Goal: Information Seeking & Learning: Learn about a topic

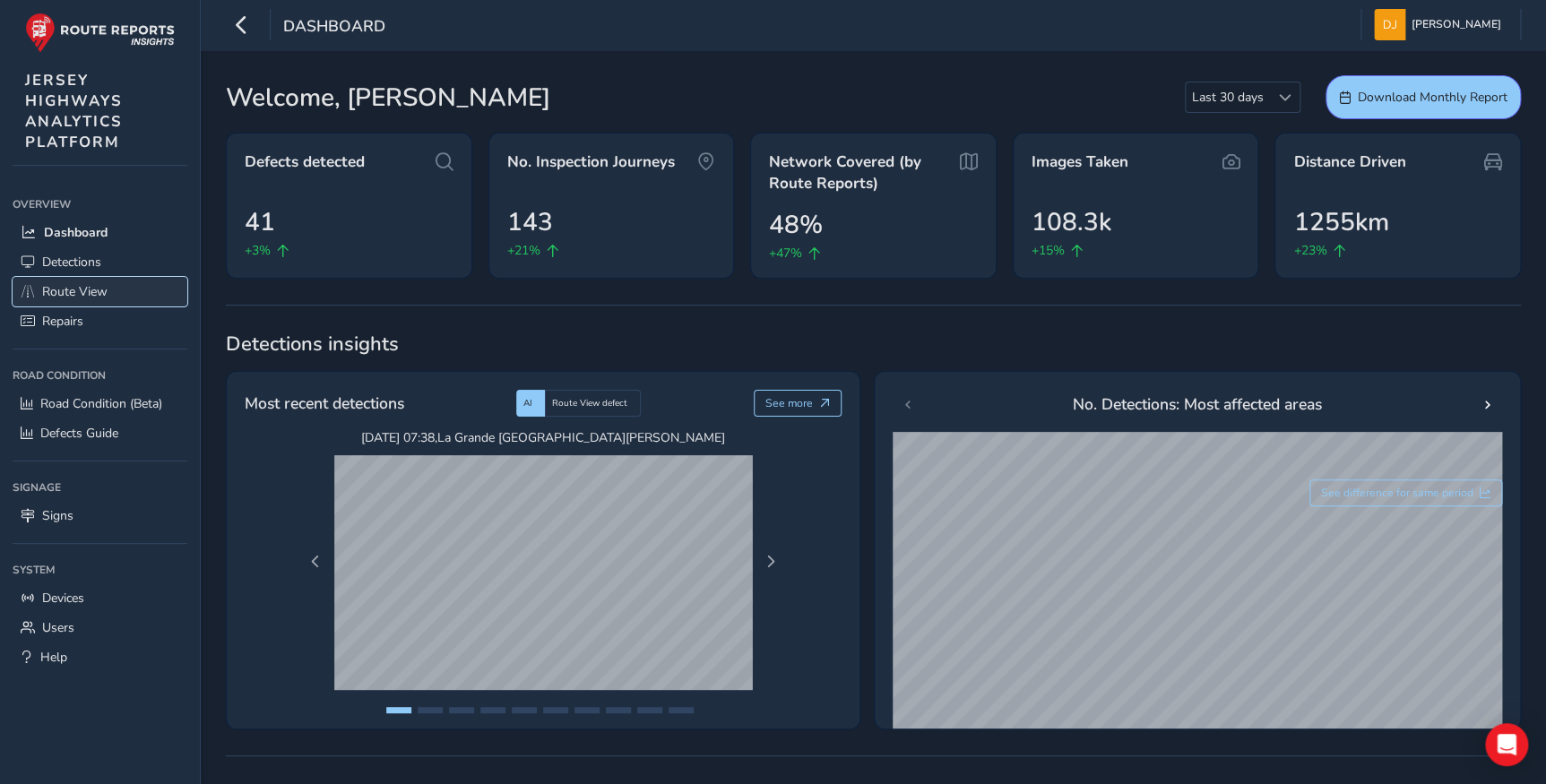
click at [74, 292] on span "Route View" at bounding box center [75, 291] width 66 height 17
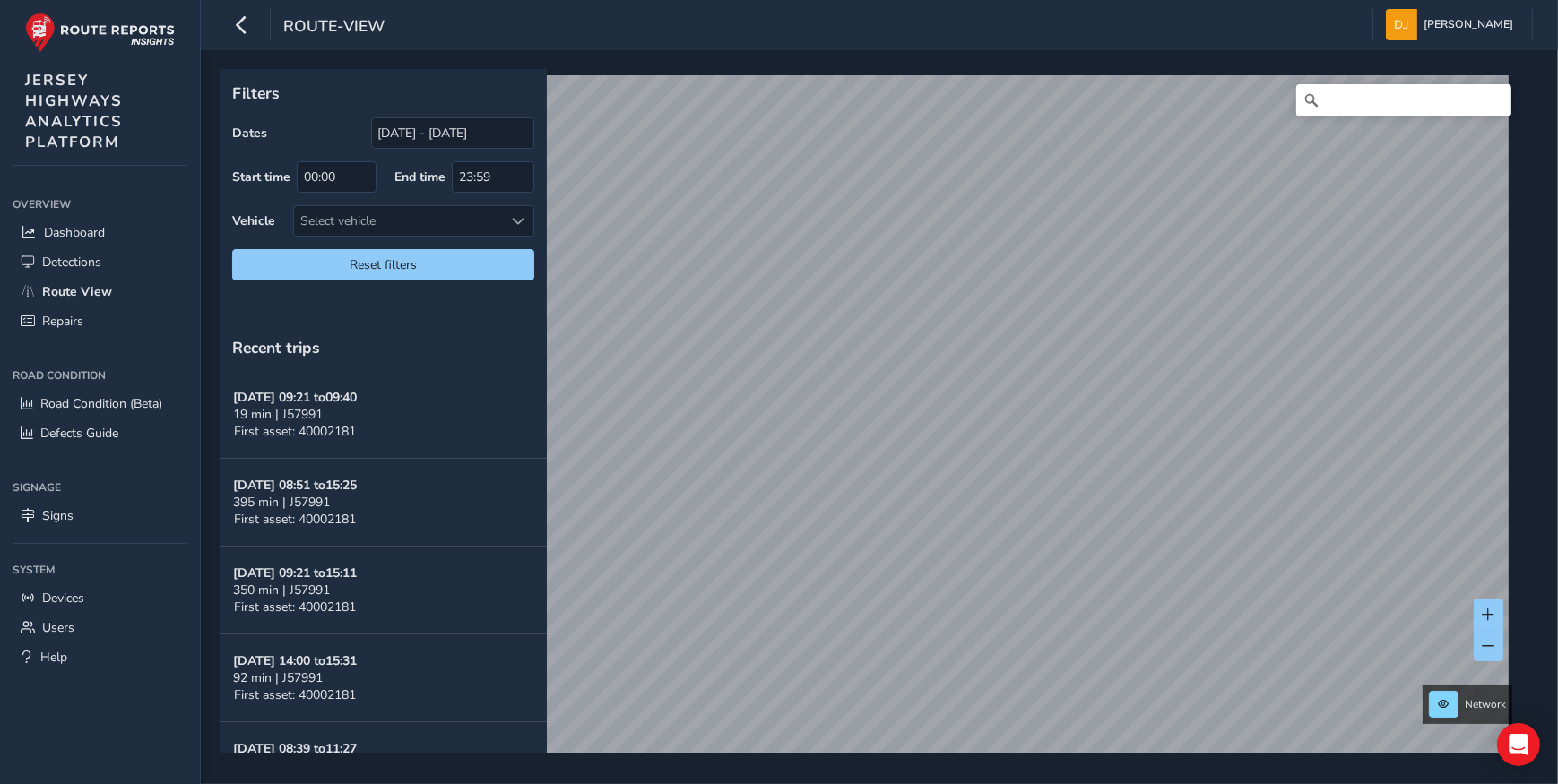
click at [216, 507] on div "Filters Dates [DATE] - [DATE] Start time 00:00 End time 23:59 Vehicle Select ve…" at bounding box center [879, 417] width 1357 height 734
click at [747, 423] on link "[DATE] 10:18" at bounding box center [740, 422] width 72 height 16
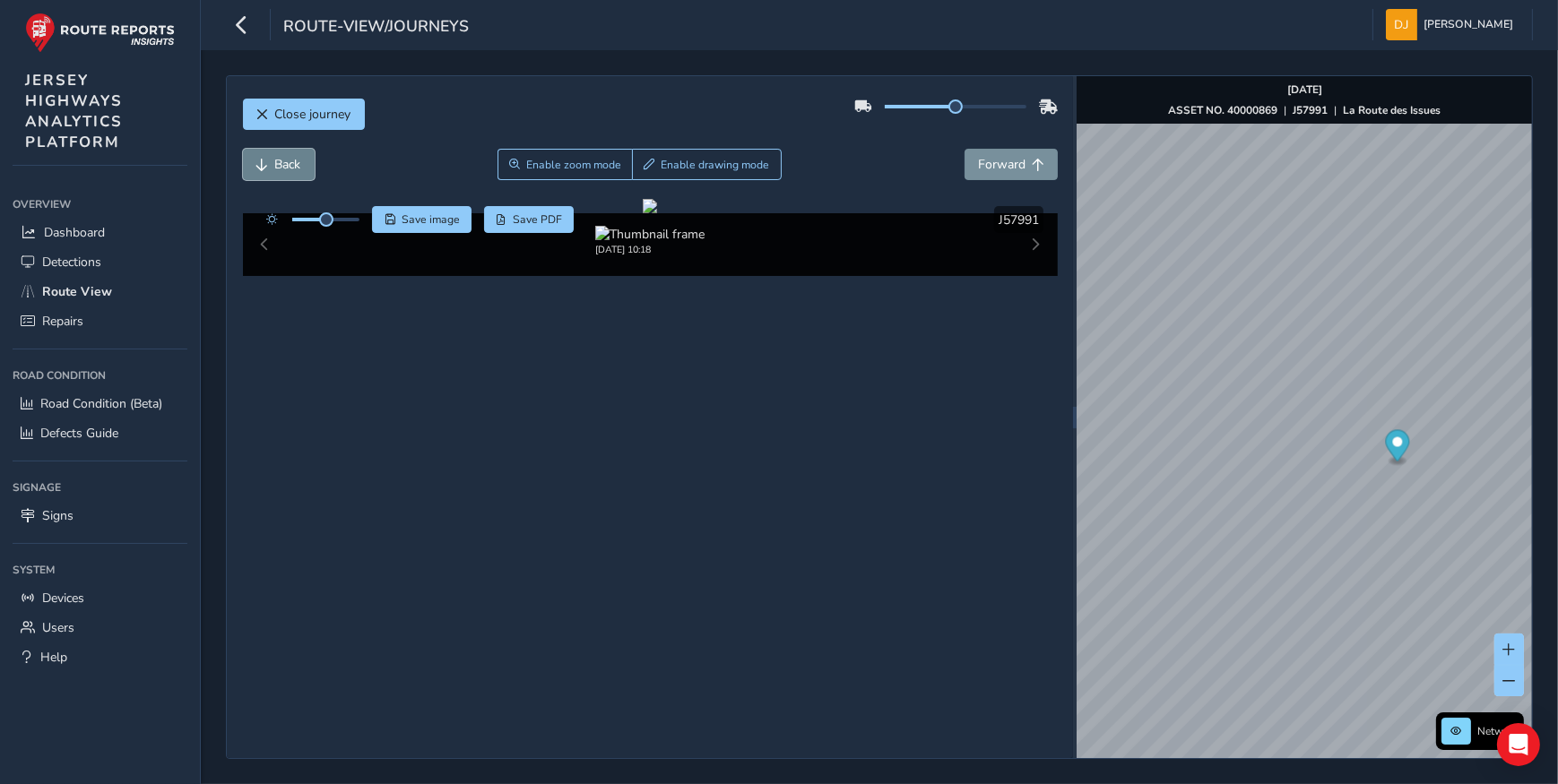
click at [262, 160] on span "Back" at bounding box center [262, 165] width 13 height 13
click at [260, 159] on span "Back" at bounding box center [262, 165] width 13 height 13
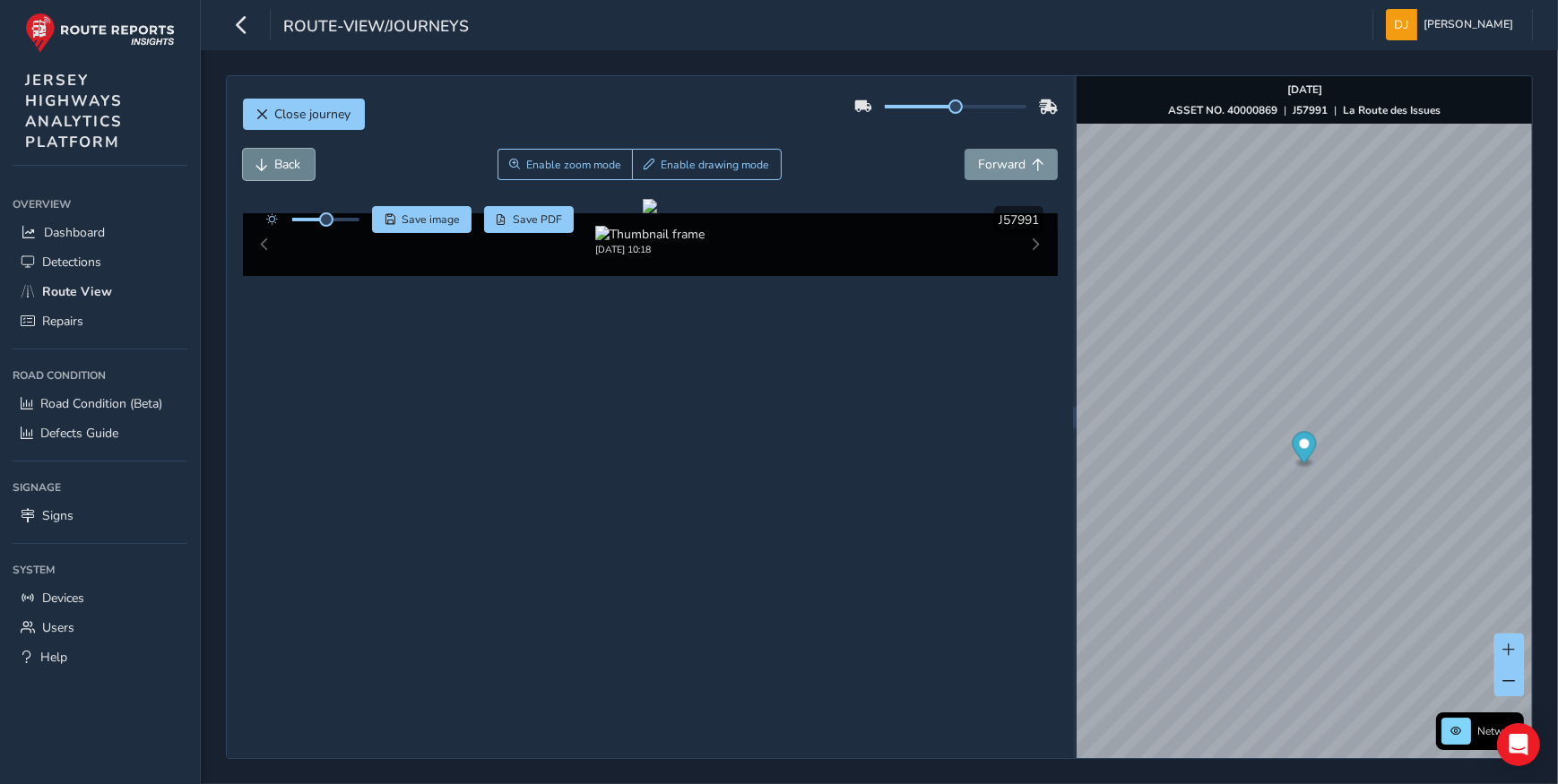
click at [260, 159] on span "Back" at bounding box center [262, 165] width 13 height 13
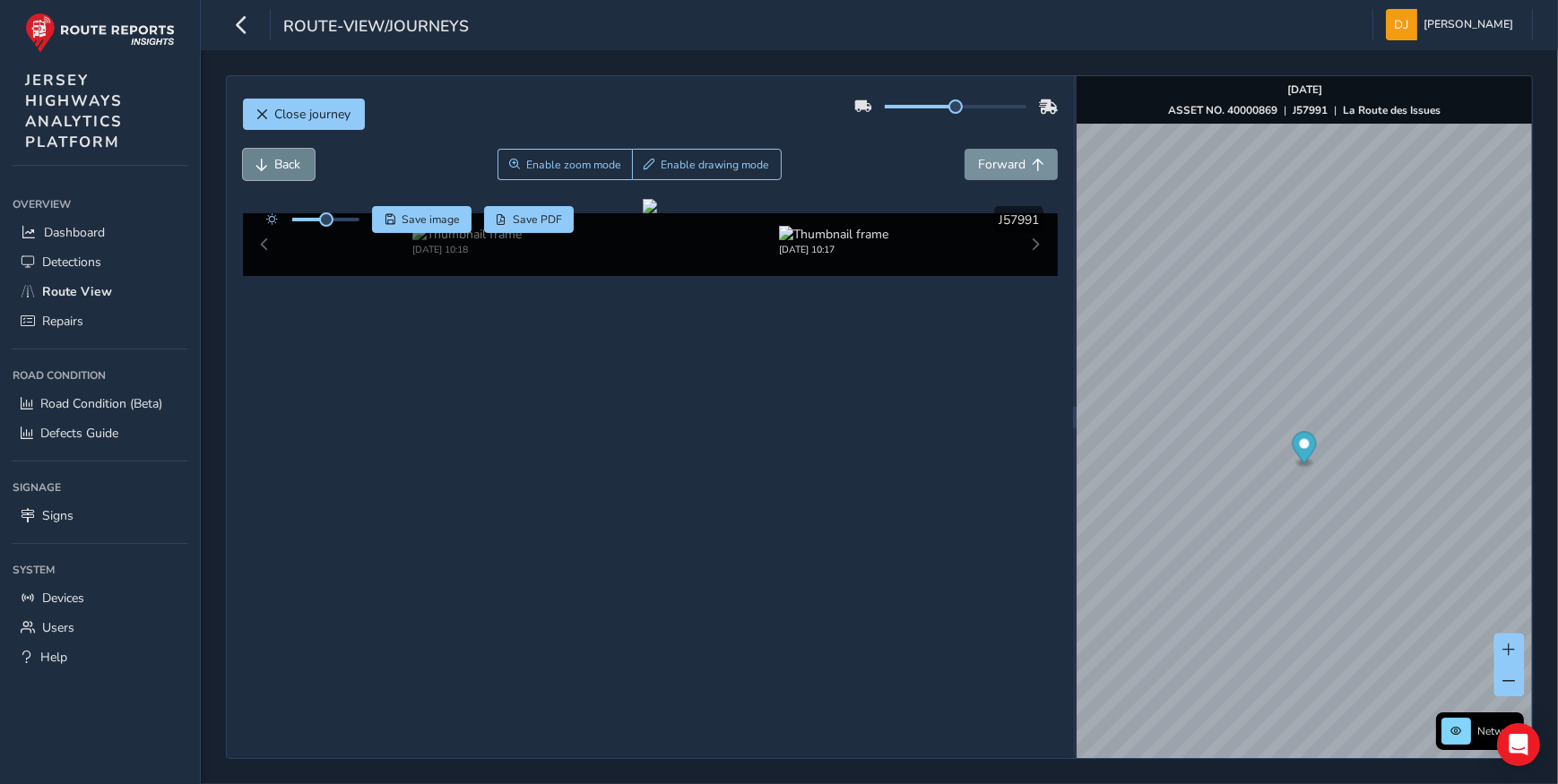
click at [260, 159] on span "Back" at bounding box center [262, 165] width 13 height 13
click at [1040, 173] on button "Forward" at bounding box center [1010, 164] width 93 height 31
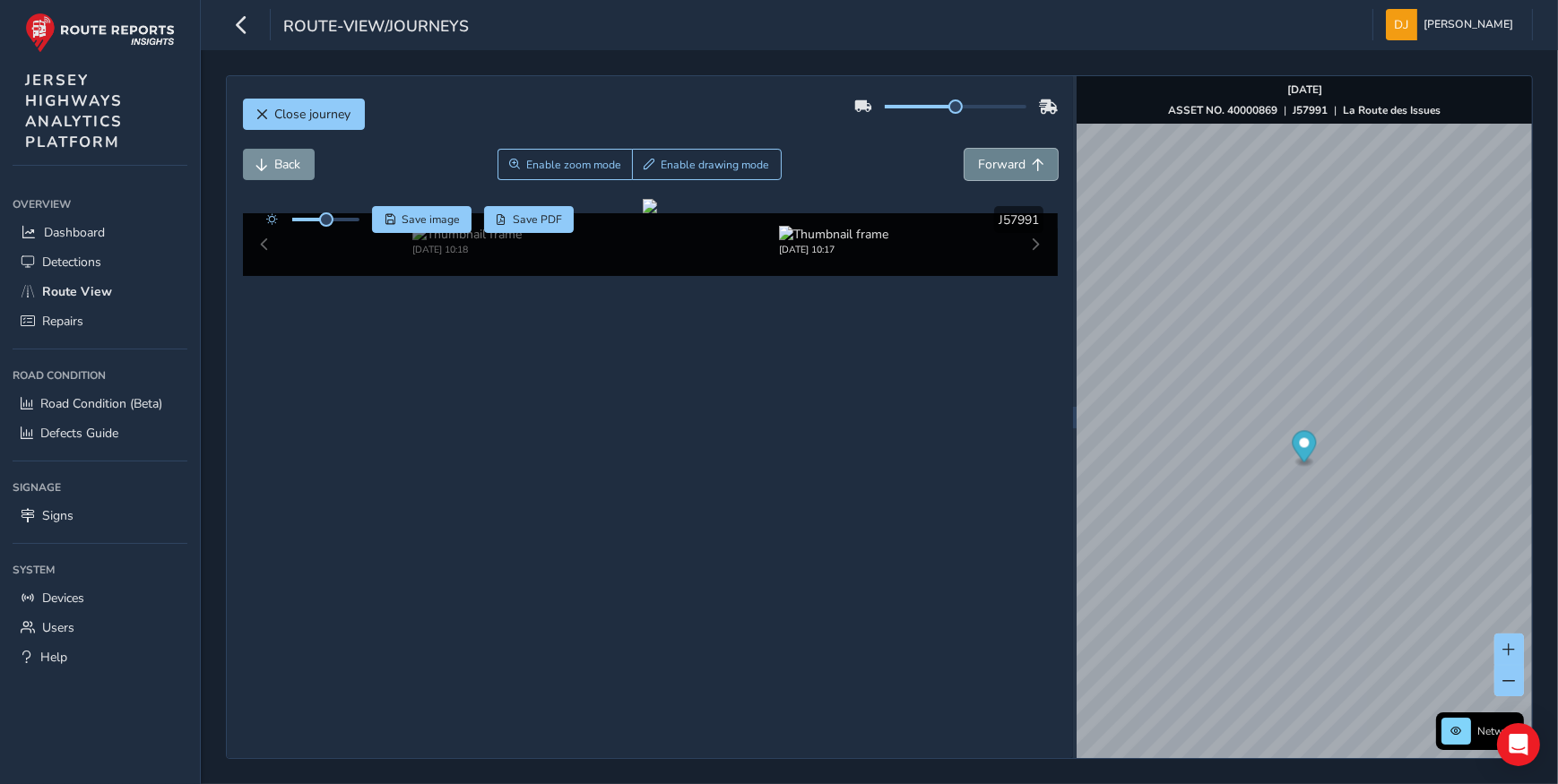
click at [1040, 173] on button "Forward" at bounding box center [1010, 164] width 93 height 31
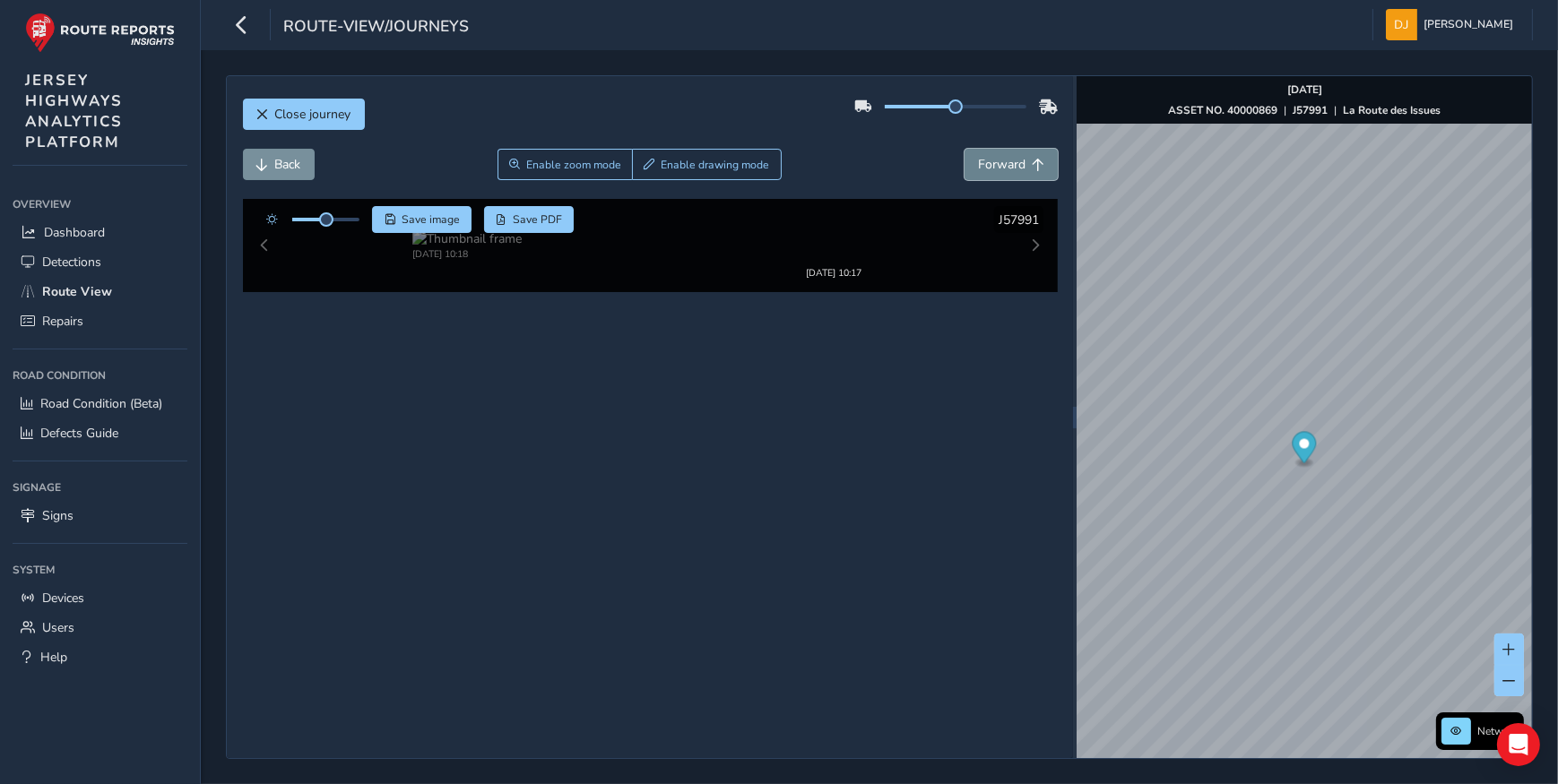
click at [1040, 173] on button "Forward" at bounding box center [1010, 164] width 93 height 31
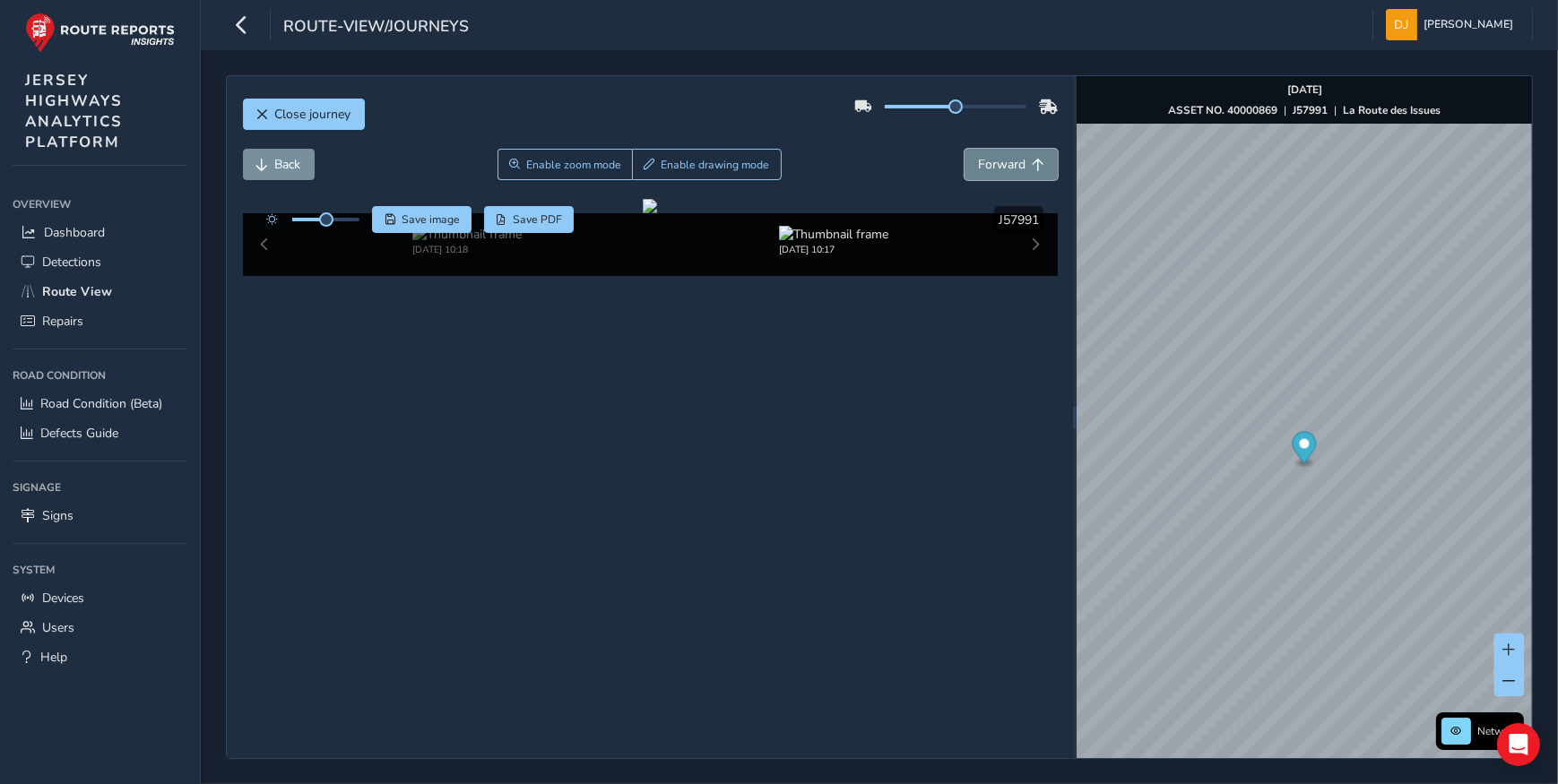
click at [1040, 173] on button "Forward" at bounding box center [1010, 164] width 93 height 31
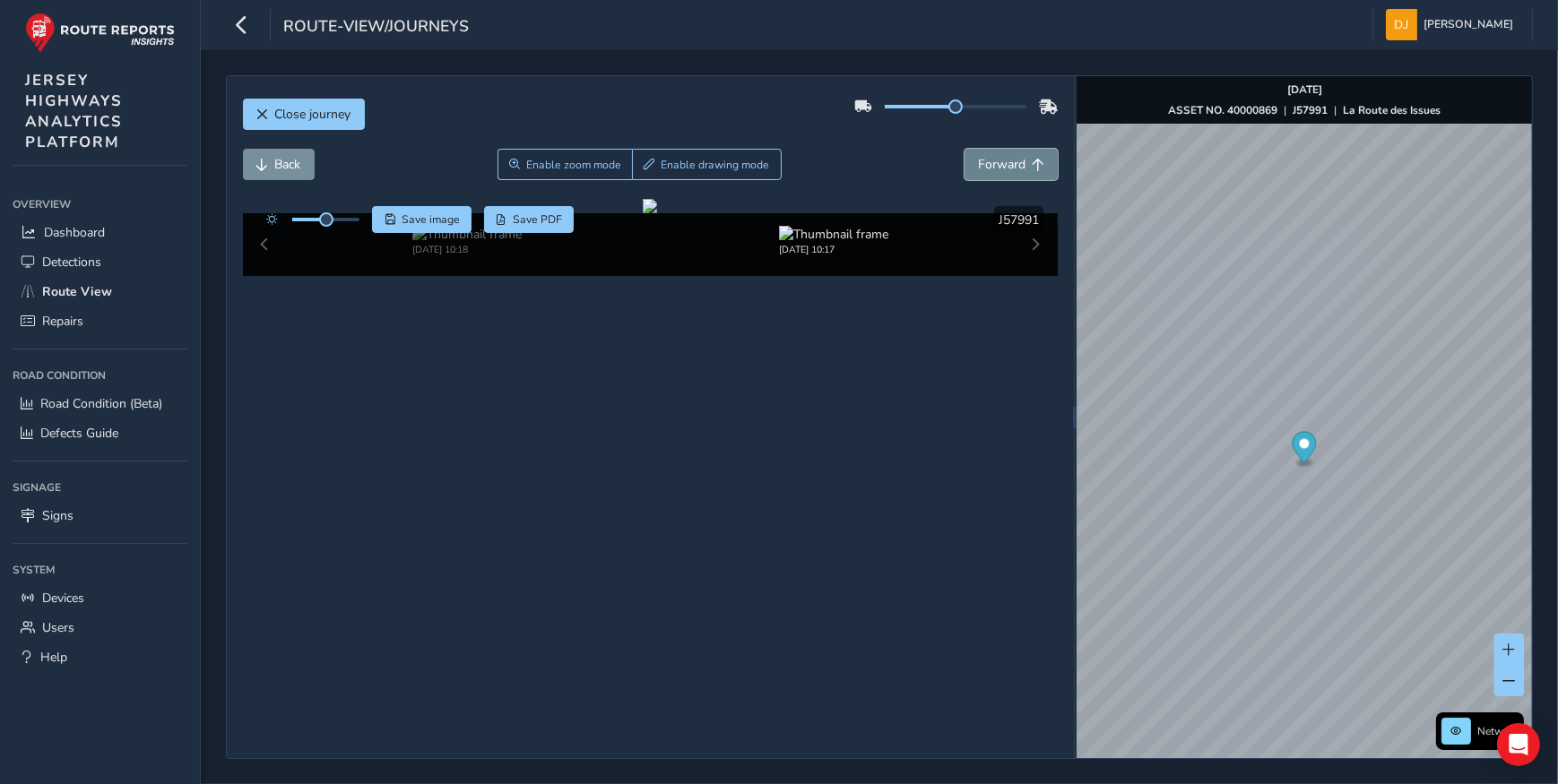
click at [1040, 173] on button "Forward" at bounding box center [1010, 164] width 93 height 31
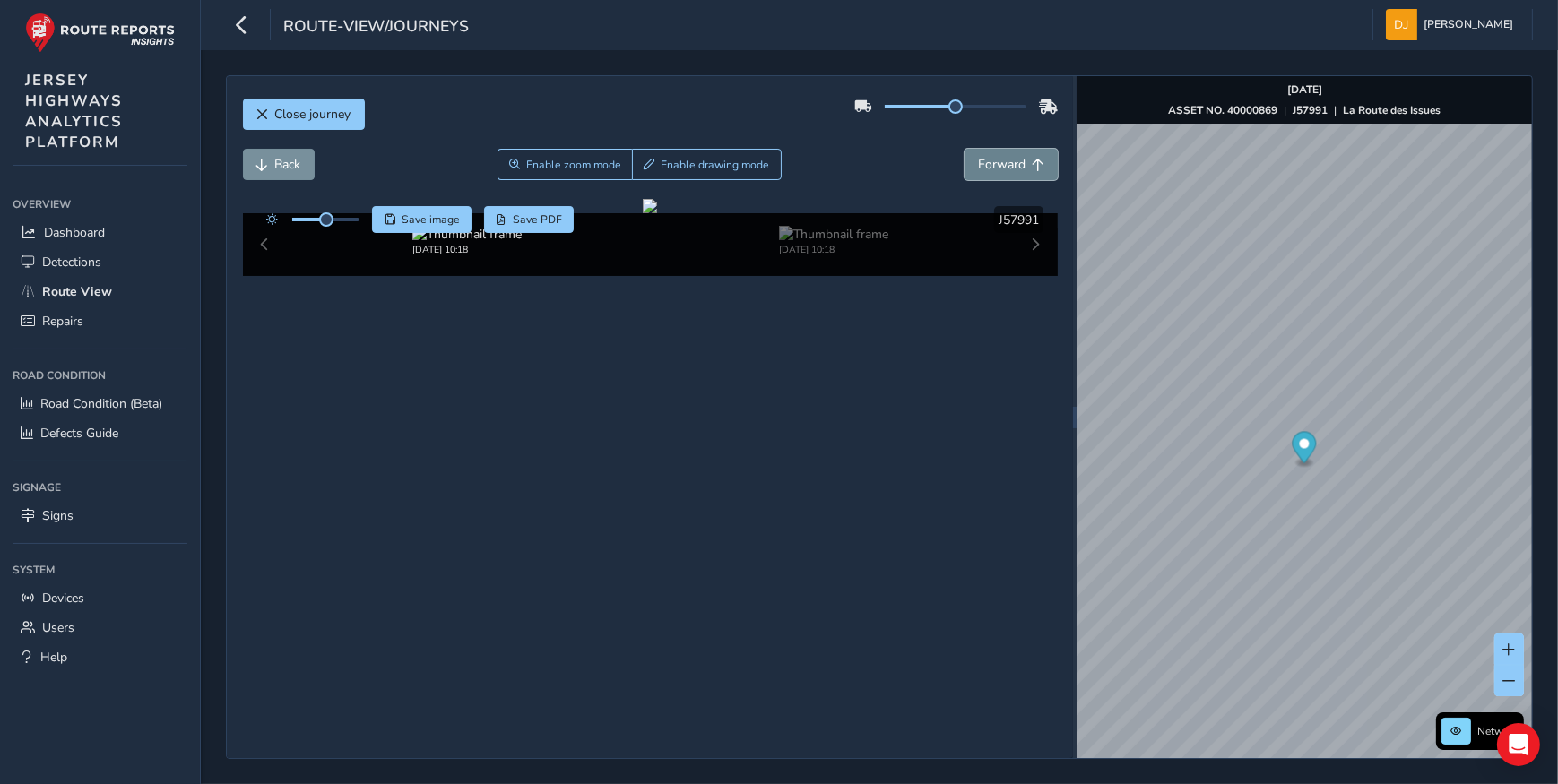
click at [1040, 173] on button "Forward" at bounding box center [1010, 164] width 93 height 31
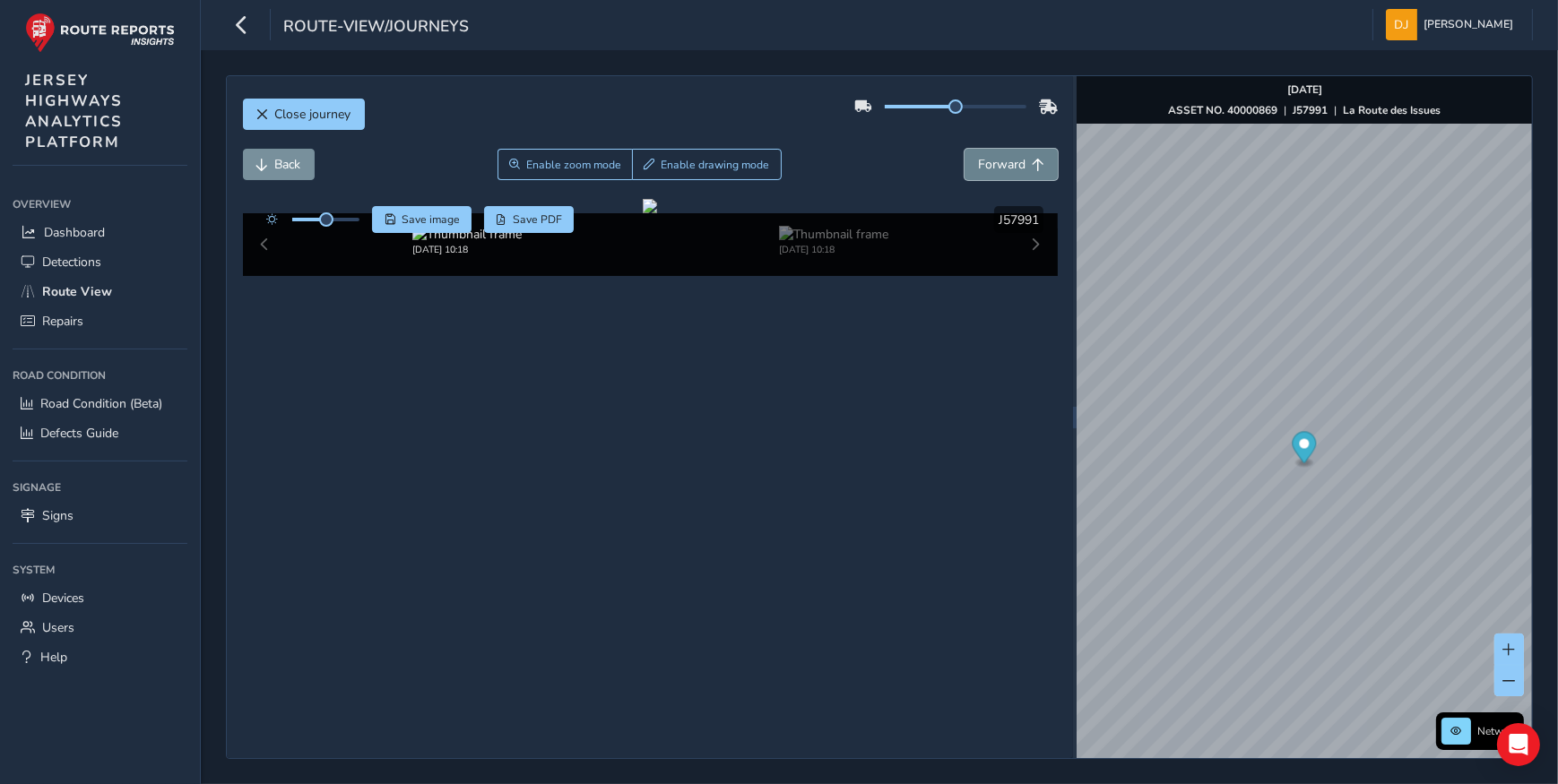
click at [1040, 173] on button "Forward" at bounding box center [1010, 164] width 93 height 31
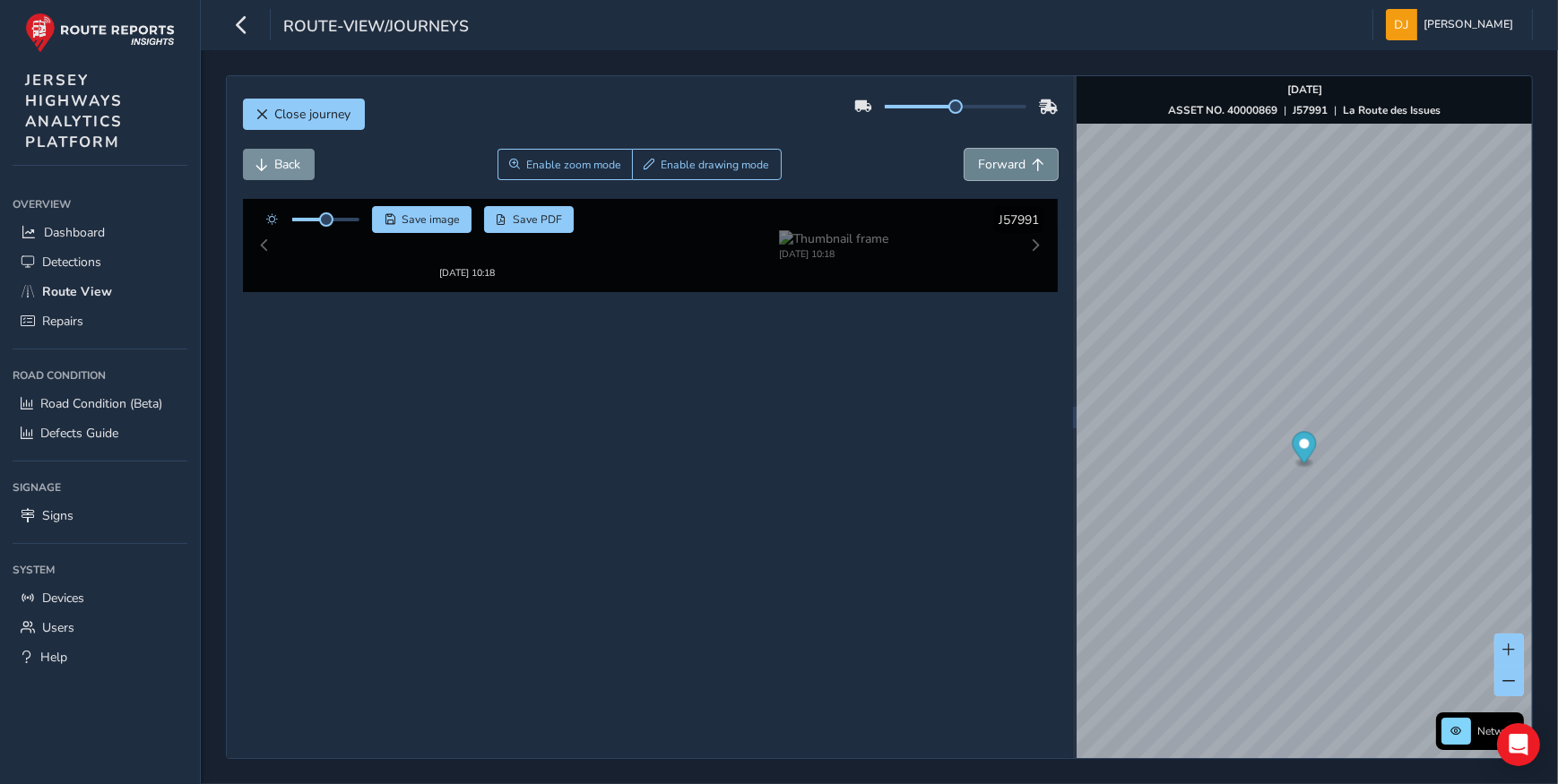
click at [1040, 173] on button "Forward" at bounding box center [1010, 164] width 93 height 31
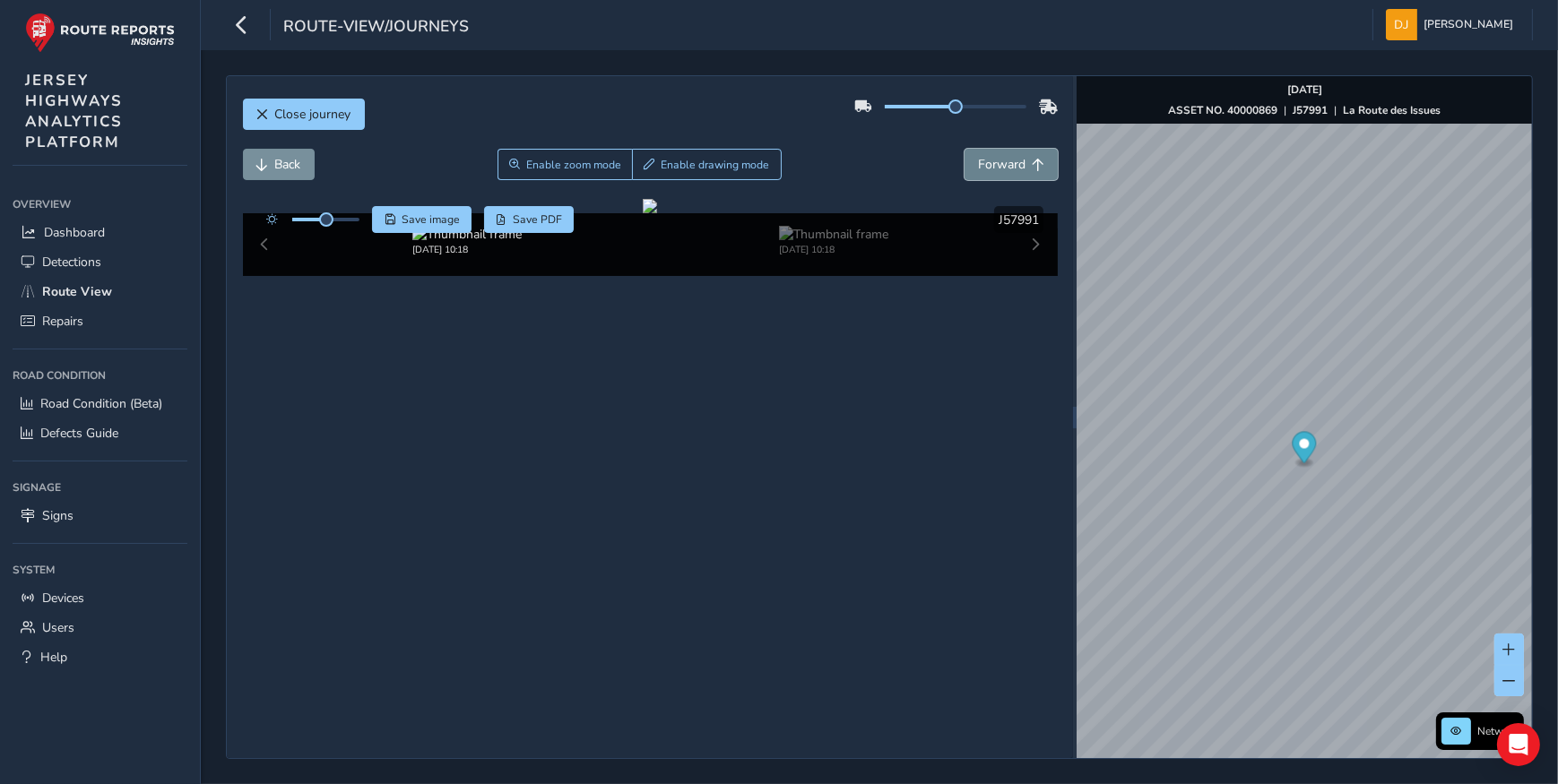
click at [1040, 173] on button "Forward" at bounding box center [1010, 164] width 93 height 31
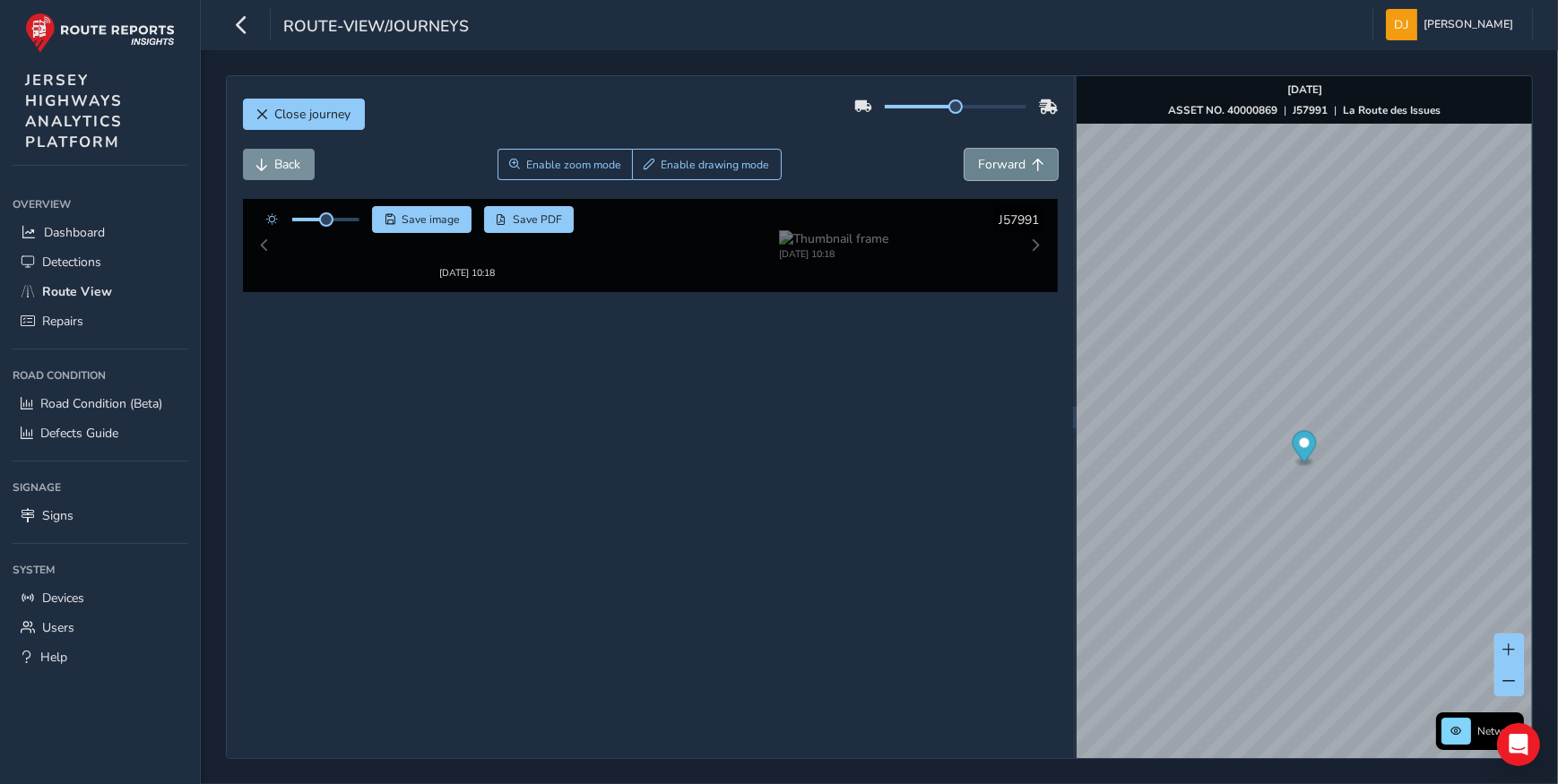
click at [1035, 172] on button "Forward" at bounding box center [1010, 164] width 93 height 31
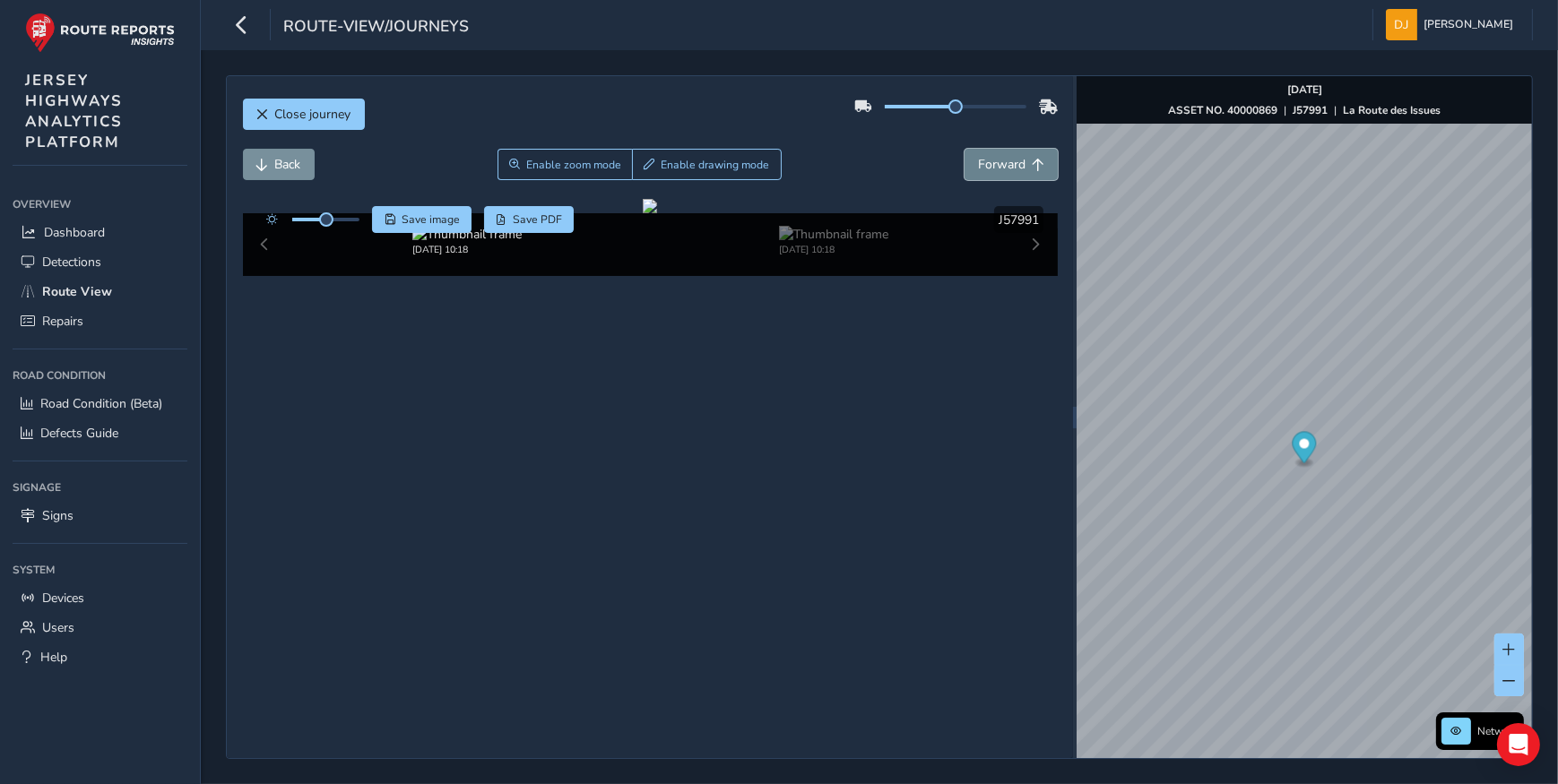
click at [1034, 171] on button "Forward" at bounding box center [1010, 164] width 93 height 31
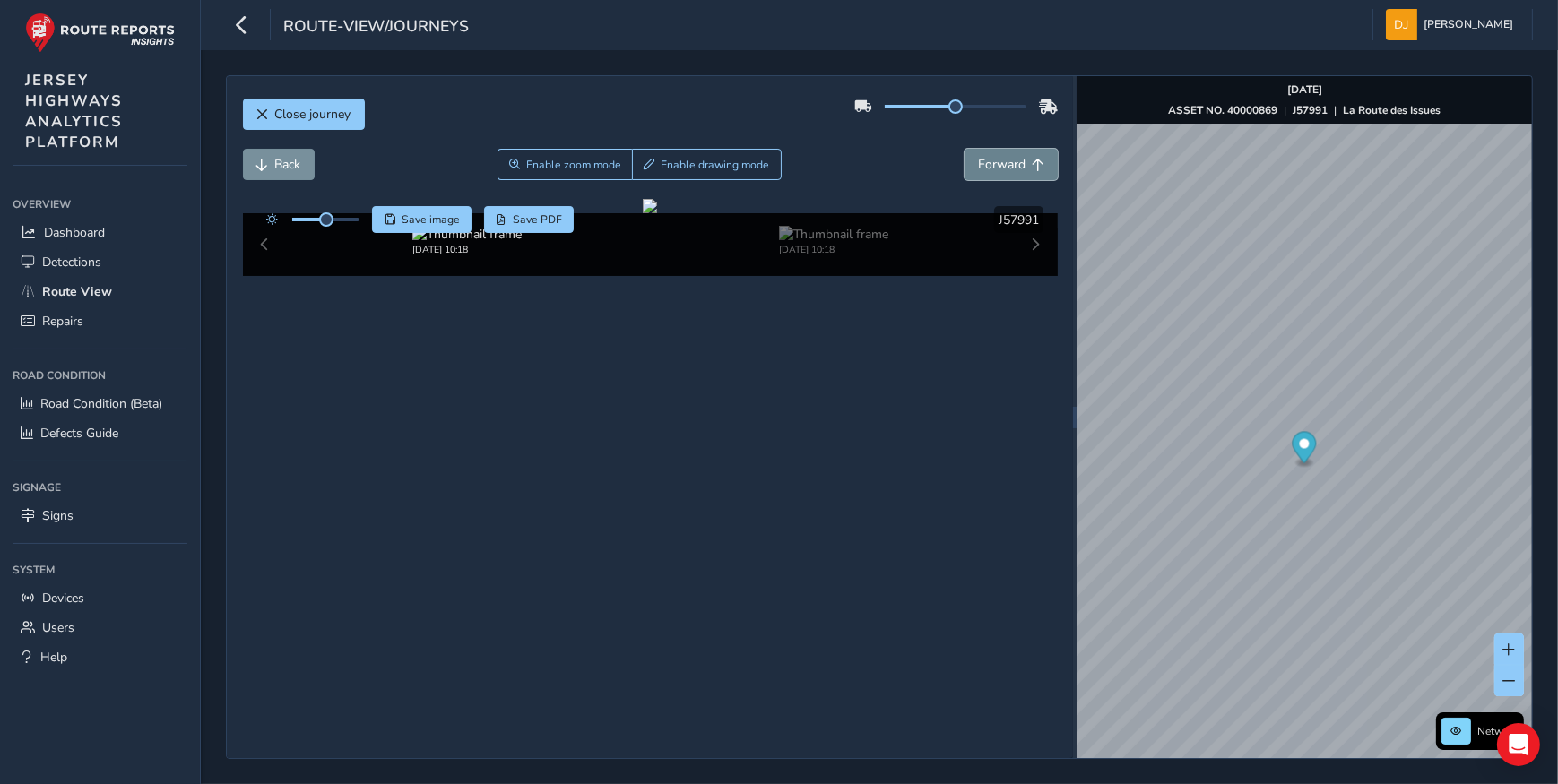
click at [1034, 171] on button "Forward" at bounding box center [1010, 164] width 93 height 31
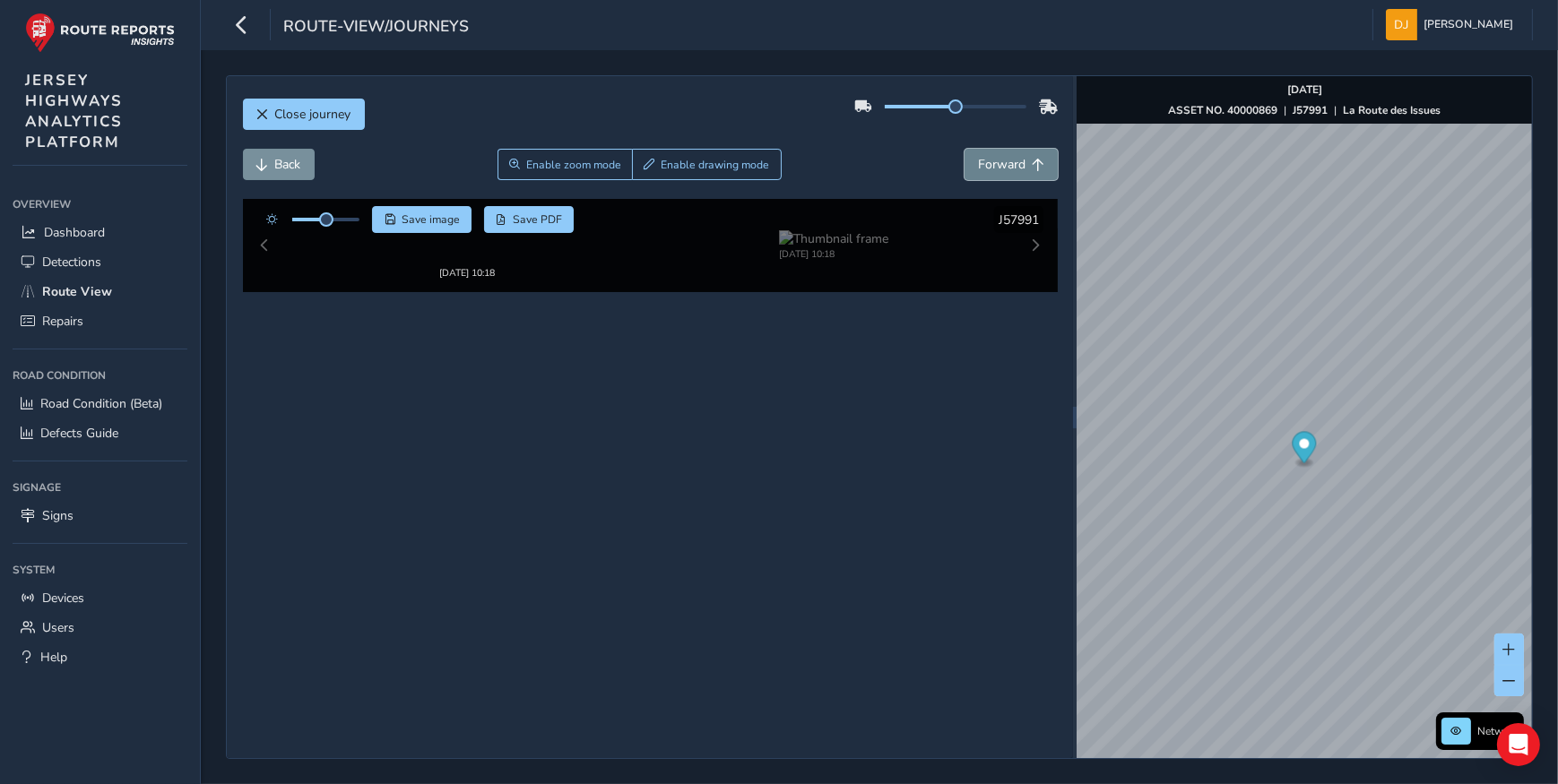
click at [1034, 171] on button "Forward" at bounding box center [1010, 164] width 93 height 31
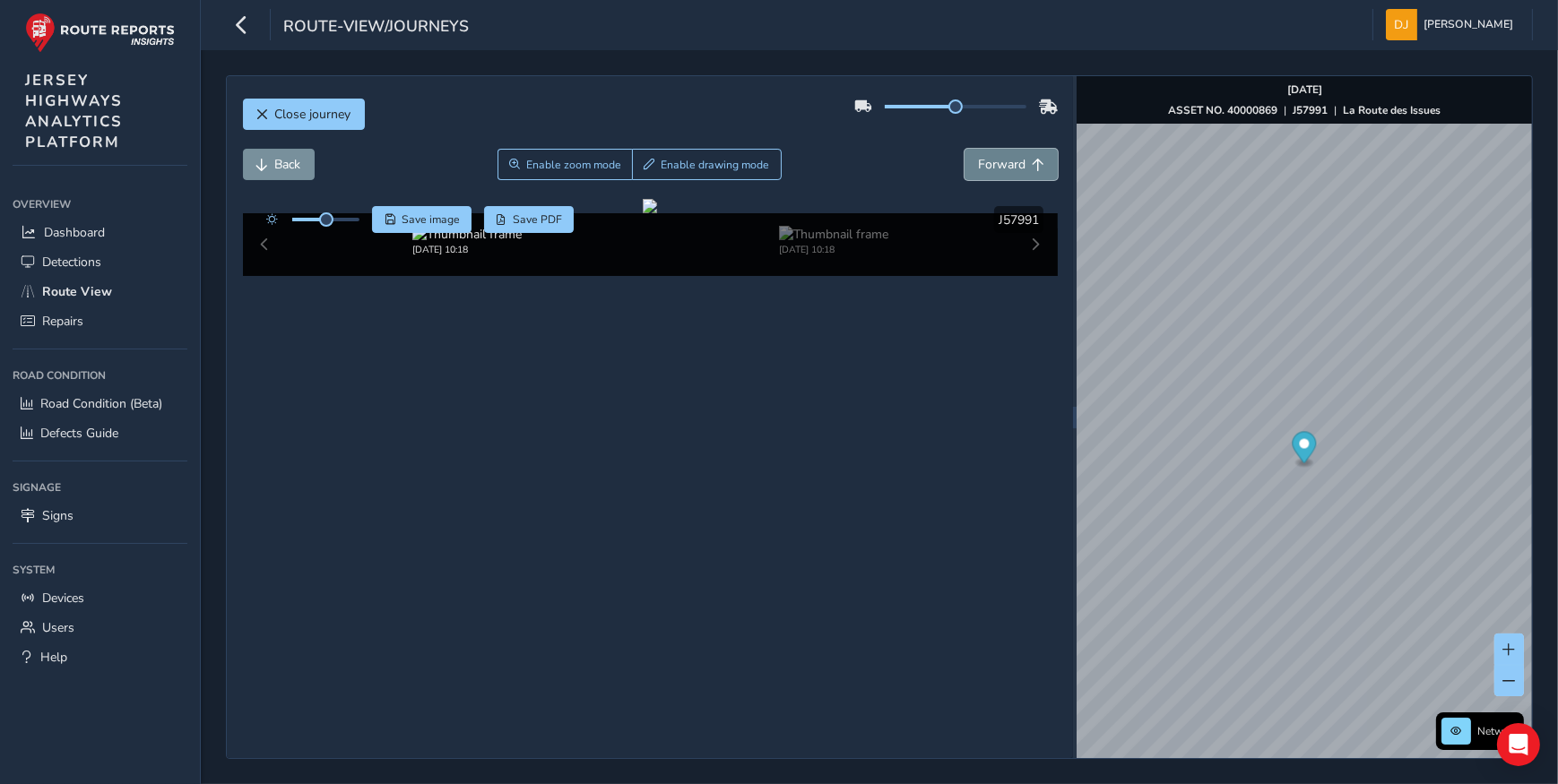
click at [1034, 171] on button "Forward" at bounding box center [1010, 164] width 93 height 31
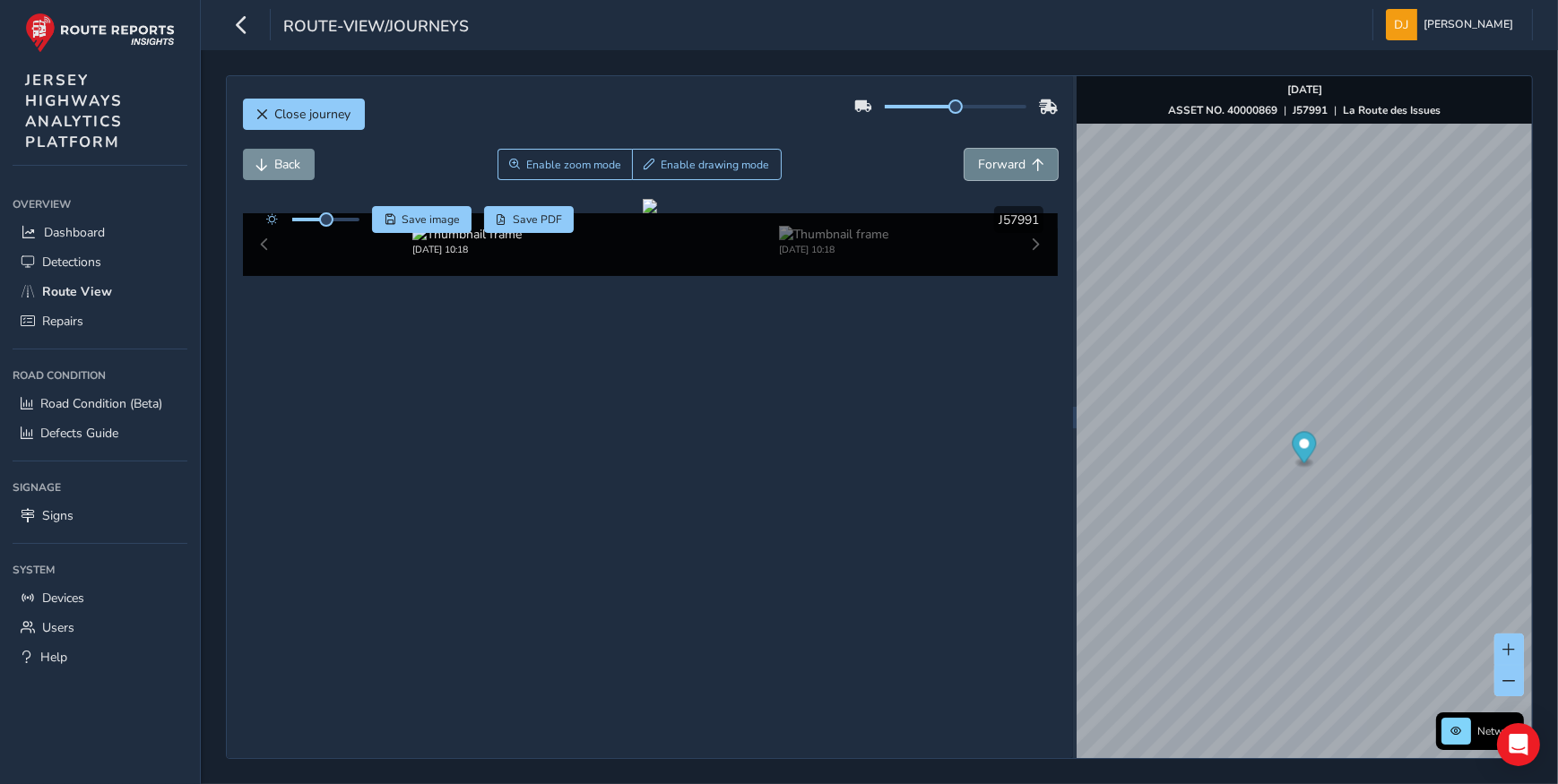
click at [1034, 171] on button "Forward" at bounding box center [1010, 164] width 93 height 31
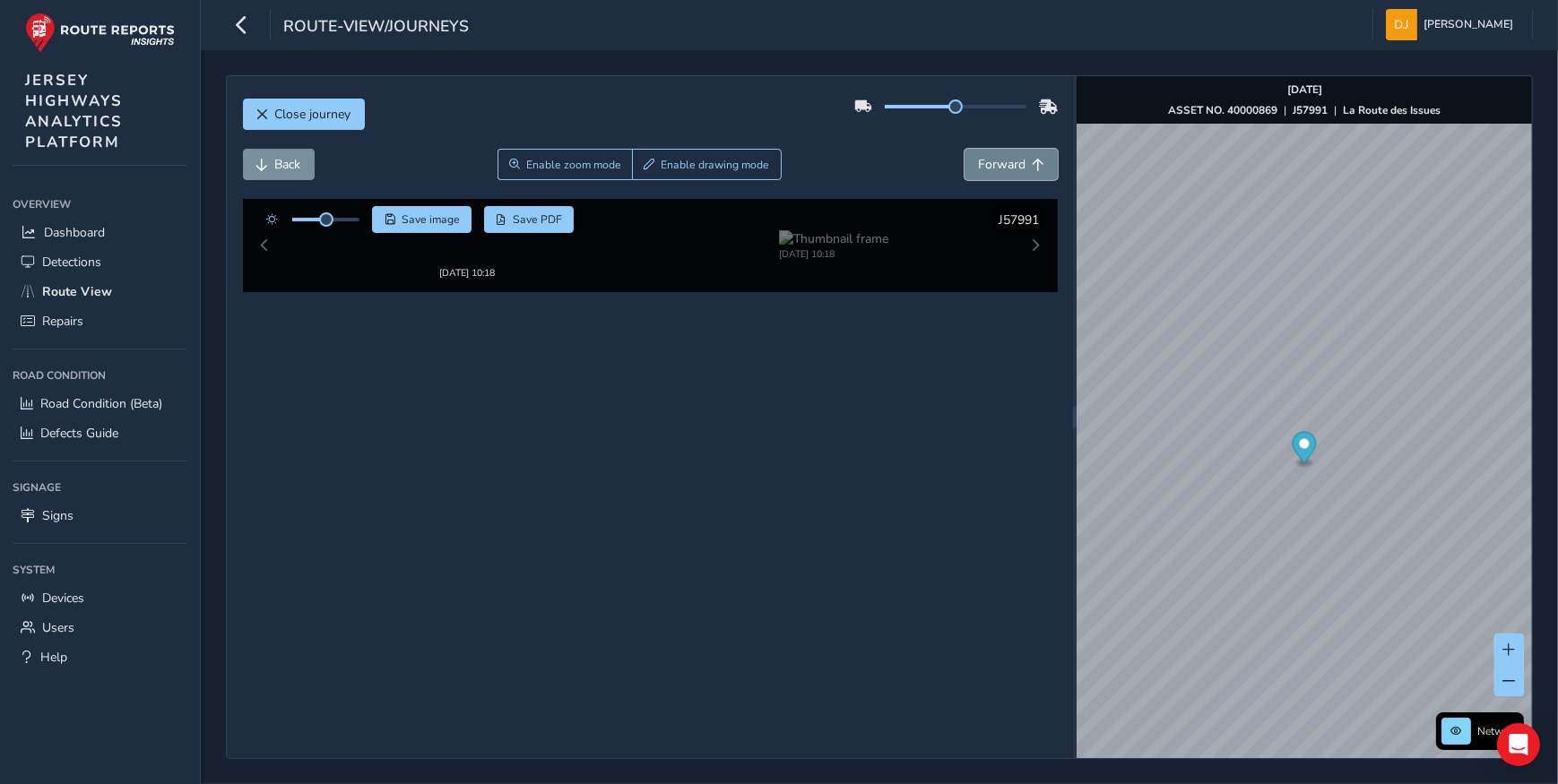
click at [1034, 171] on button "Forward" at bounding box center [1010, 164] width 93 height 31
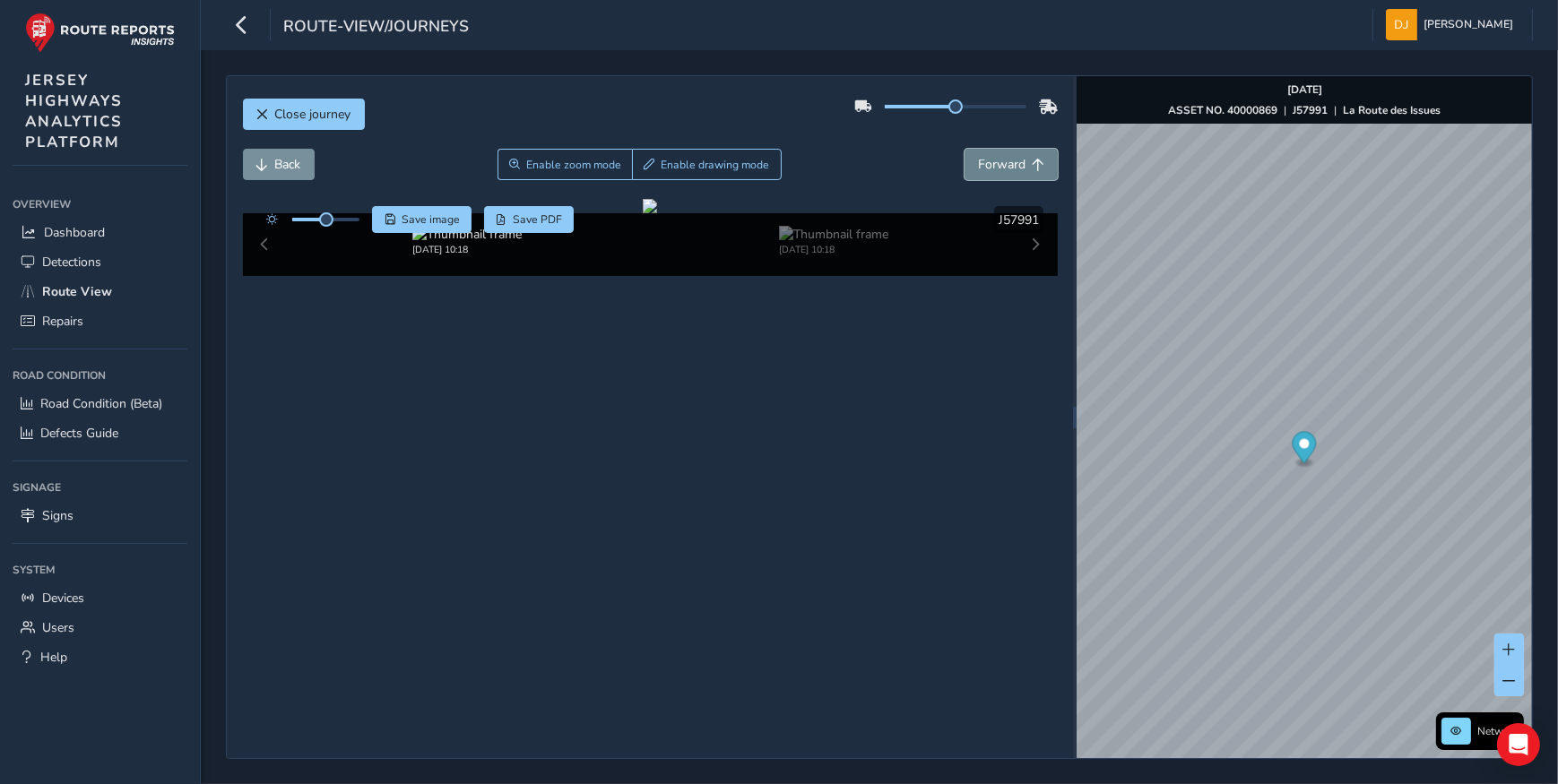
click at [1034, 171] on button "Forward" at bounding box center [1010, 164] width 93 height 31
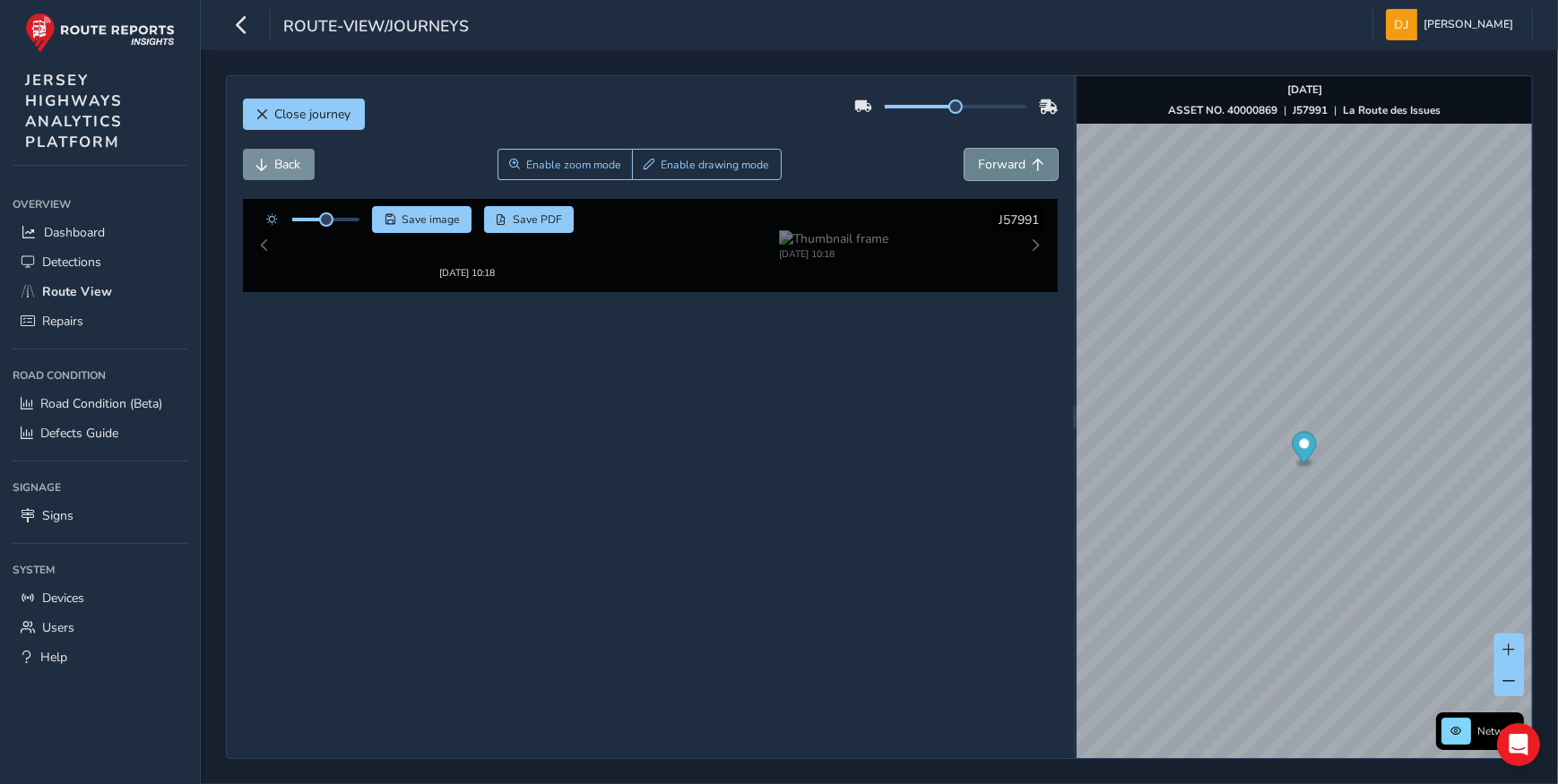
click at [1034, 171] on button "Forward" at bounding box center [1010, 164] width 93 height 31
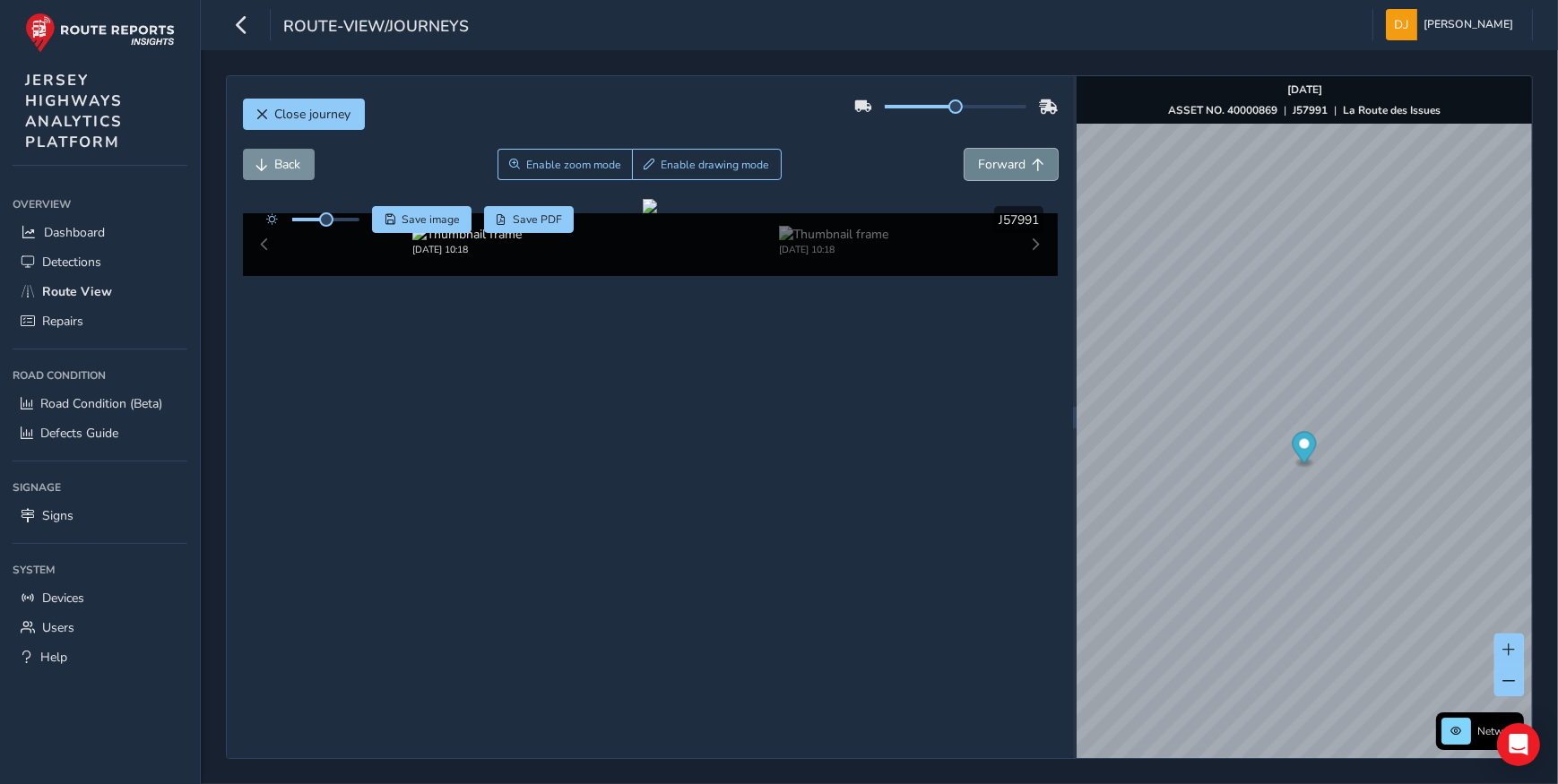
click at [1034, 171] on button "Forward" at bounding box center [1010, 164] width 93 height 31
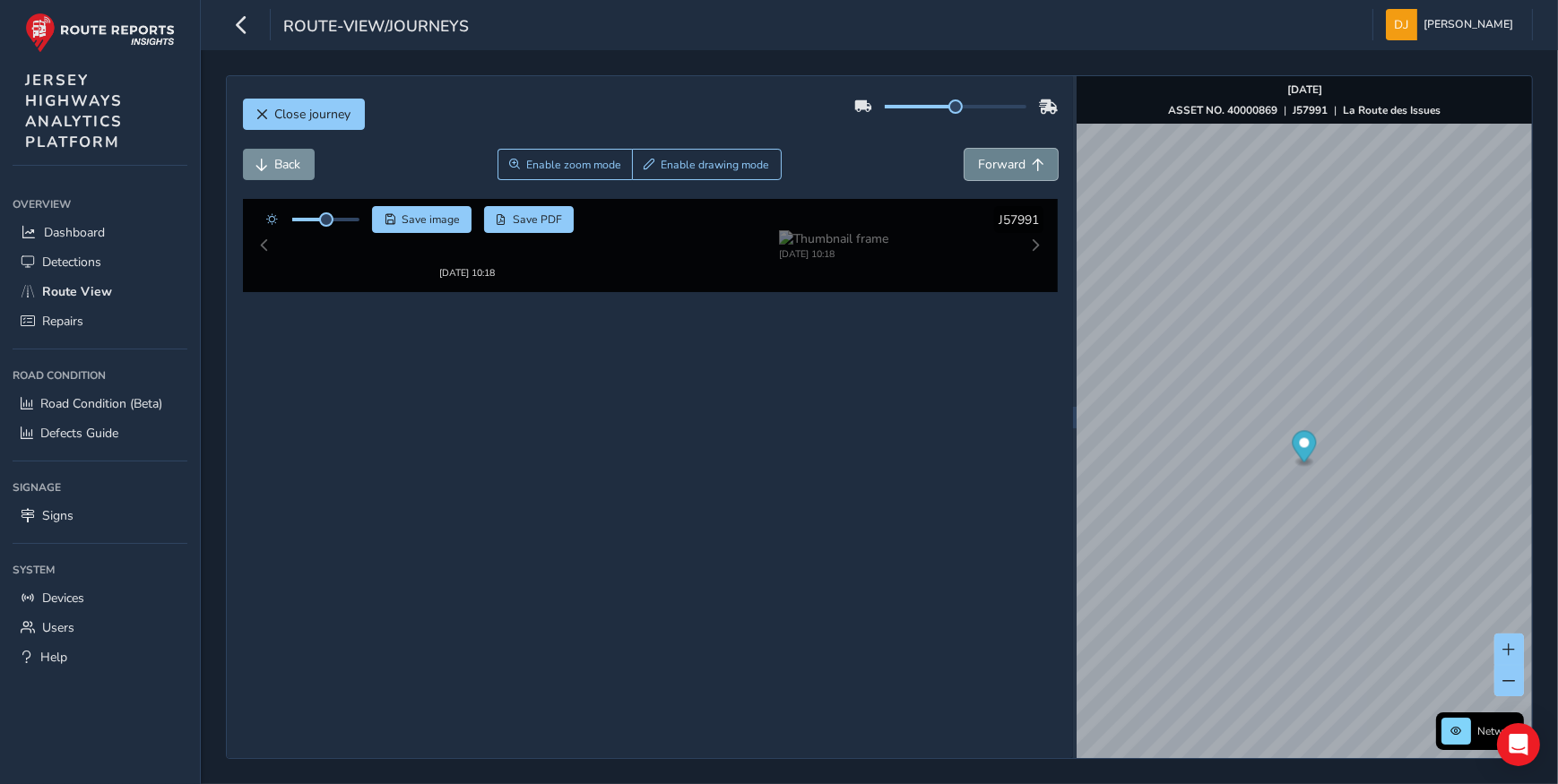
click at [1034, 171] on button "Forward" at bounding box center [1010, 164] width 93 height 31
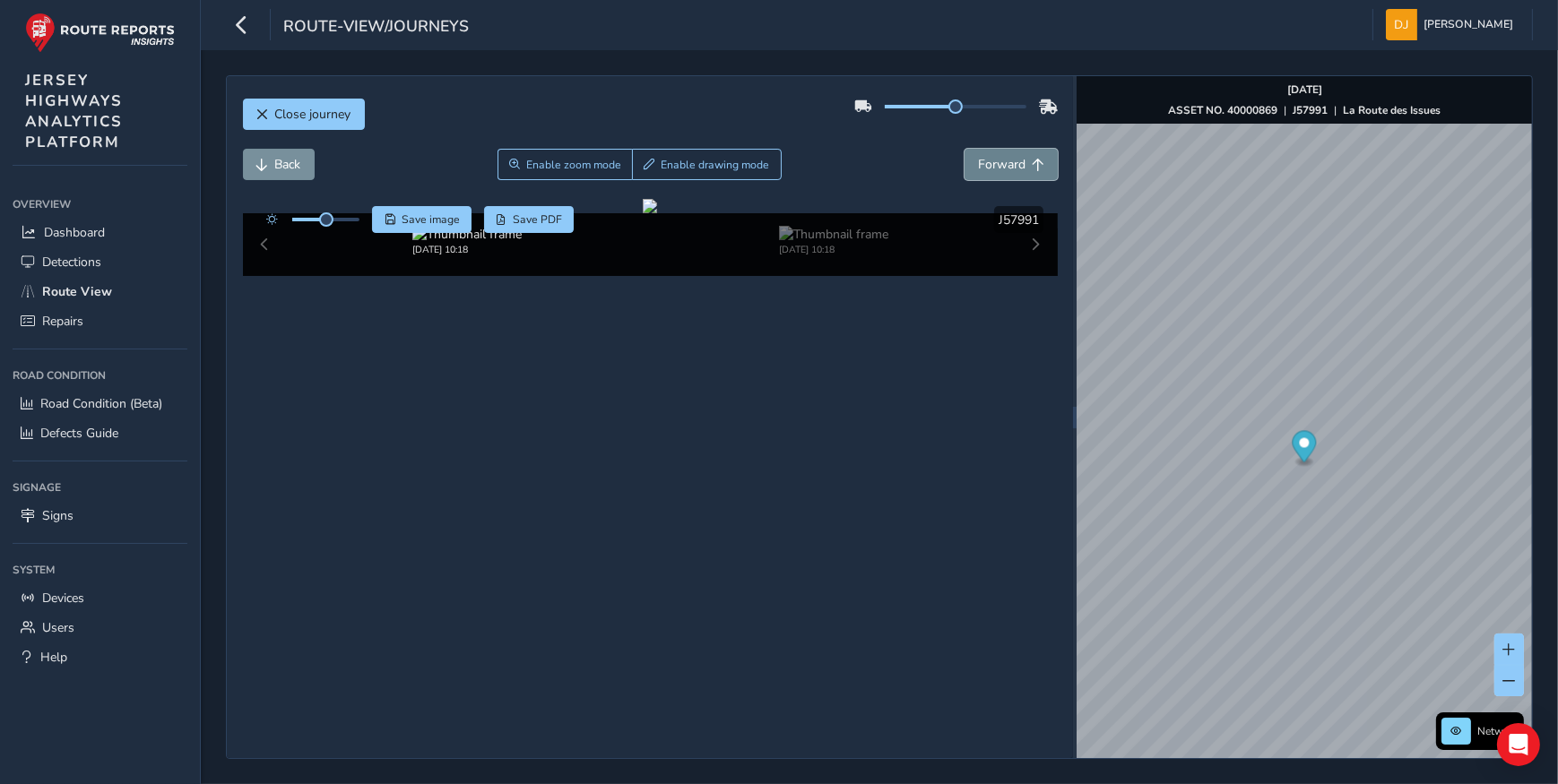
click at [1035, 171] on button "Forward" at bounding box center [1010, 164] width 93 height 31
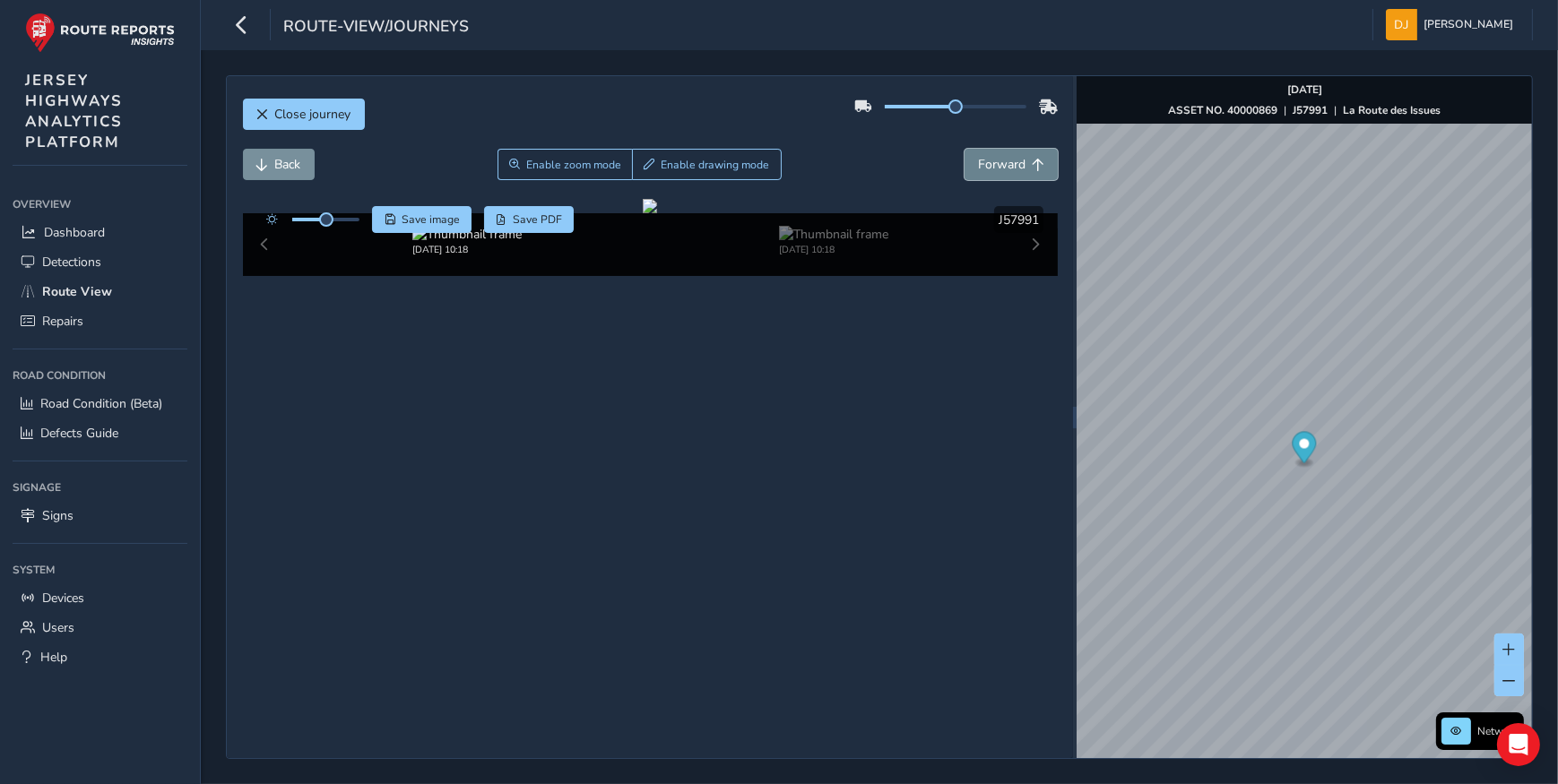
click at [1035, 171] on button "Forward" at bounding box center [1010, 164] width 93 height 31
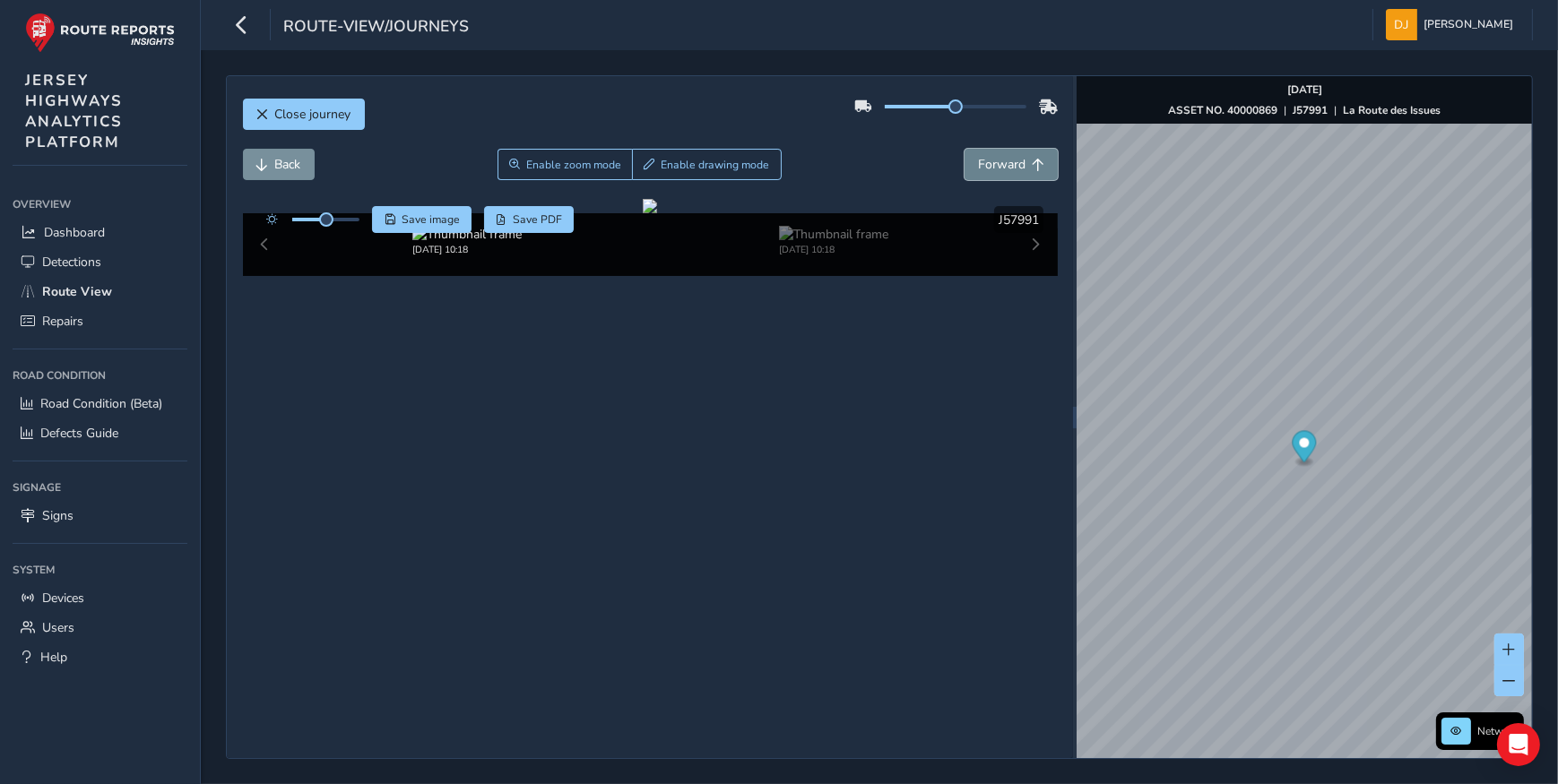
click at [1035, 171] on button "Forward" at bounding box center [1010, 164] width 93 height 31
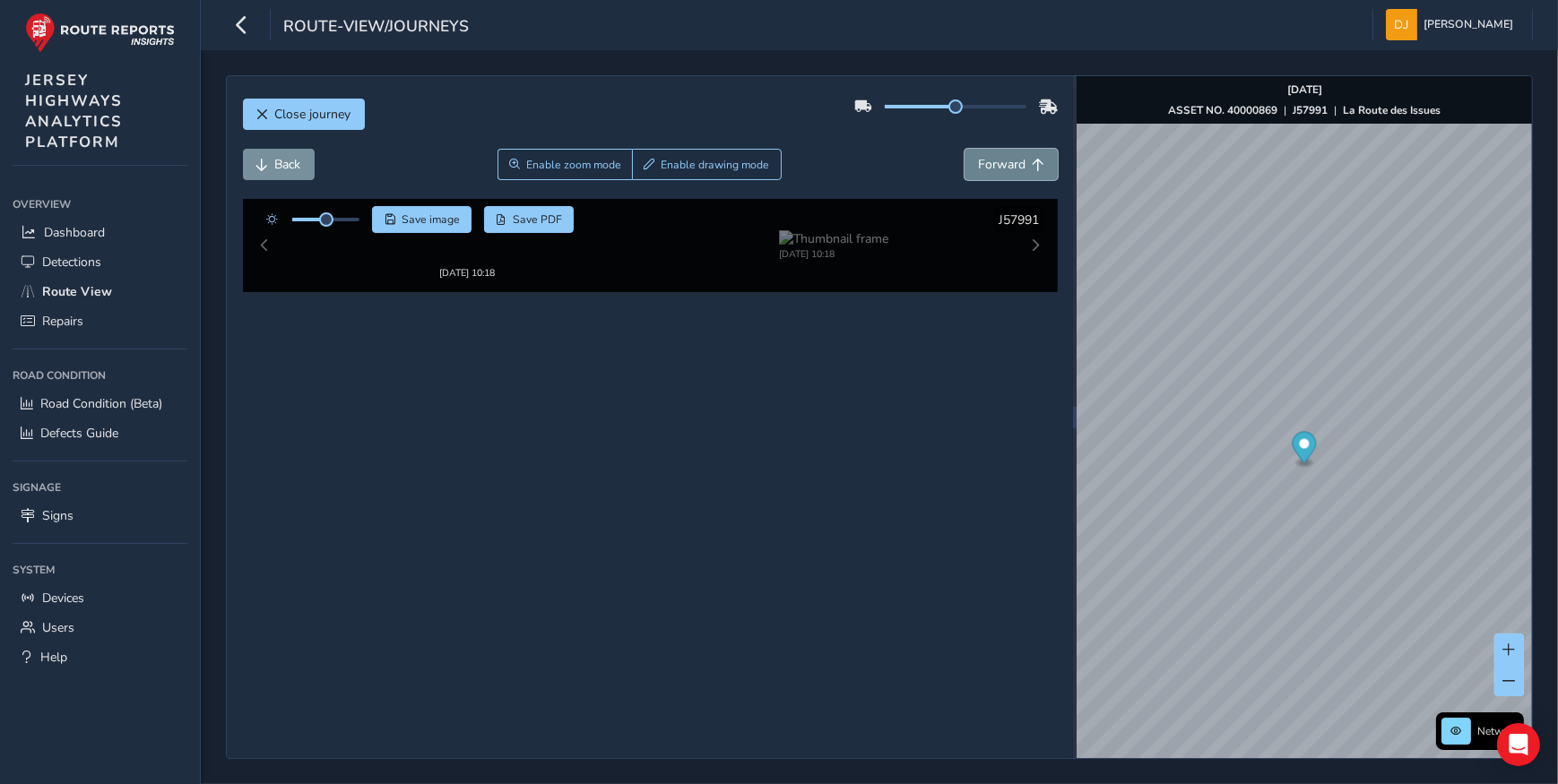
click at [1035, 171] on button "Forward" at bounding box center [1010, 164] width 93 height 31
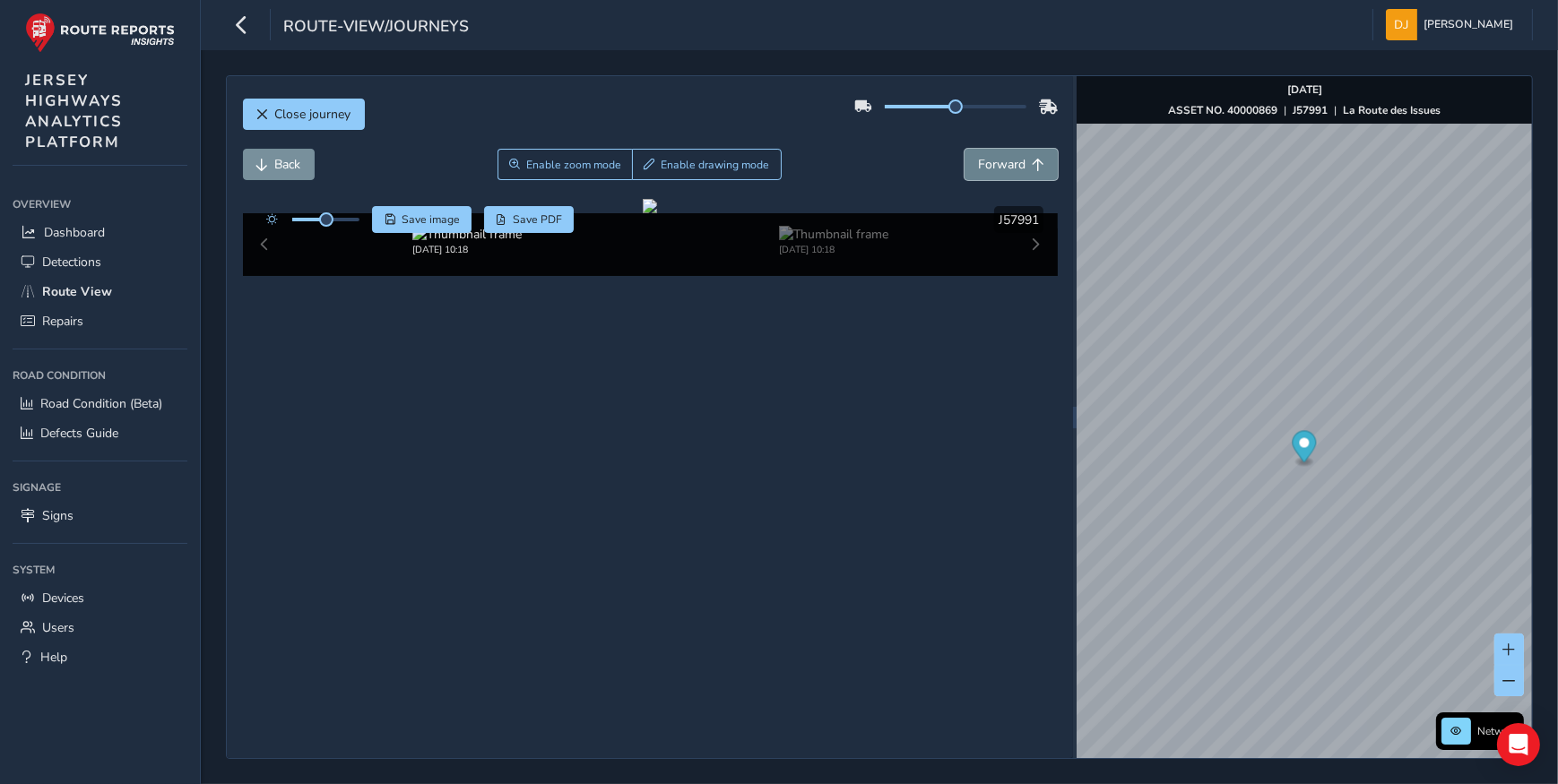
click at [1035, 171] on button "Forward" at bounding box center [1010, 164] width 93 height 31
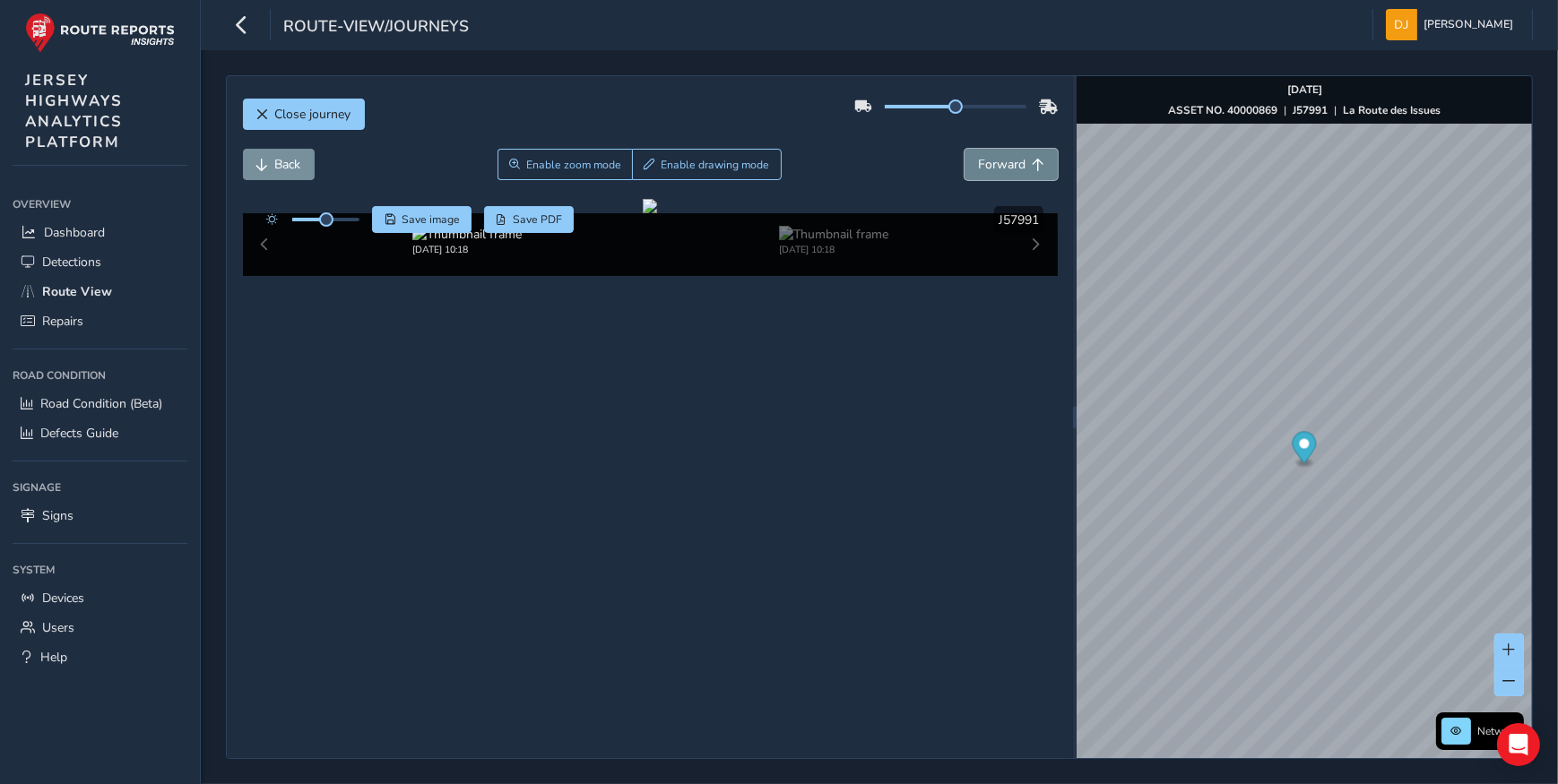
click at [1035, 171] on button "Forward" at bounding box center [1010, 164] width 93 height 31
click at [1035, 172] on button "Forward" at bounding box center [1010, 164] width 93 height 31
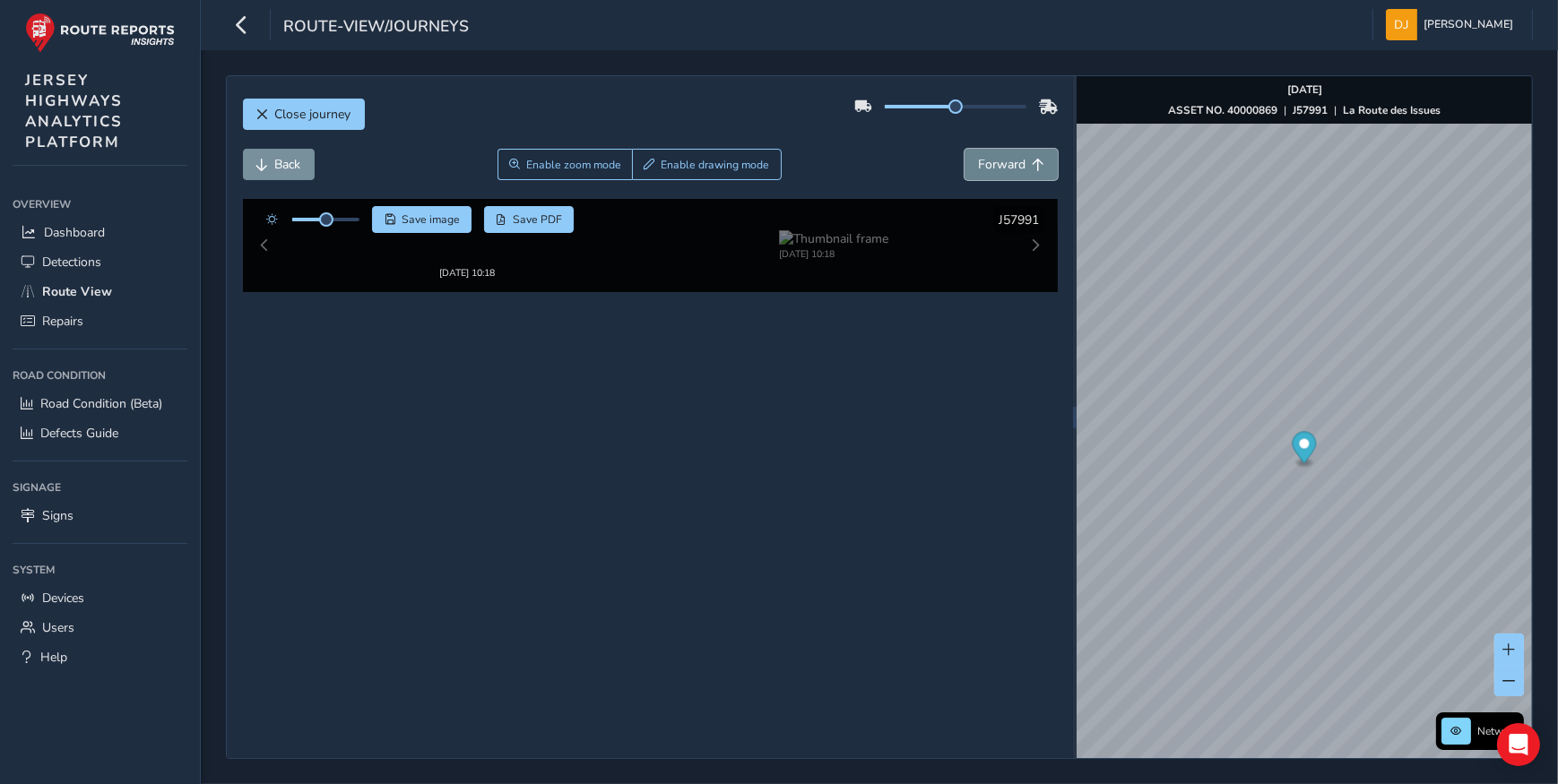
click at [1035, 172] on button "Forward" at bounding box center [1010, 164] width 93 height 31
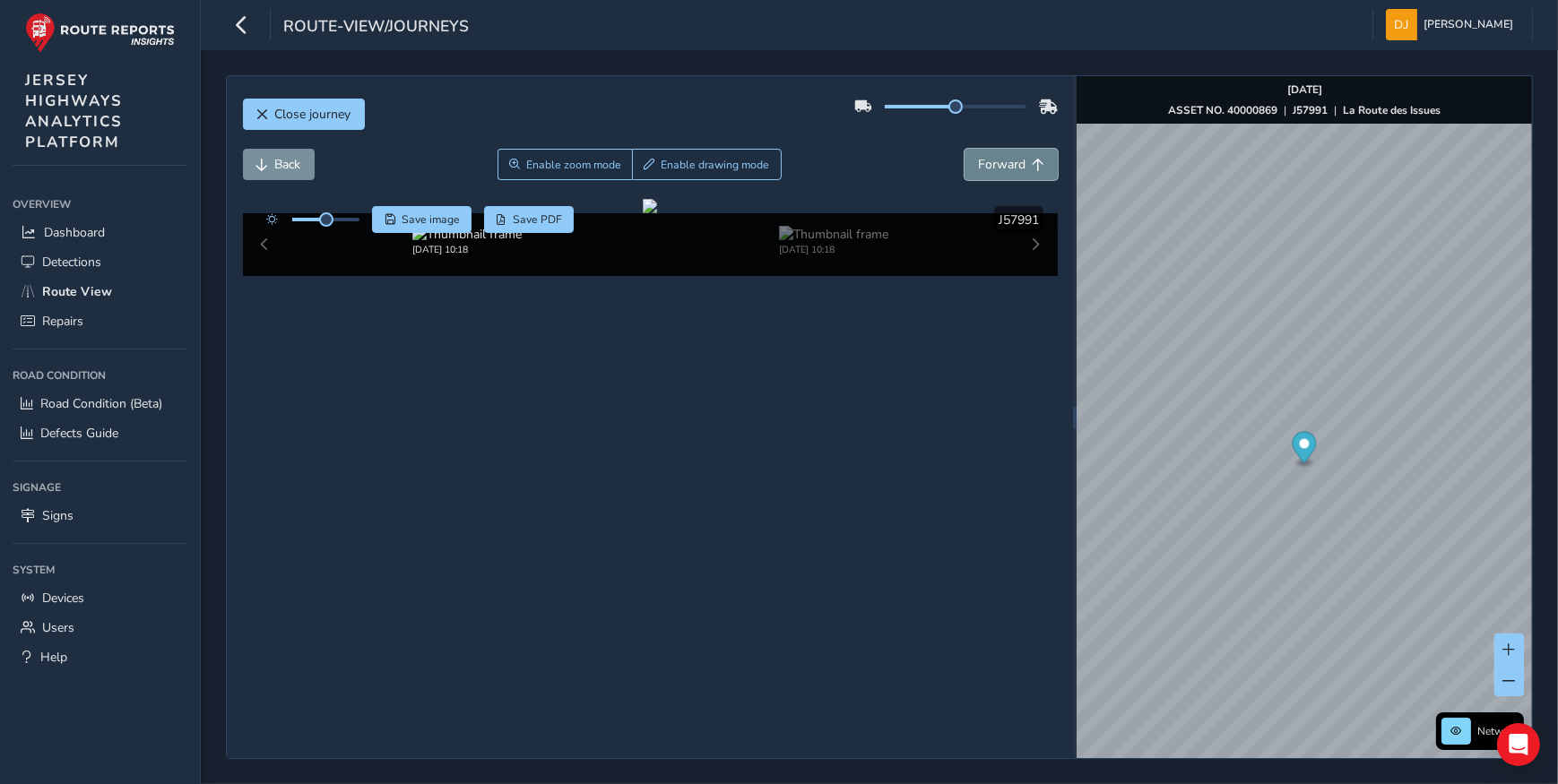
click at [1035, 172] on button "Forward" at bounding box center [1010, 164] width 93 height 31
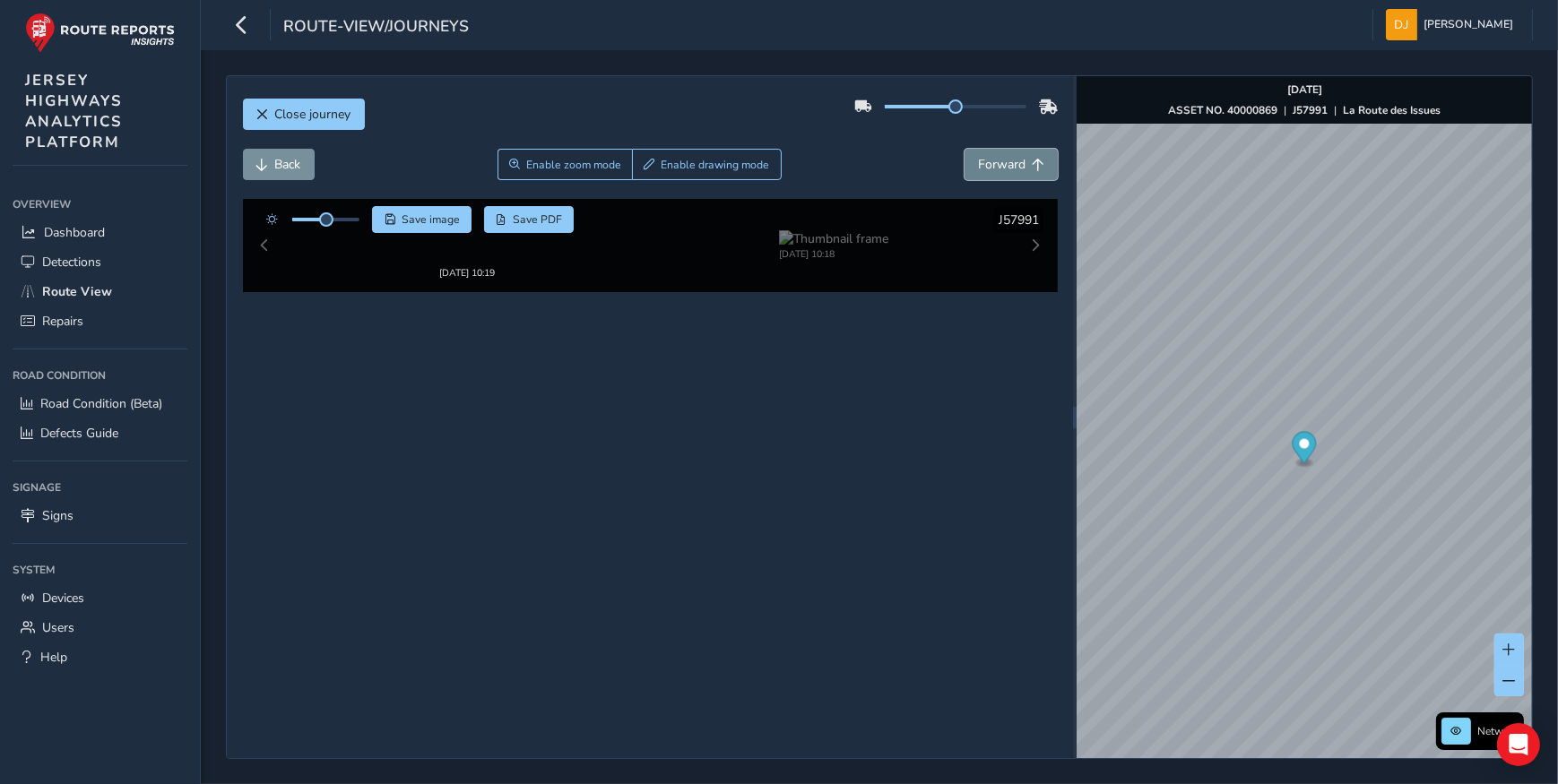
click at [1033, 172] on button "Forward" at bounding box center [1010, 164] width 93 height 31
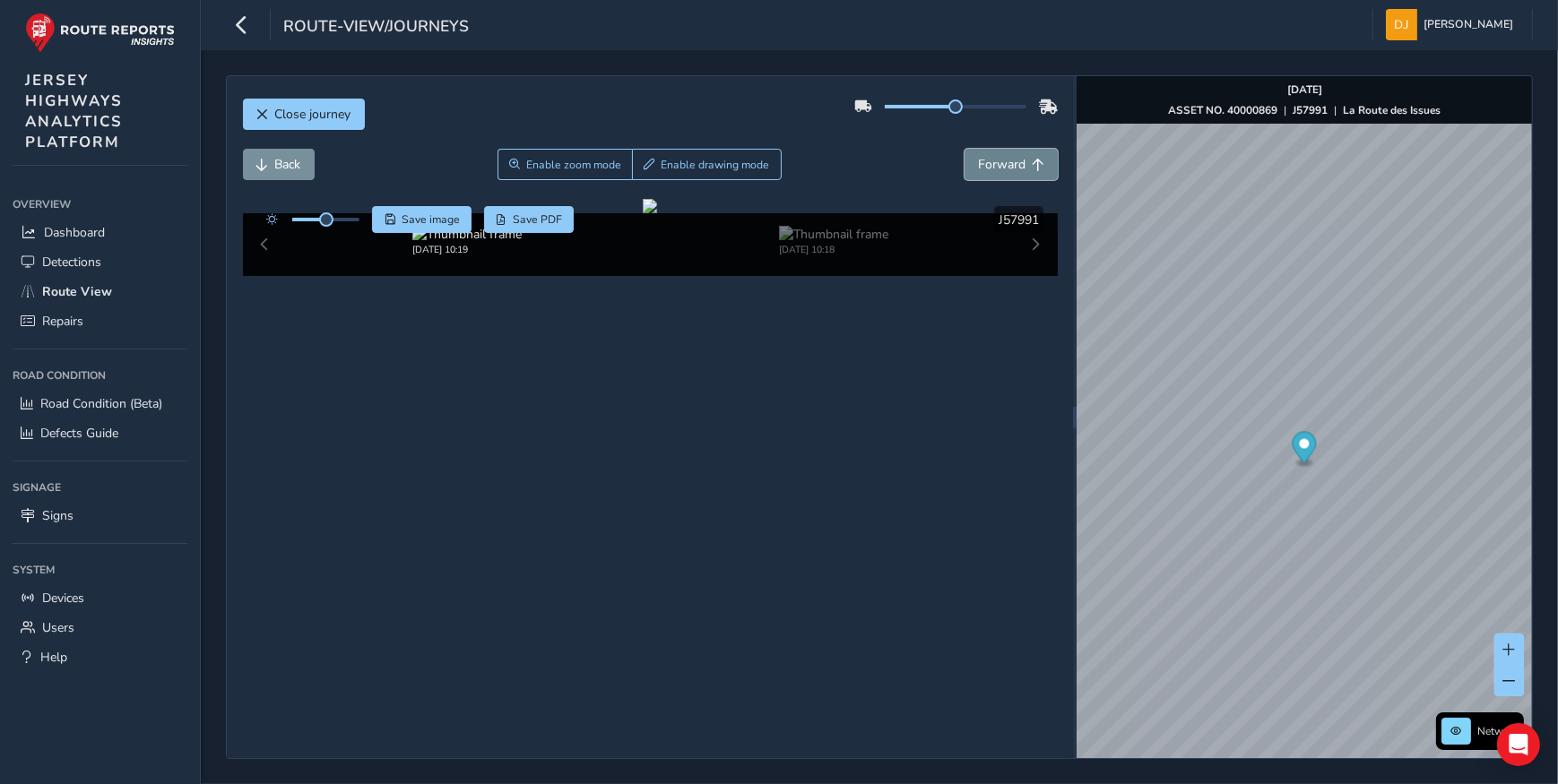
click at [1033, 172] on button "Forward" at bounding box center [1010, 164] width 93 height 31
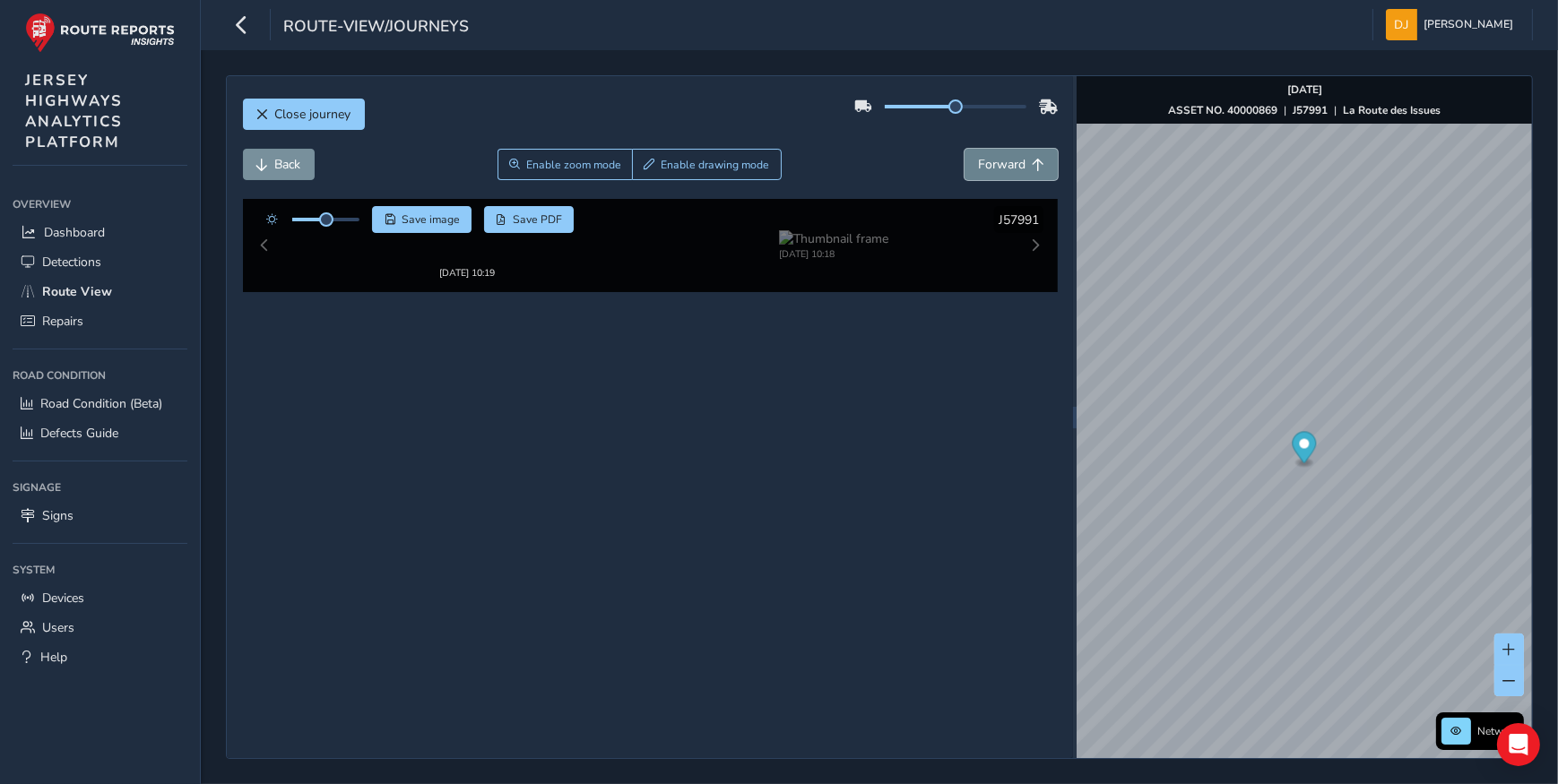
click at [1033, 172] on button "Forward" at bounding box center [1010, 164] width 93 height 31
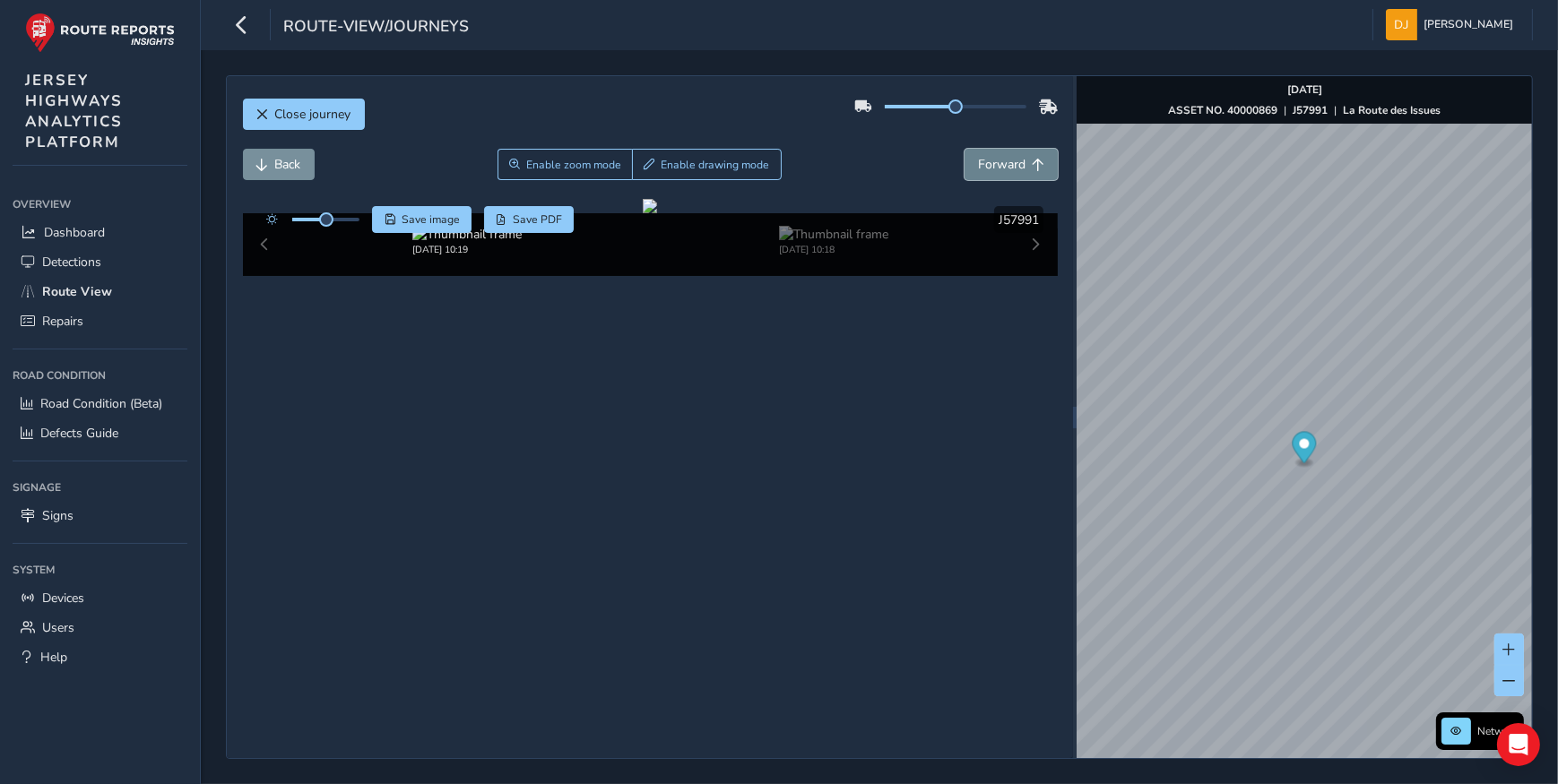
click at [1033, 172] on button "Forward" at bounding box center [1010, 164] width 93 height 31
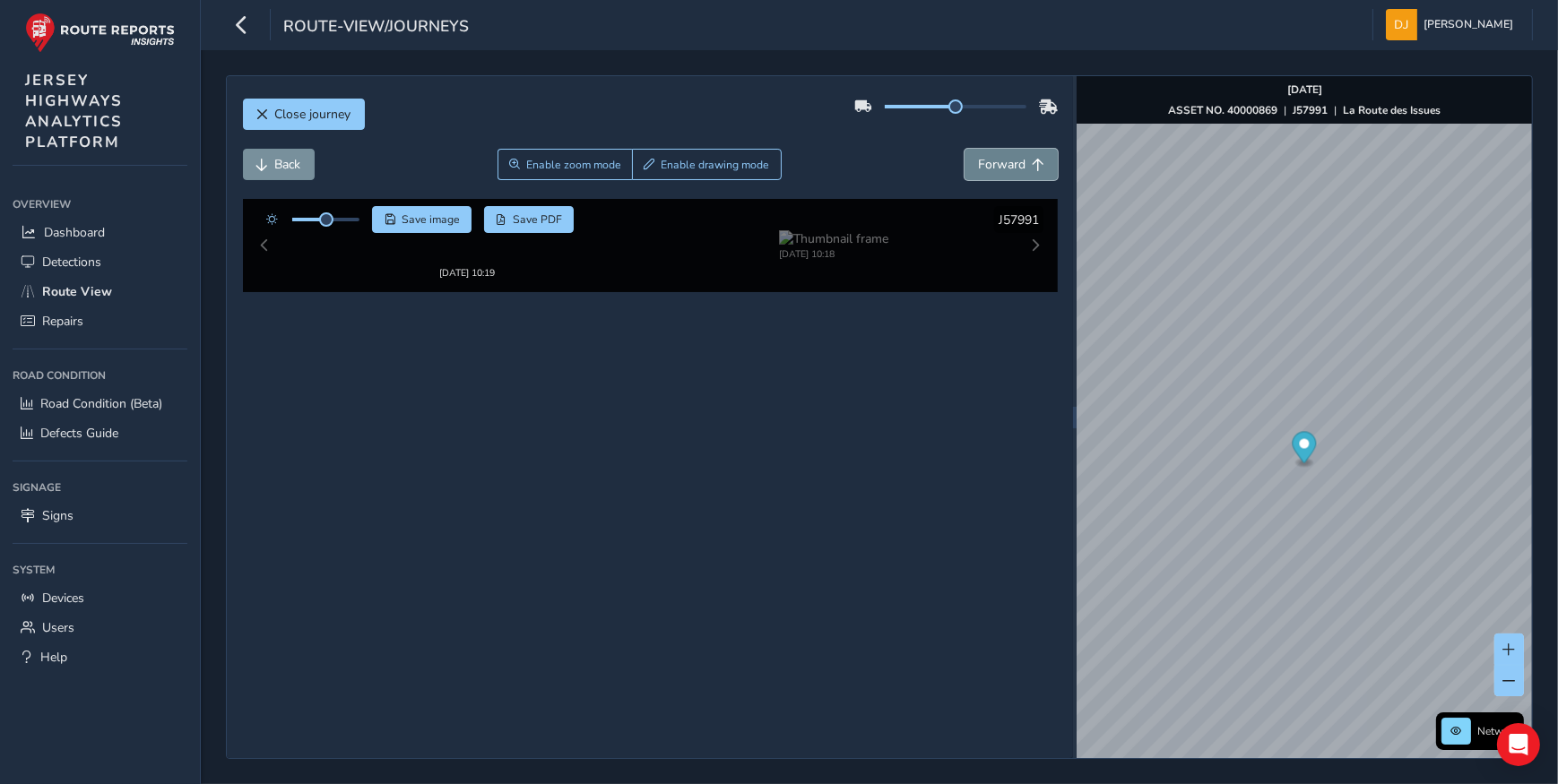
click at [1031, 172] on button "Forward" at bounding box center [1010, 164] width 93 height 31
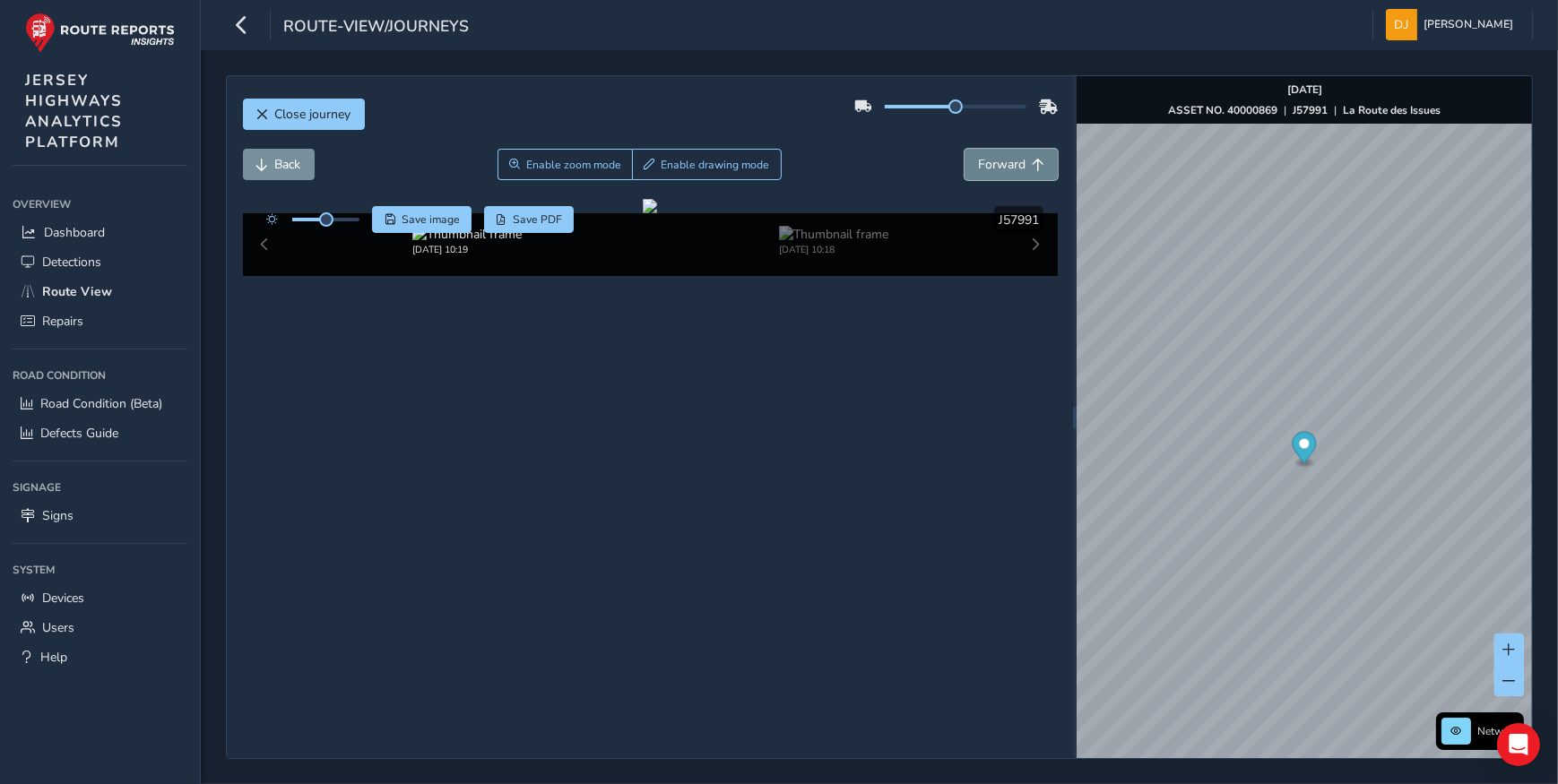
click at [1031, 172] on button "Forward" at bounding box center [1010, 164] width 93 height 31
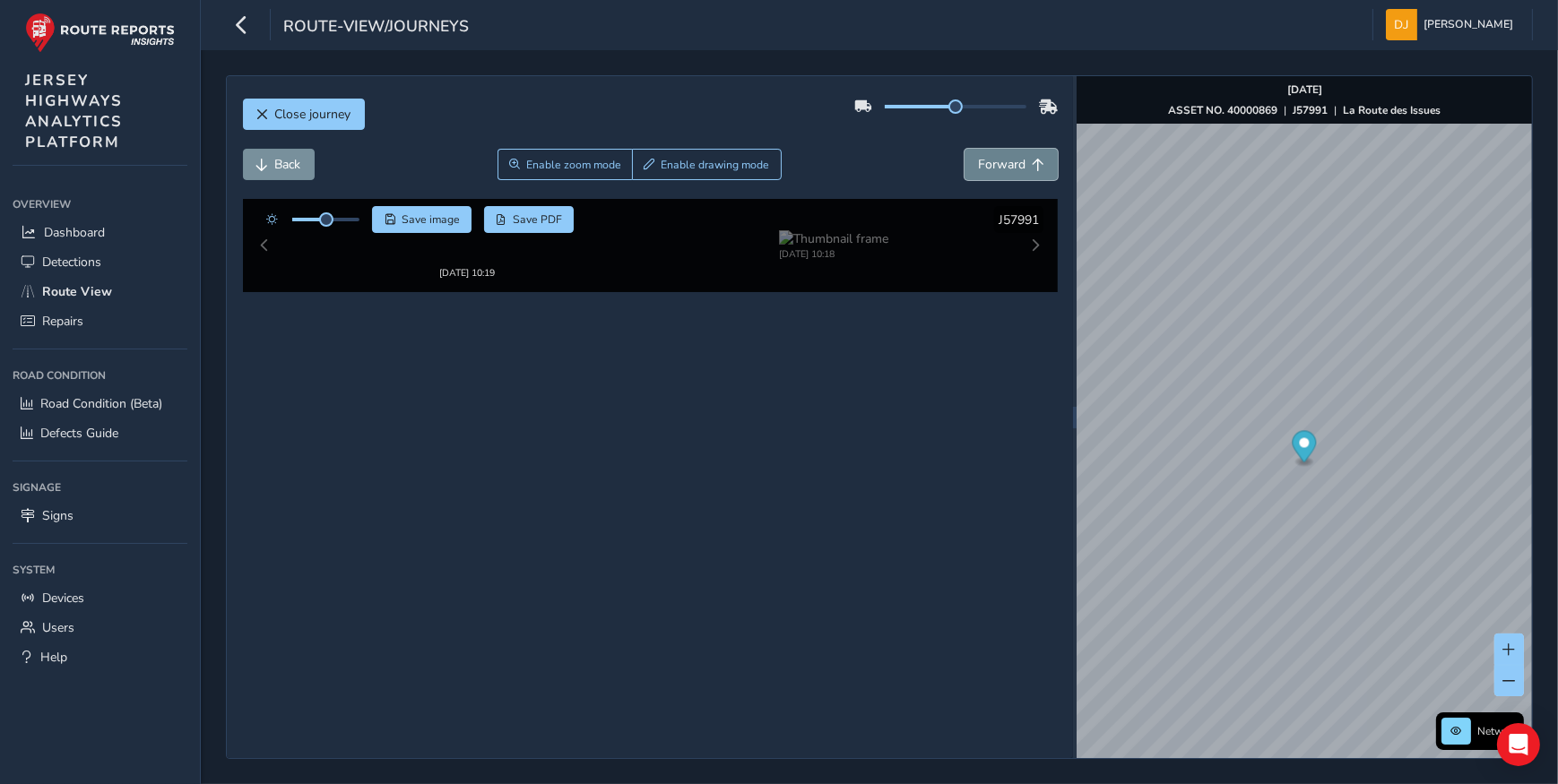
click at [1031, 172] on button "Forward" at bounding box center [1010, 164] width 93 height 31
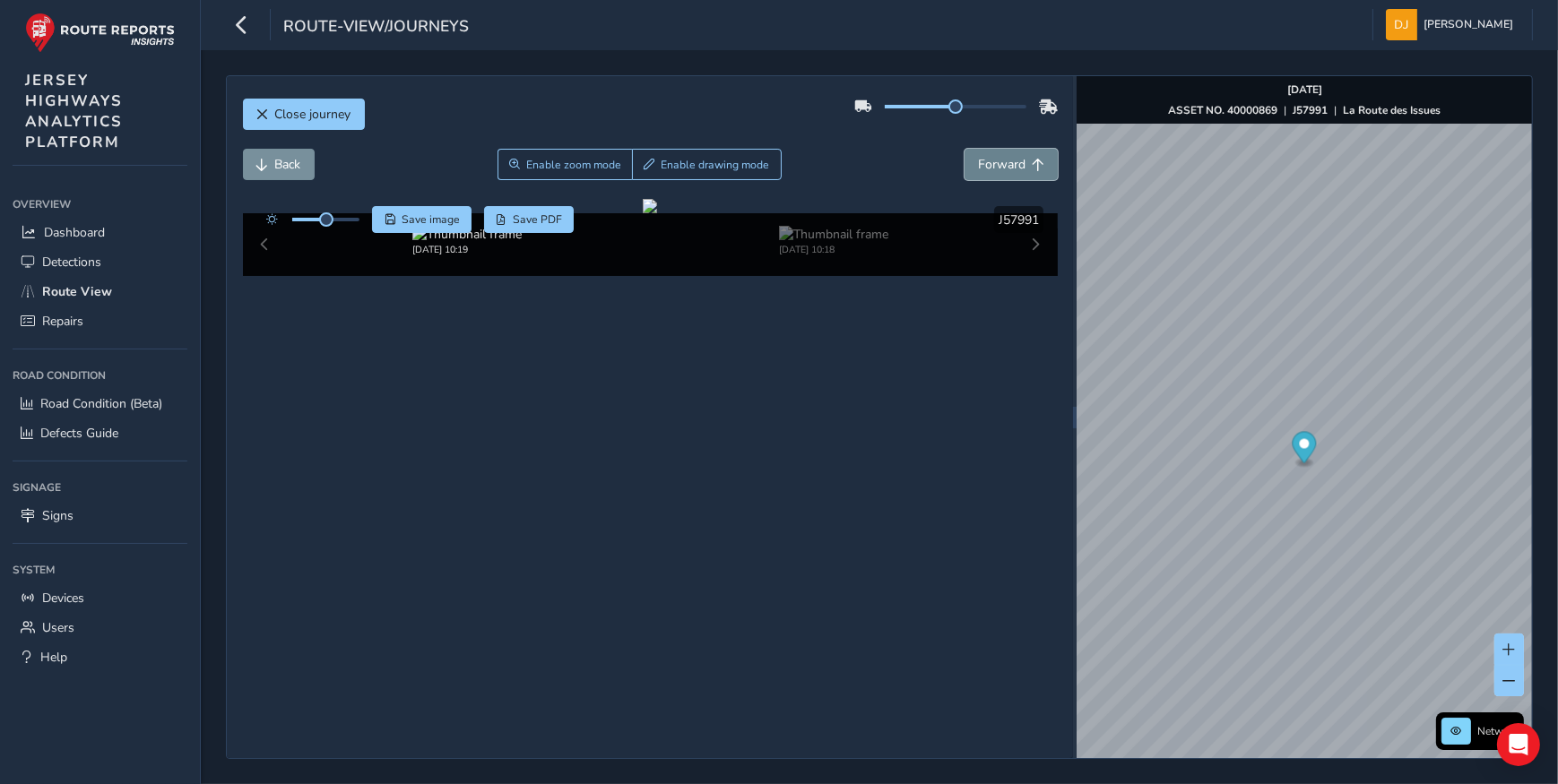
click at [1031, 172] on button "Forward" at bounding box center [1010, 164] width 93 height 31
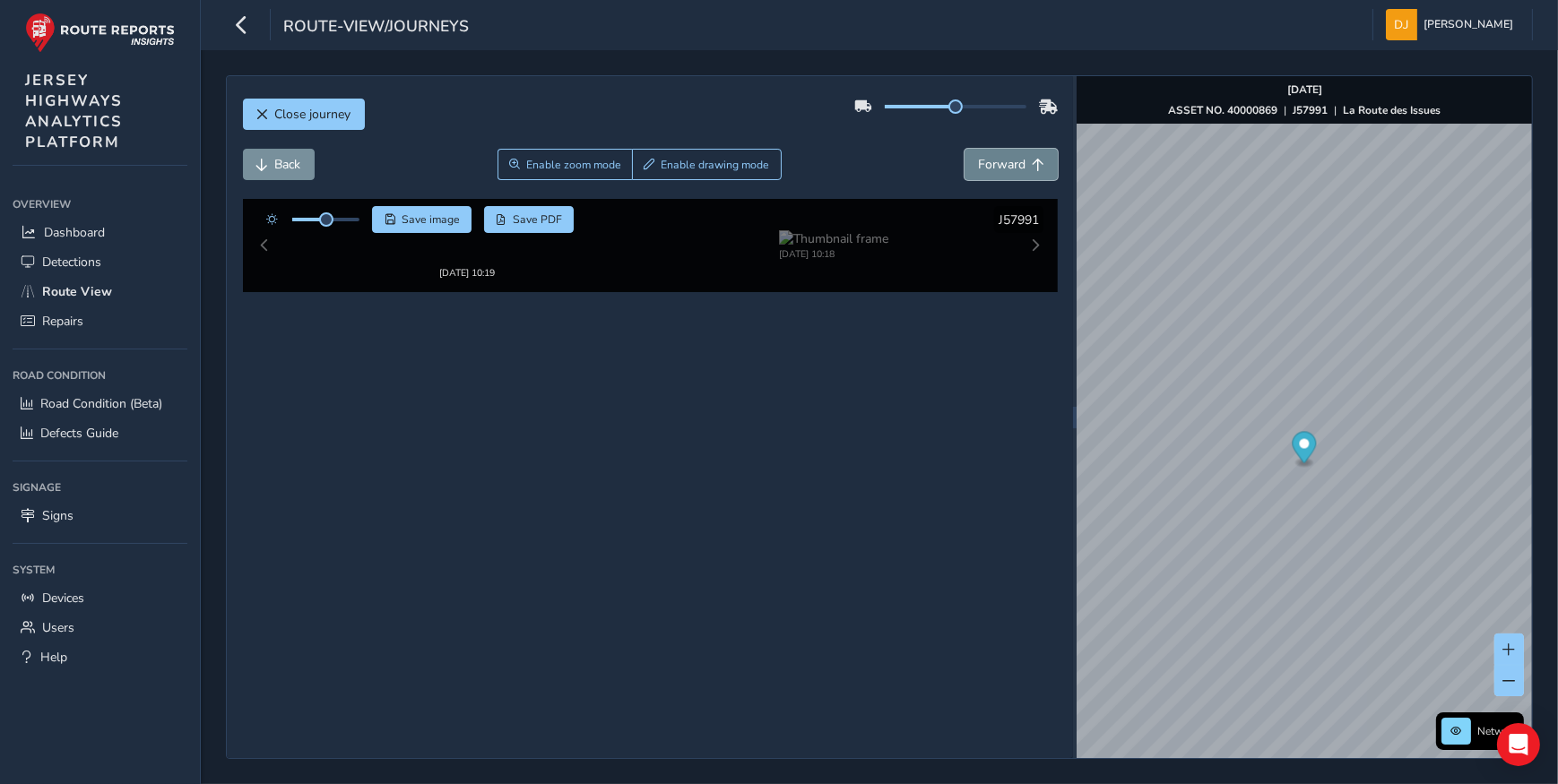
click at [1031, 172] on button "Forward" at bounding box center [1010, 164] width 93 height 31
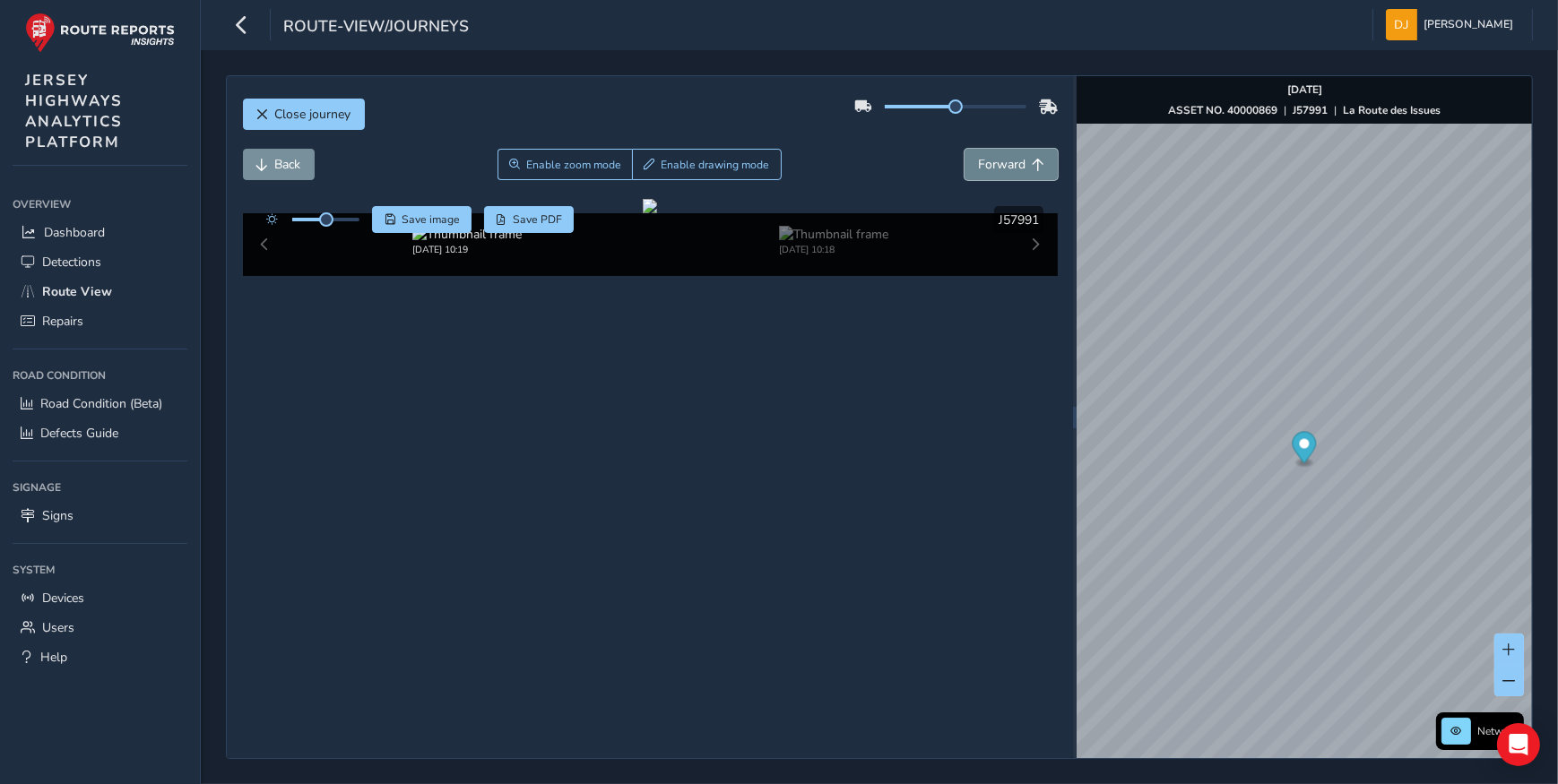
click at [1031, 172] on button "Forward" at bounding box center [1010, 164] width 93 height 31
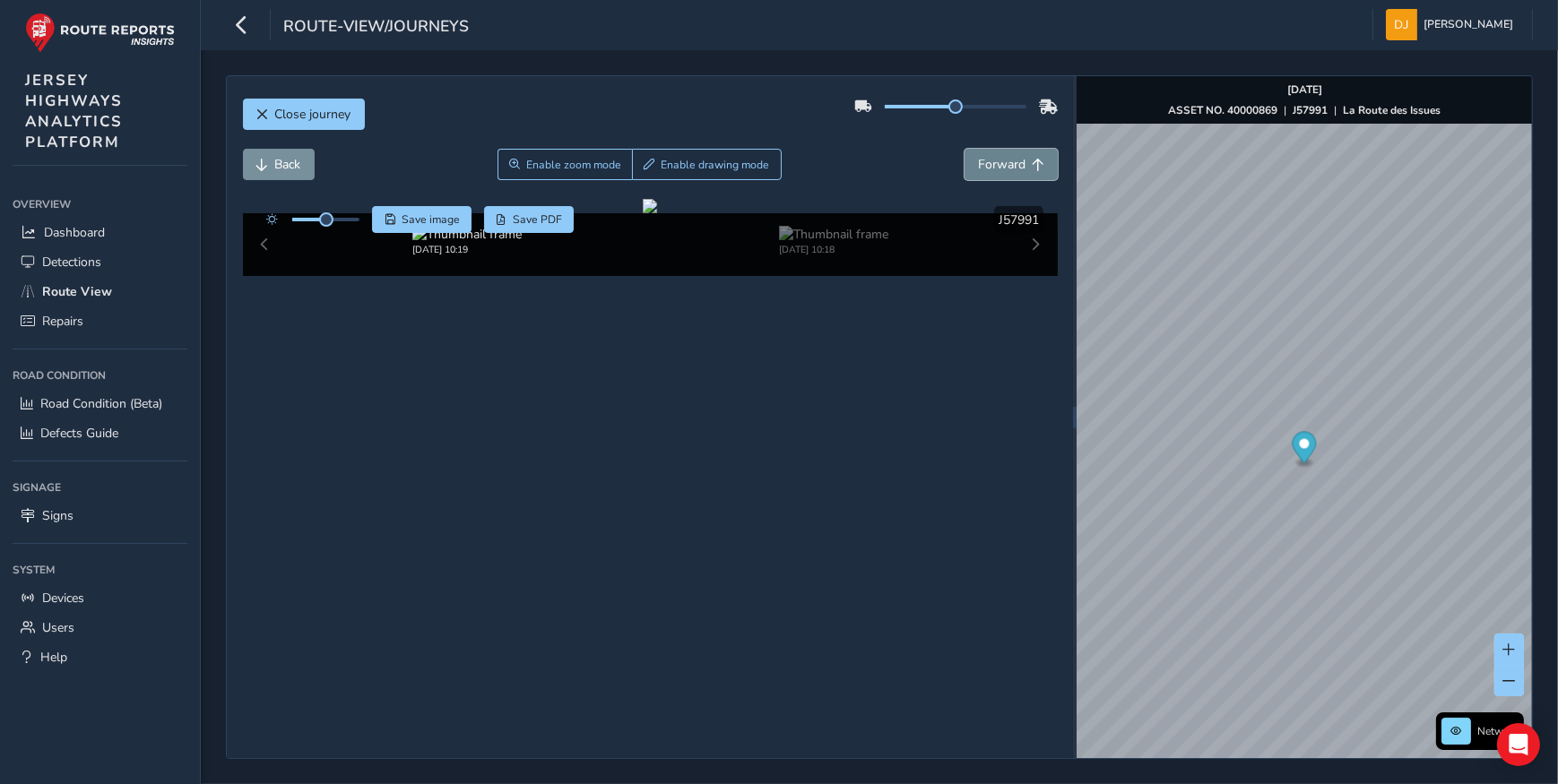
click at [1031, 172] on button "Forward" at bounding box center [1010, 164] width 93 height 31
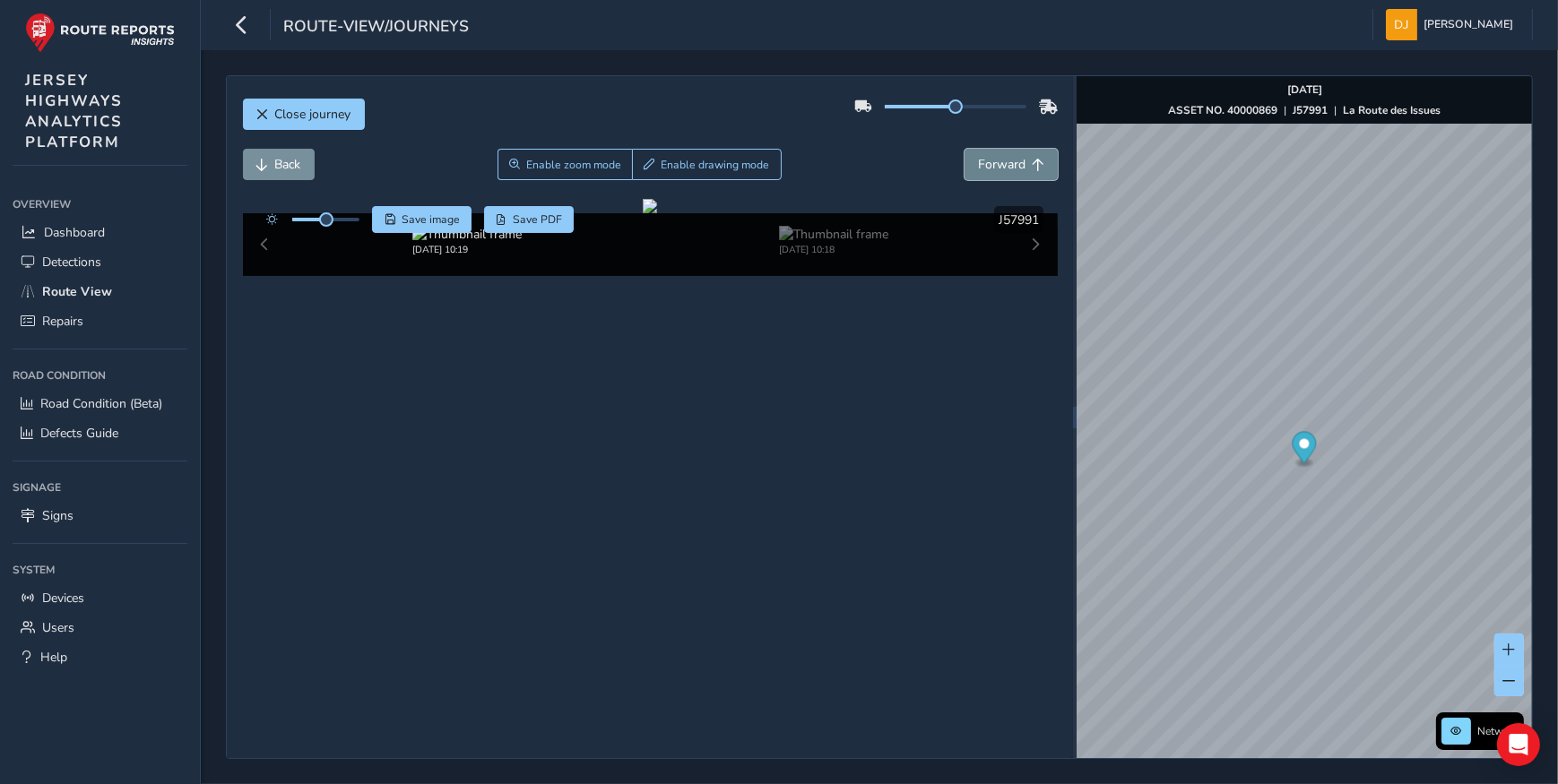
click at [1031, 172] on button "Forward" at bounding box center [1010, 164] width 93 height 31
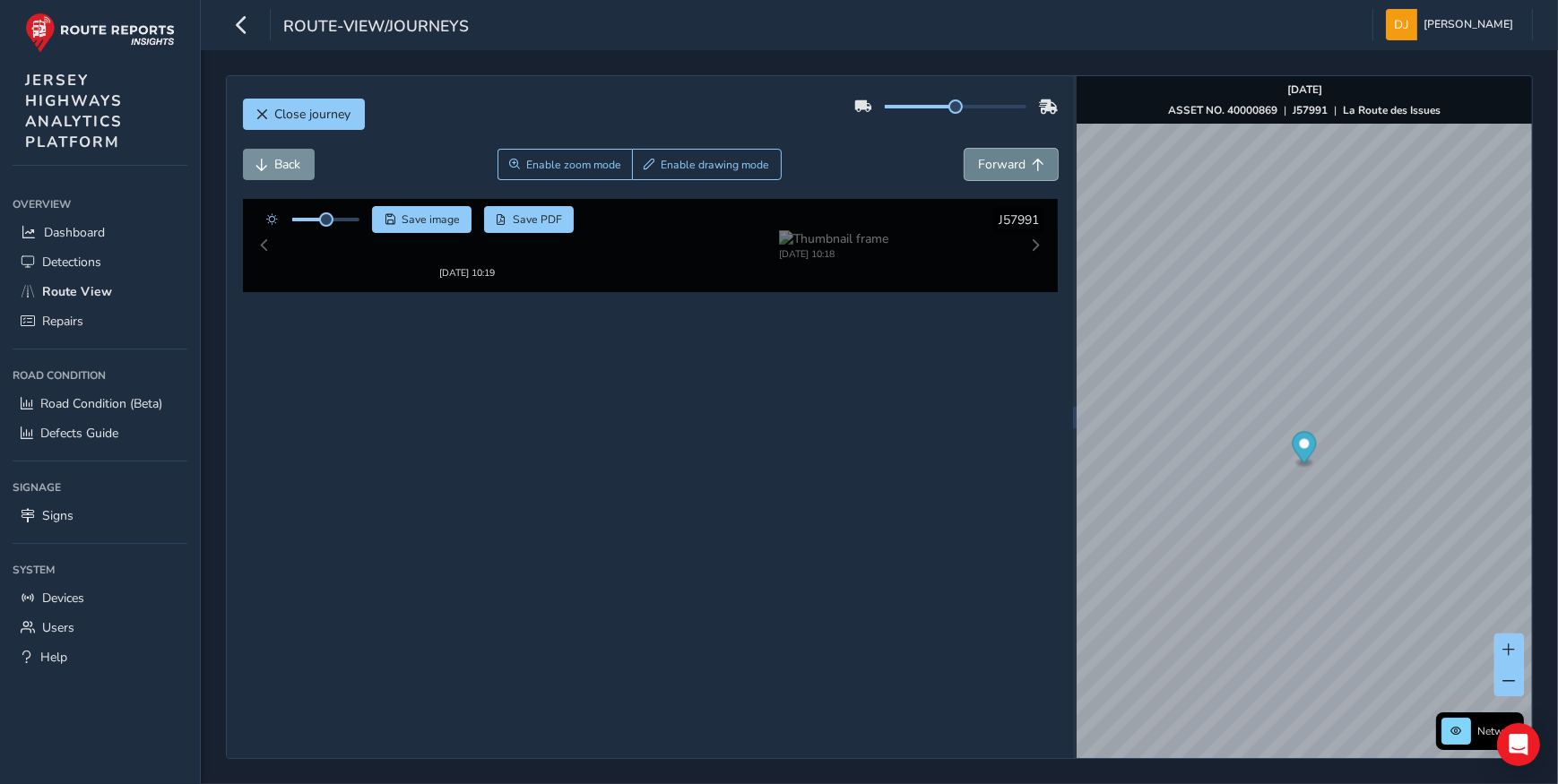
click at [1031, 172] on button "Forward" at bounding box center [1010, 164] width 93 height 31
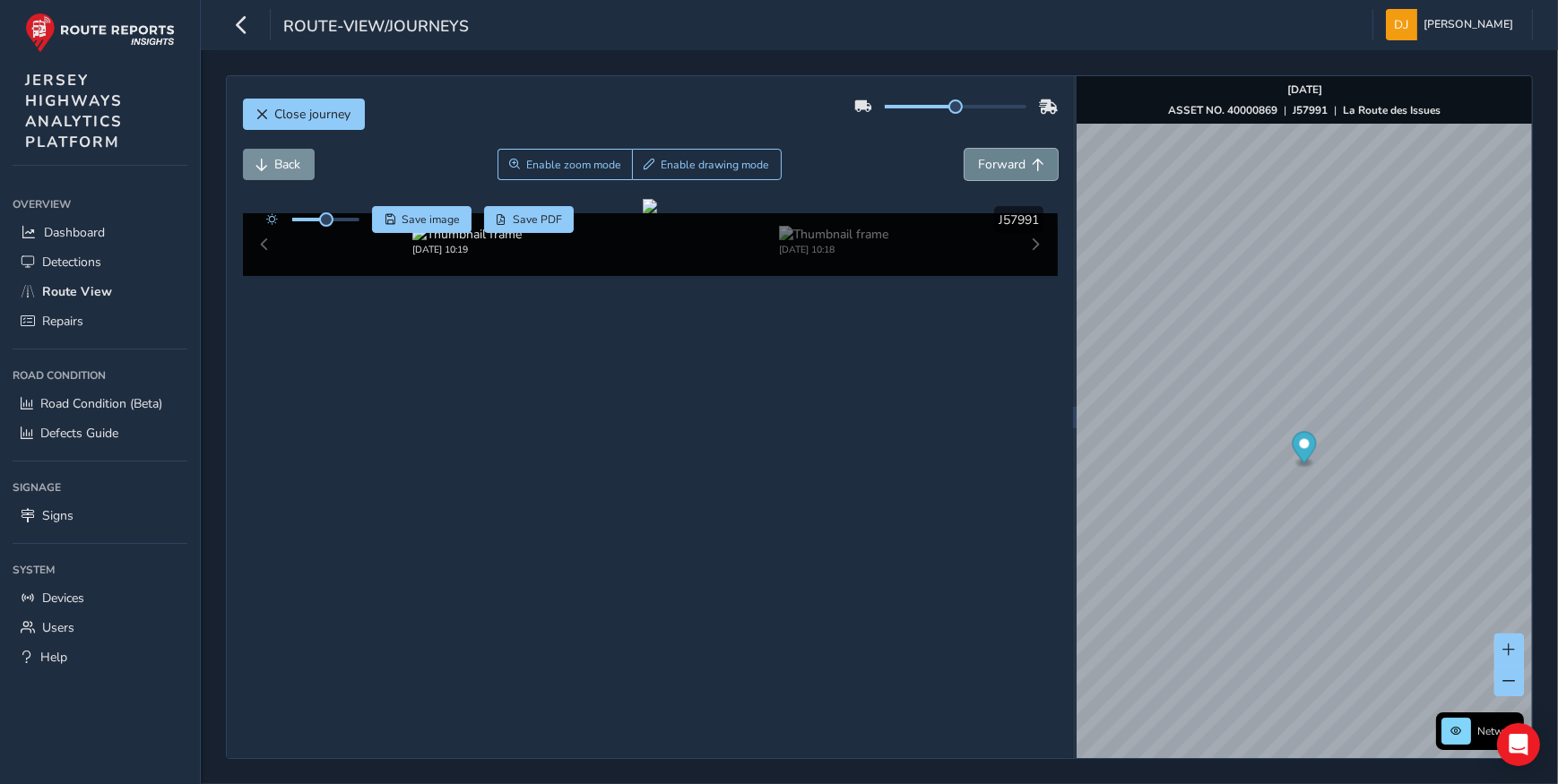
click at [1031, 172] on button "Forward" at bounding box center [1010, 164] width 93 height 31
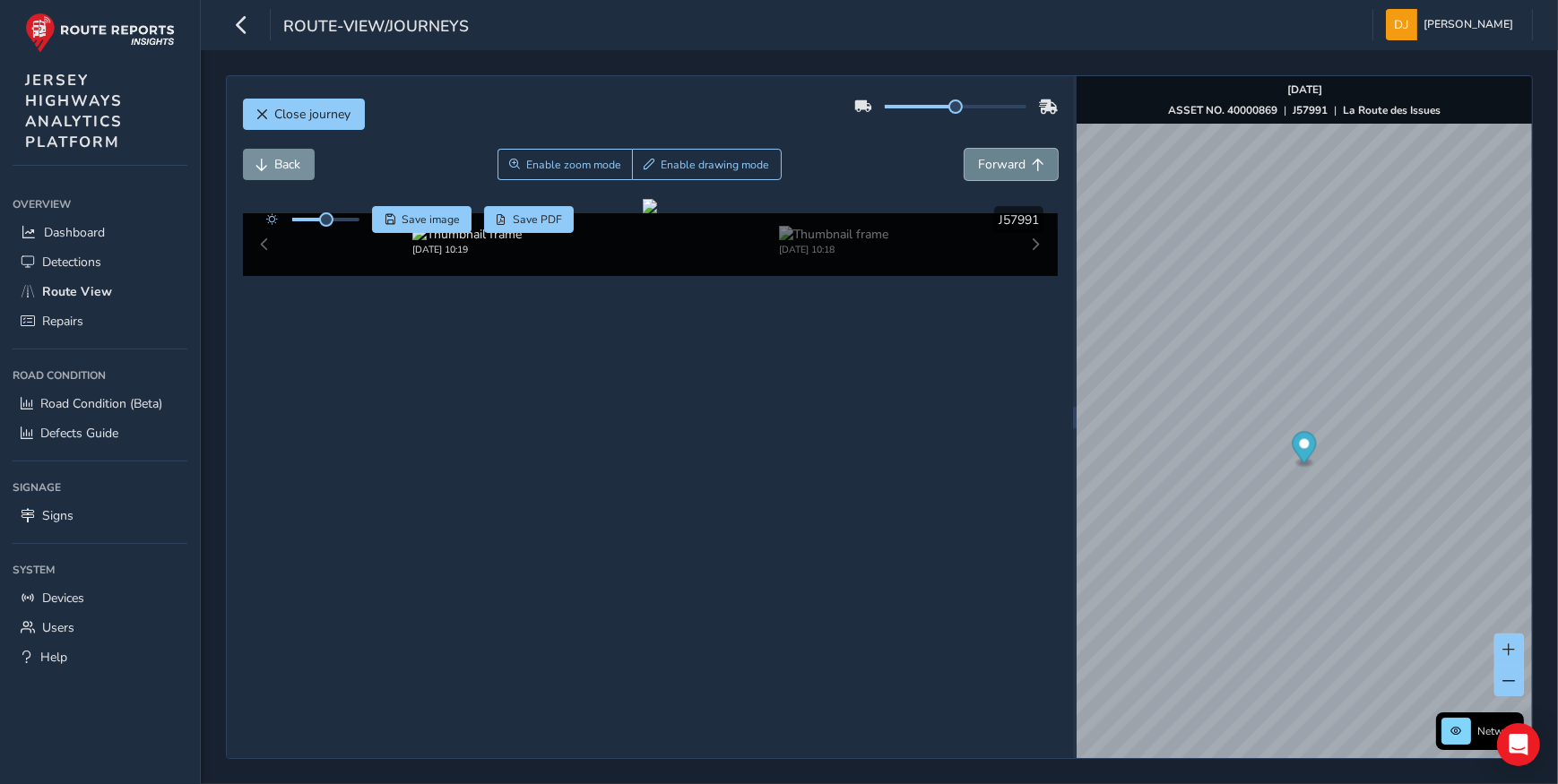
click at [1031, 172] on button "Forward" at bounding box center [1010, 164] width 93 height 31
click at [1032, 168] on span "Forward" at bounding box center [1038, 165] width 13 height 13
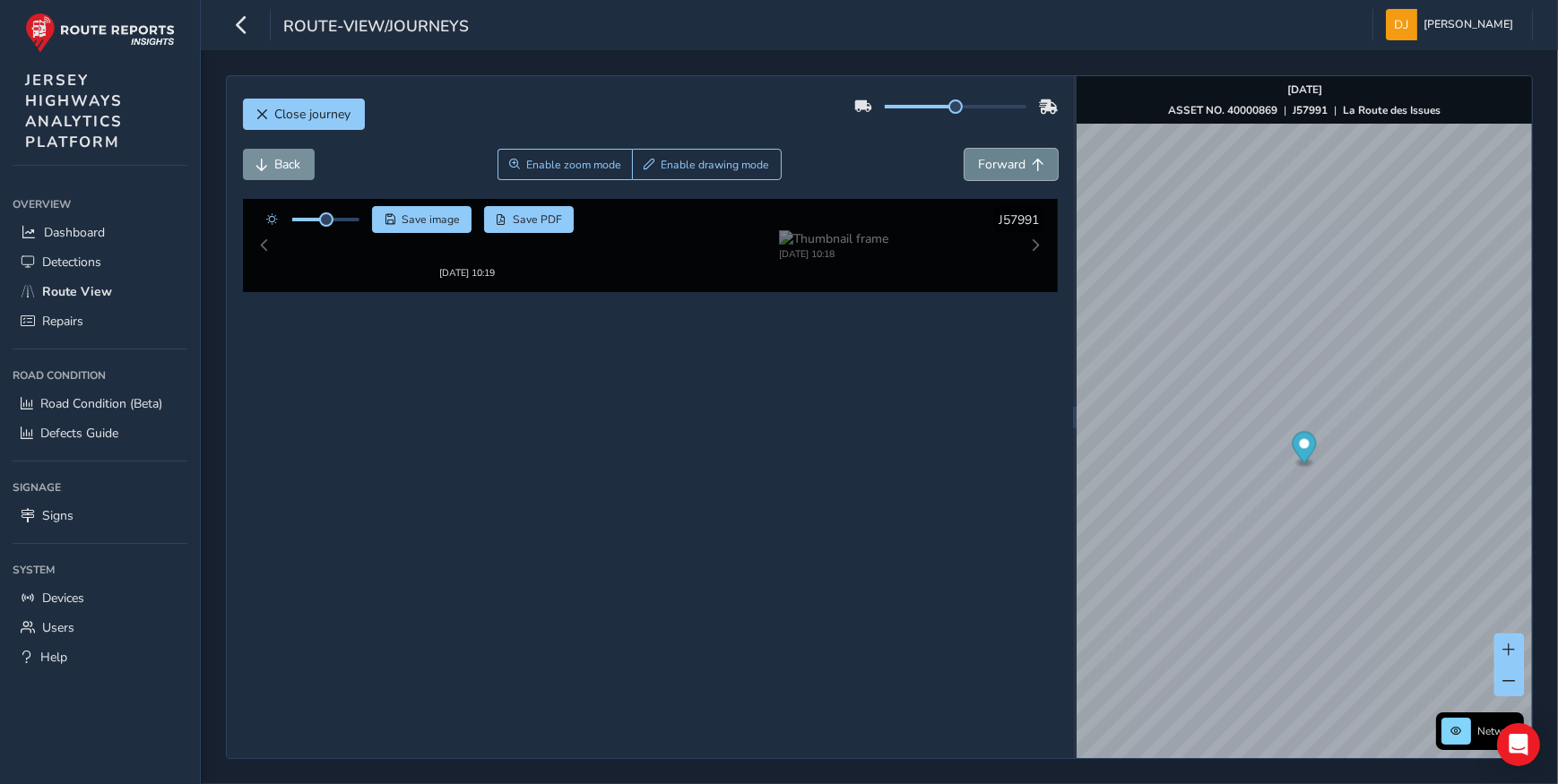
click at [1032, 168] on span "Forward" at bounding box center [1038, 165] width 13 height 13
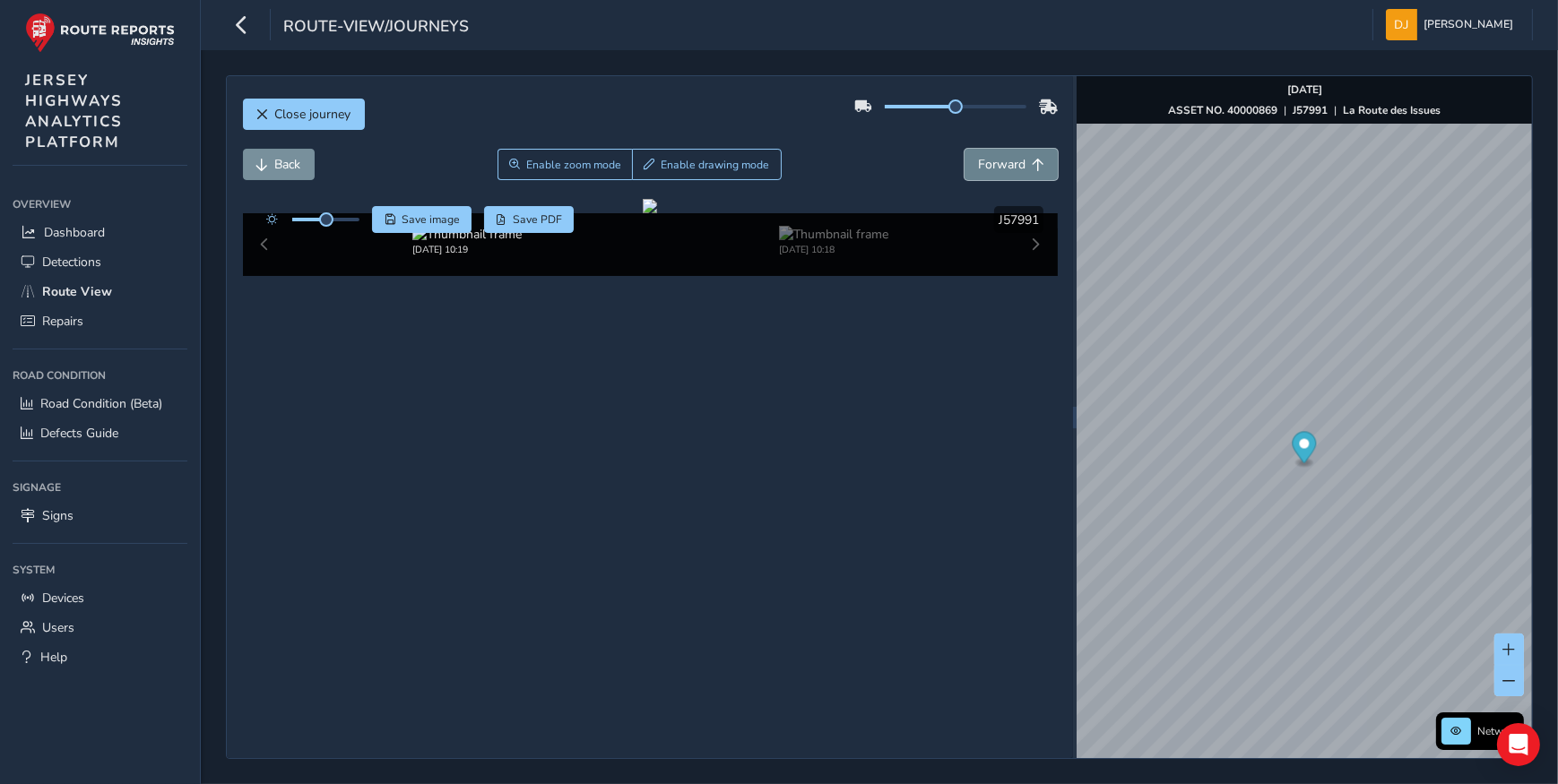
click at [1032, 168] on span "Forward" at bounding box center [1038, 165] width 13 height 13
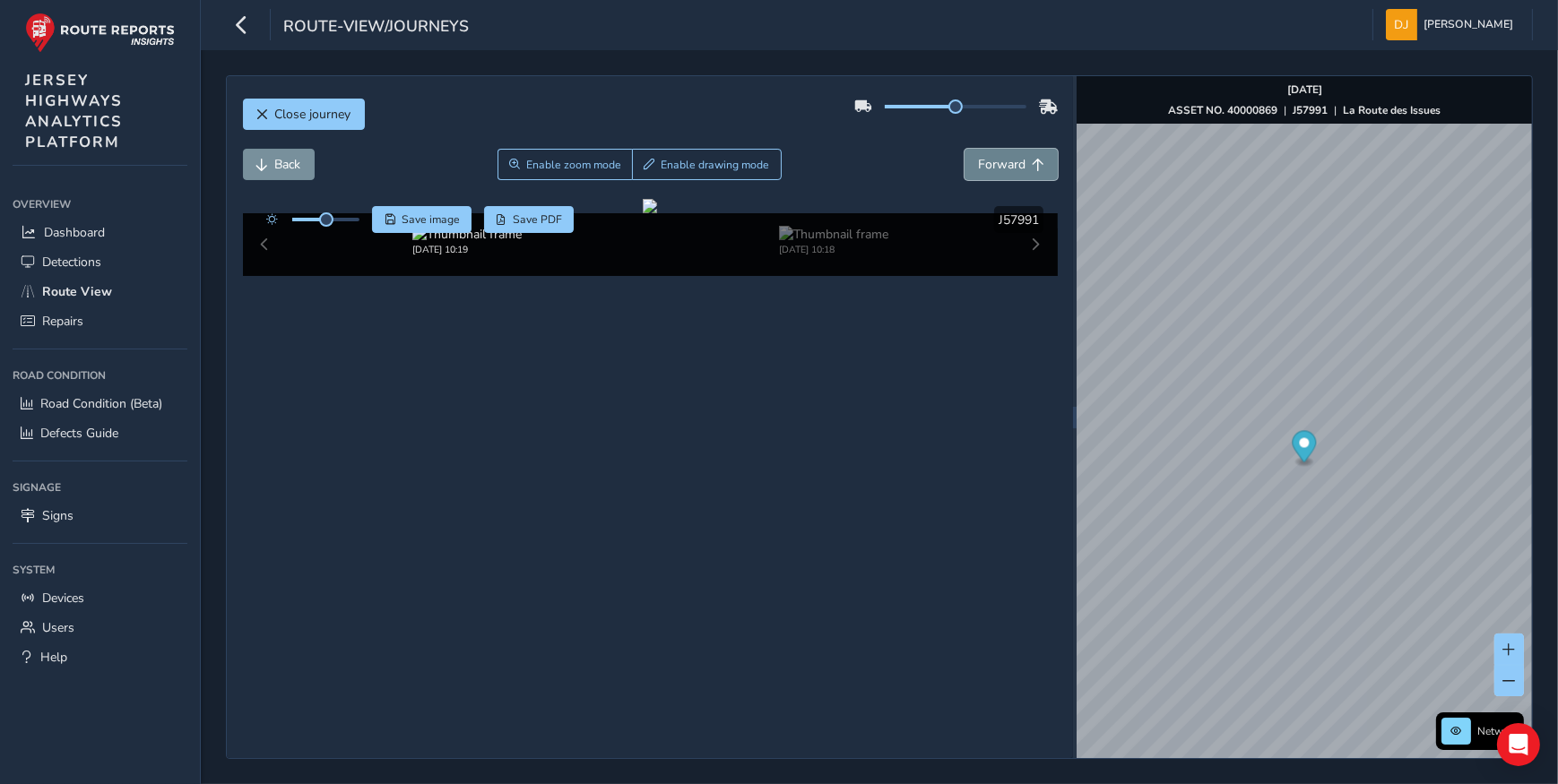
click at [1032, 168] on span "Forward" at bounding box center [1038, 165] width 13 height 13
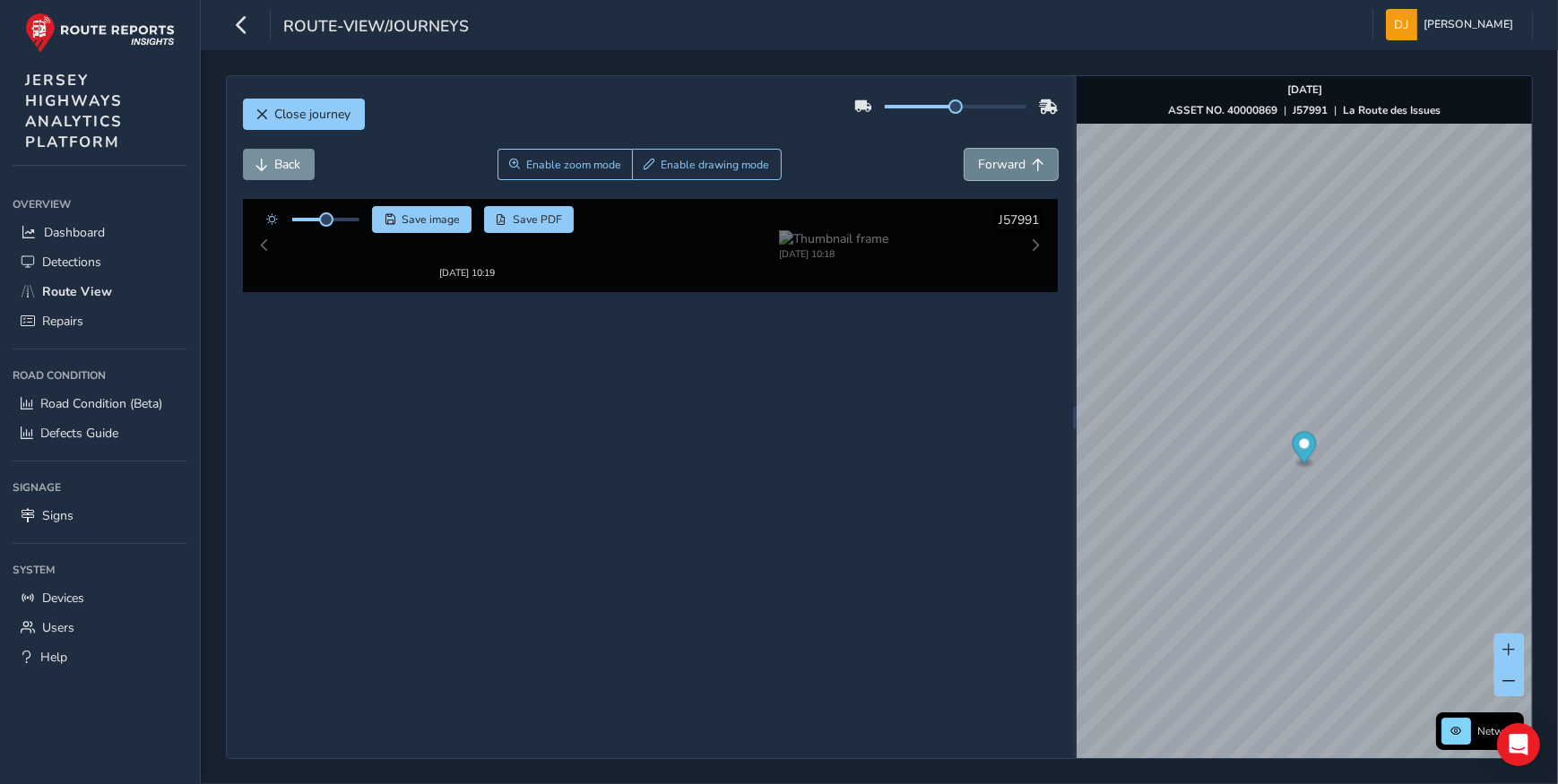
click at [1032, 168] on span "Forward" at bounding box center [1038, 165] width 13 height 13
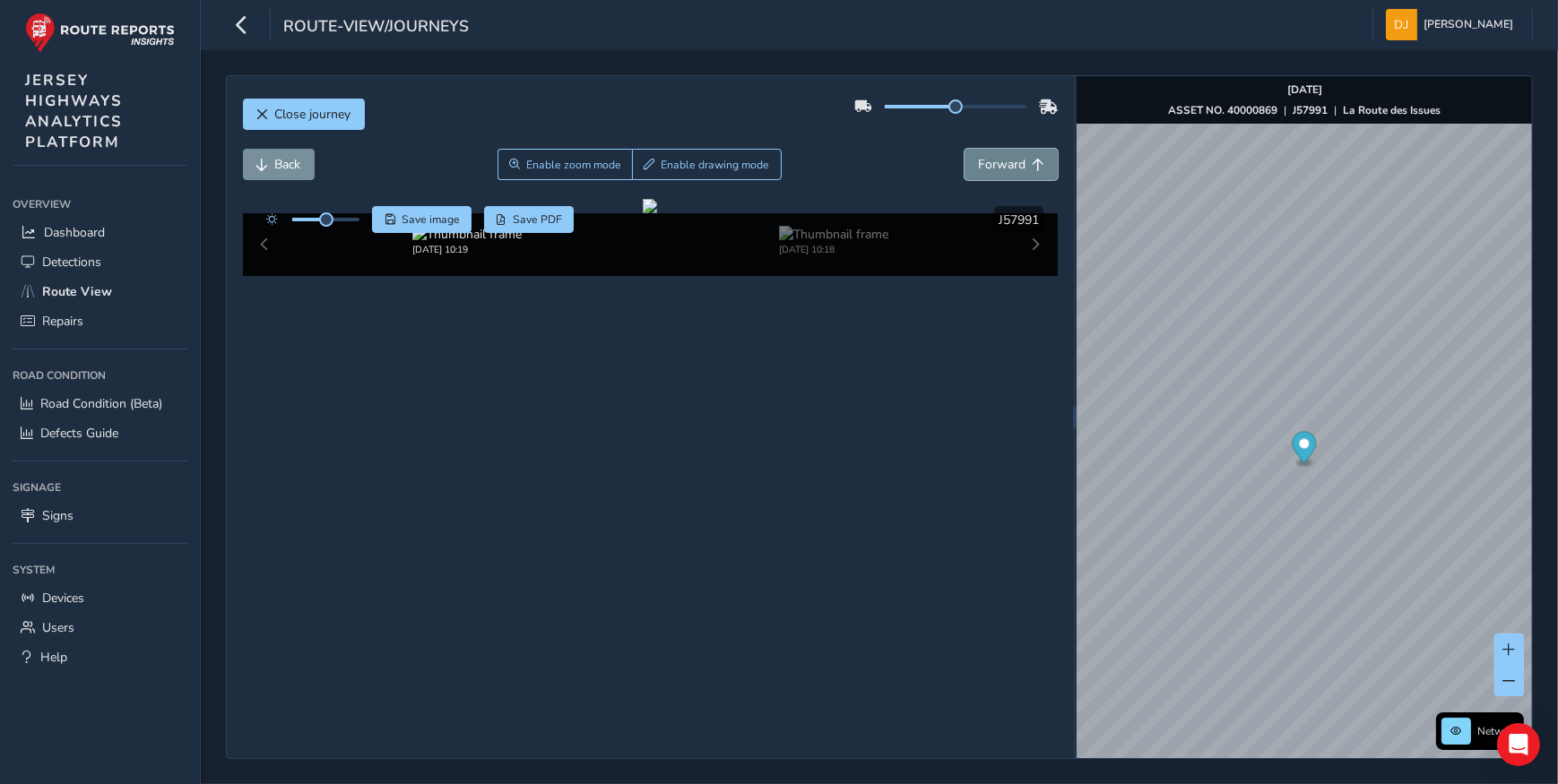
click at [1032, 168] on span "Forward" at bounding box center [1038, 165] width 13 height 13
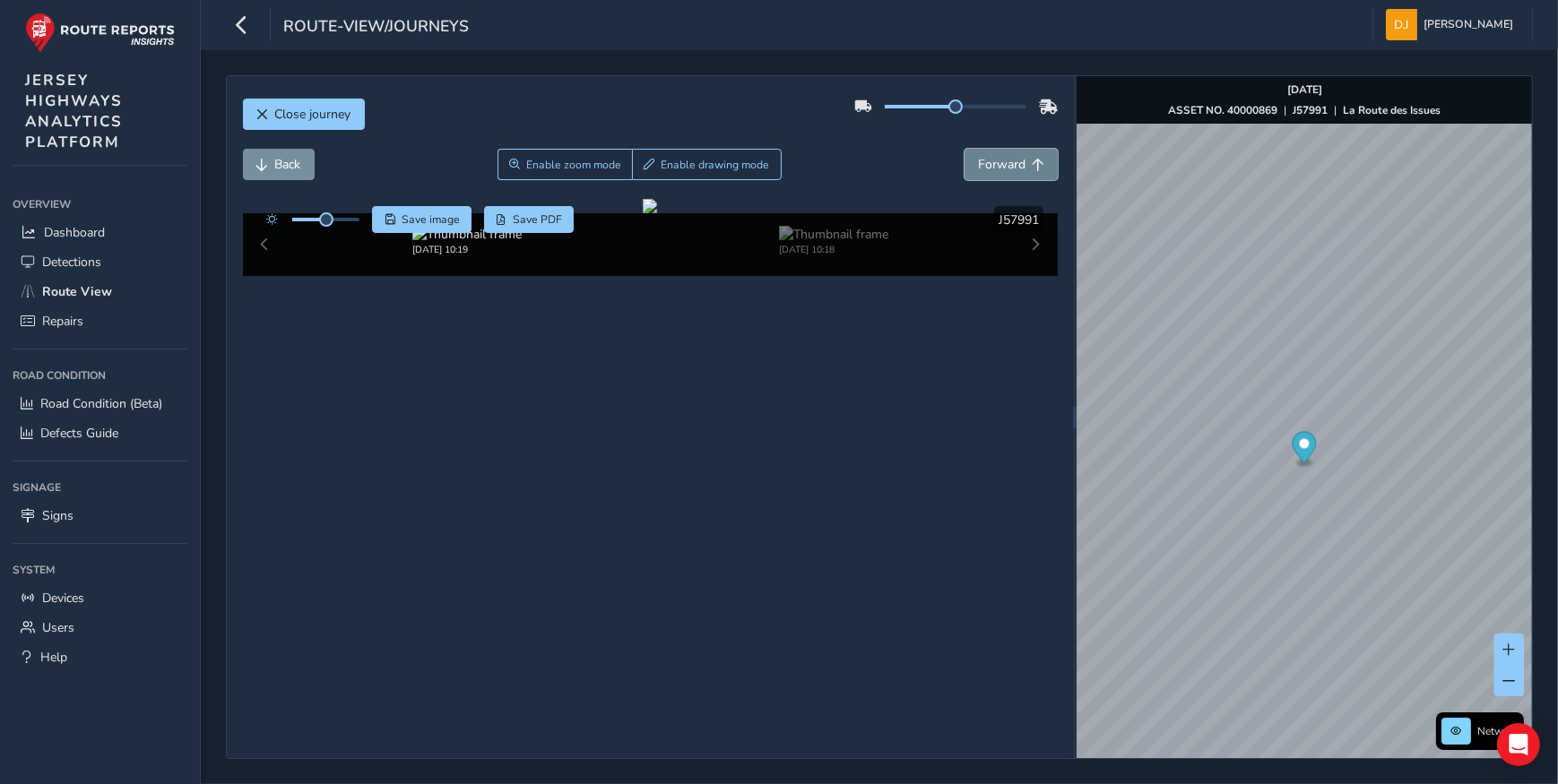
click at [1032, 168] on span "Forward" at bounding box center [1038, 165] width 13 height 13
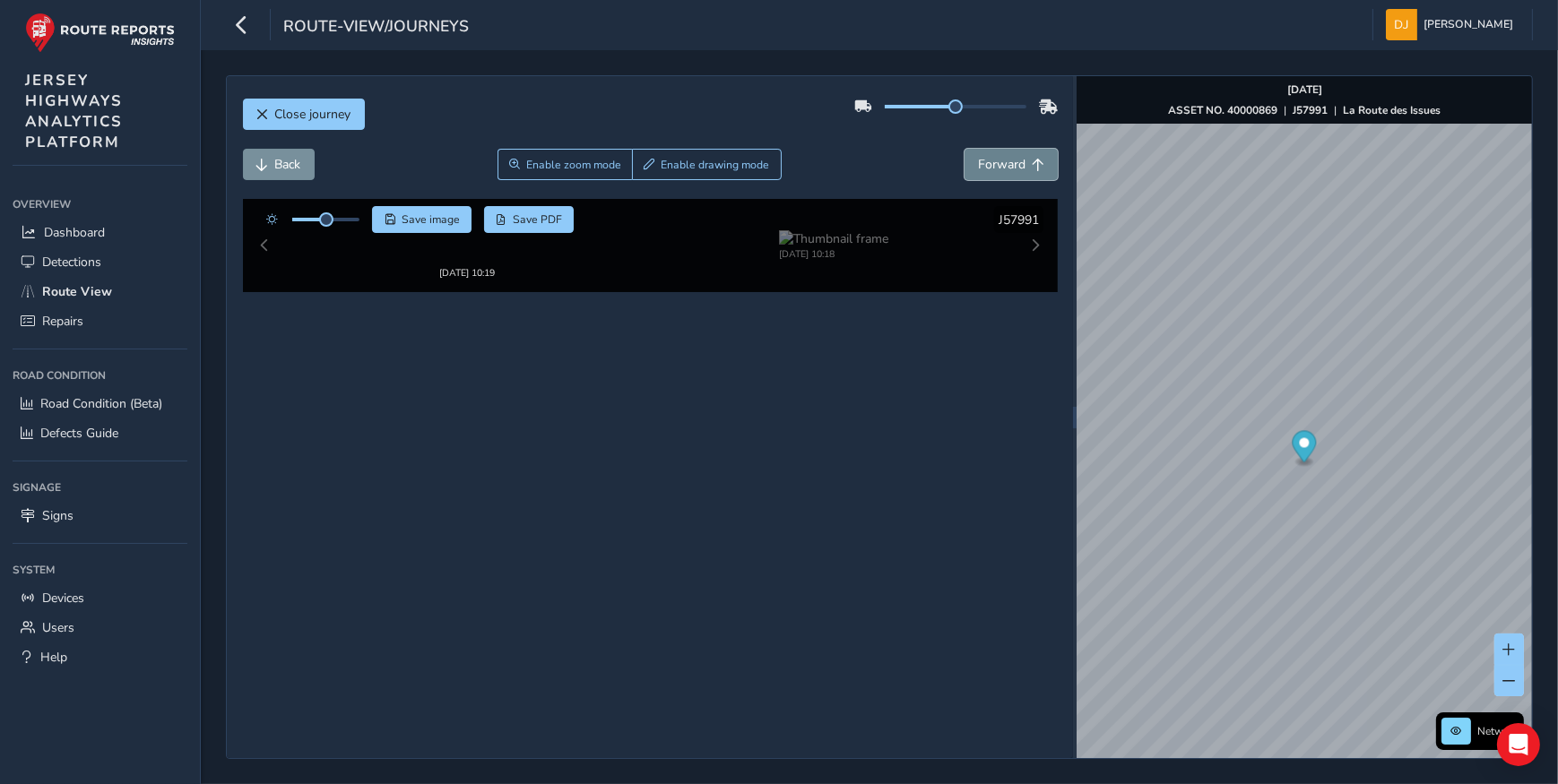
click at [1032, 168] on span "Forward" at bounding box center [1038, 165] width 13 height 13
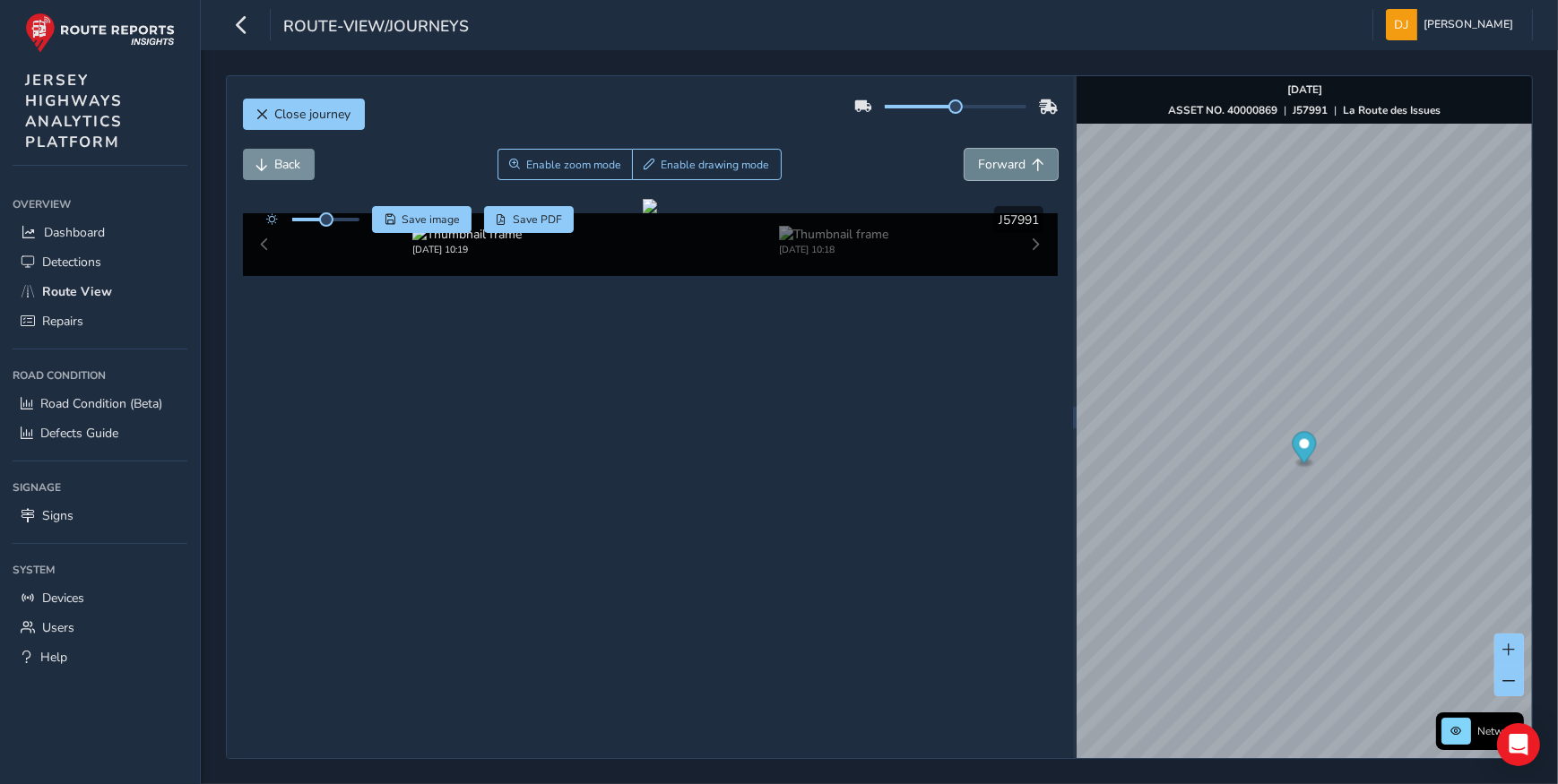
click at [1032, 168] on span "Forward" at bounding box center [1038, 165] width 13 height 13
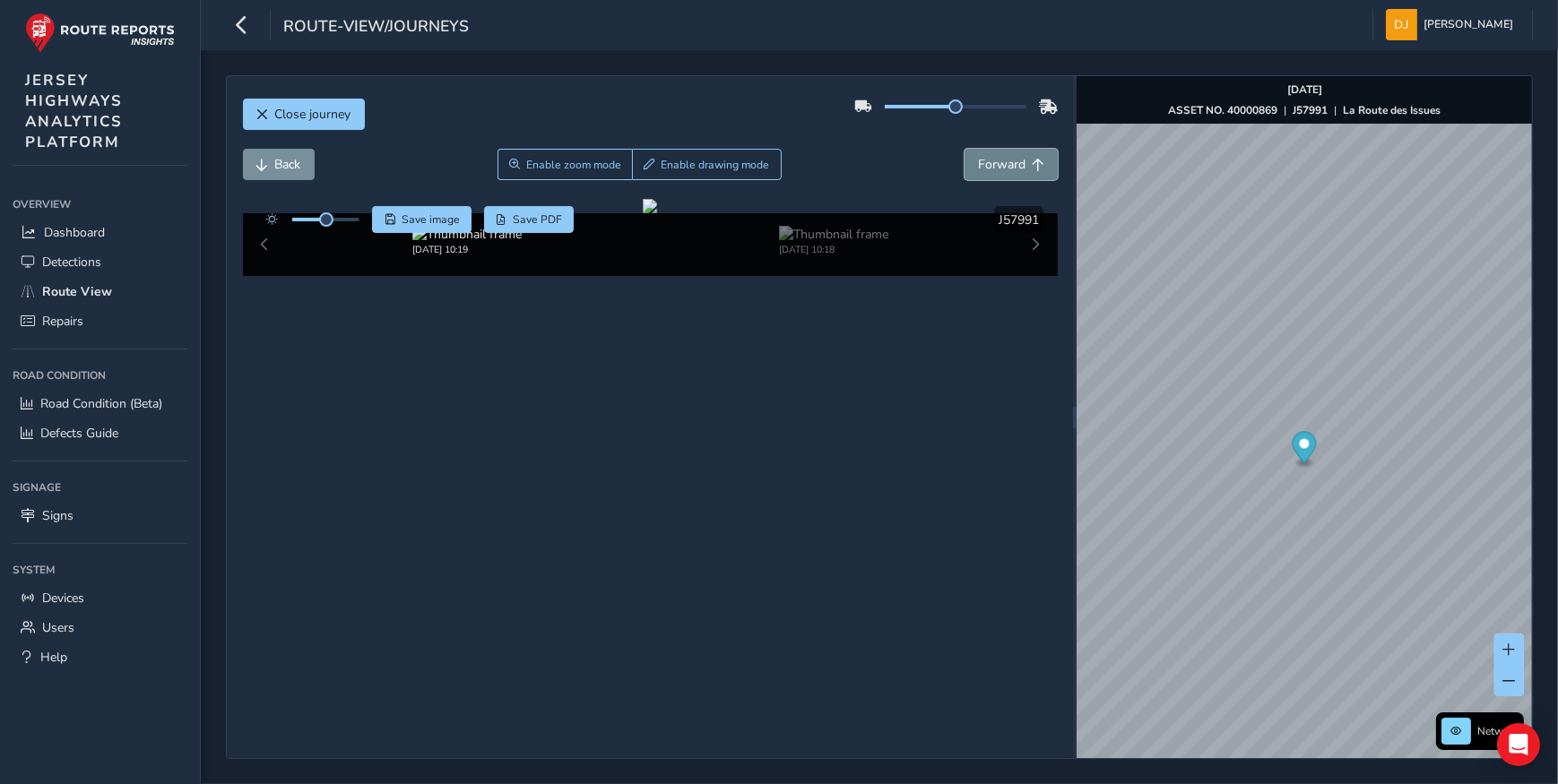
click at [1032, 168] on span "Forward" at bounding box center [1038, 165] width 13 height 13
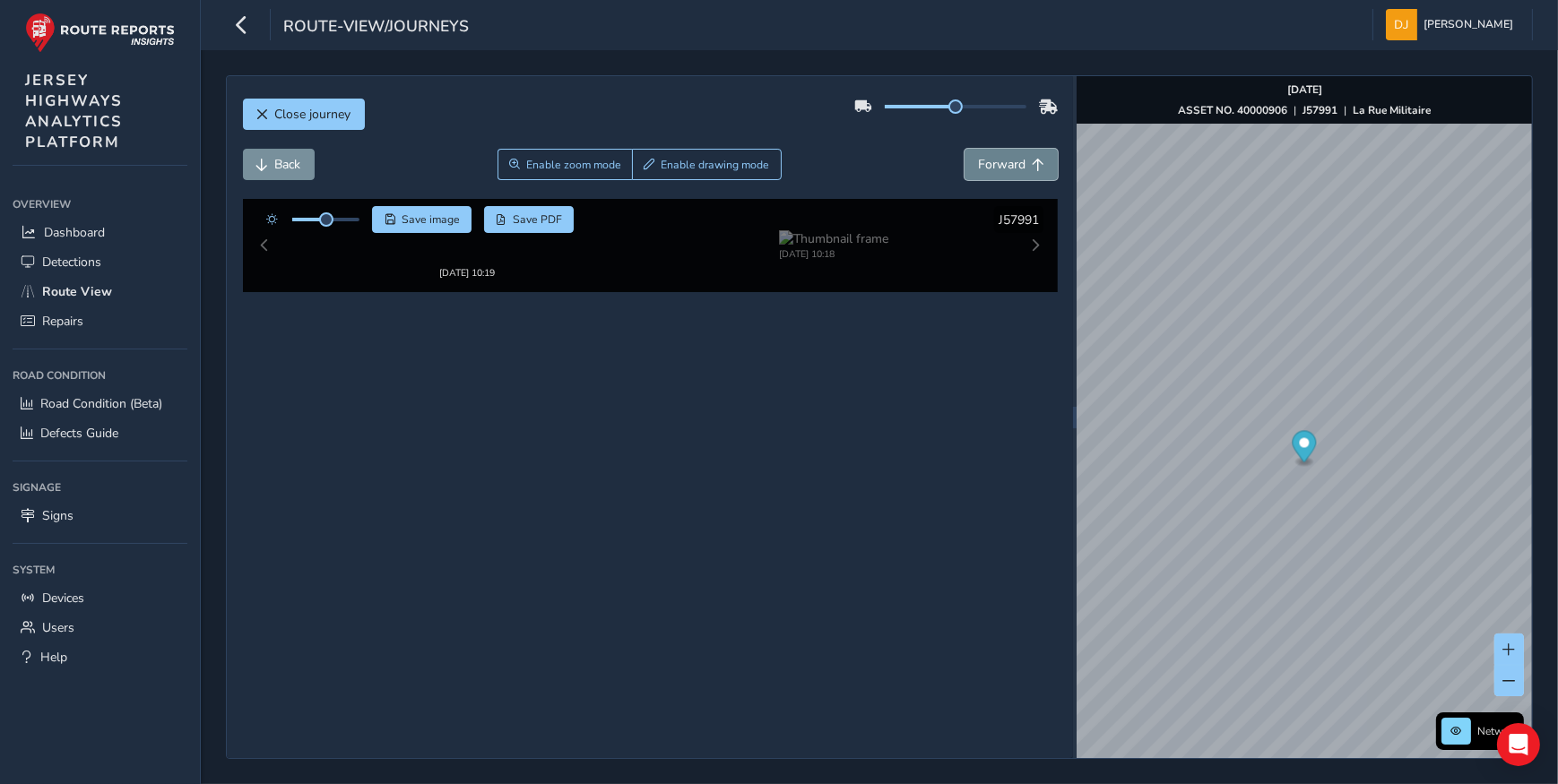
click at [1032, 168] on span "Forward" at bounding box center [1038, 165] width 13 height 13
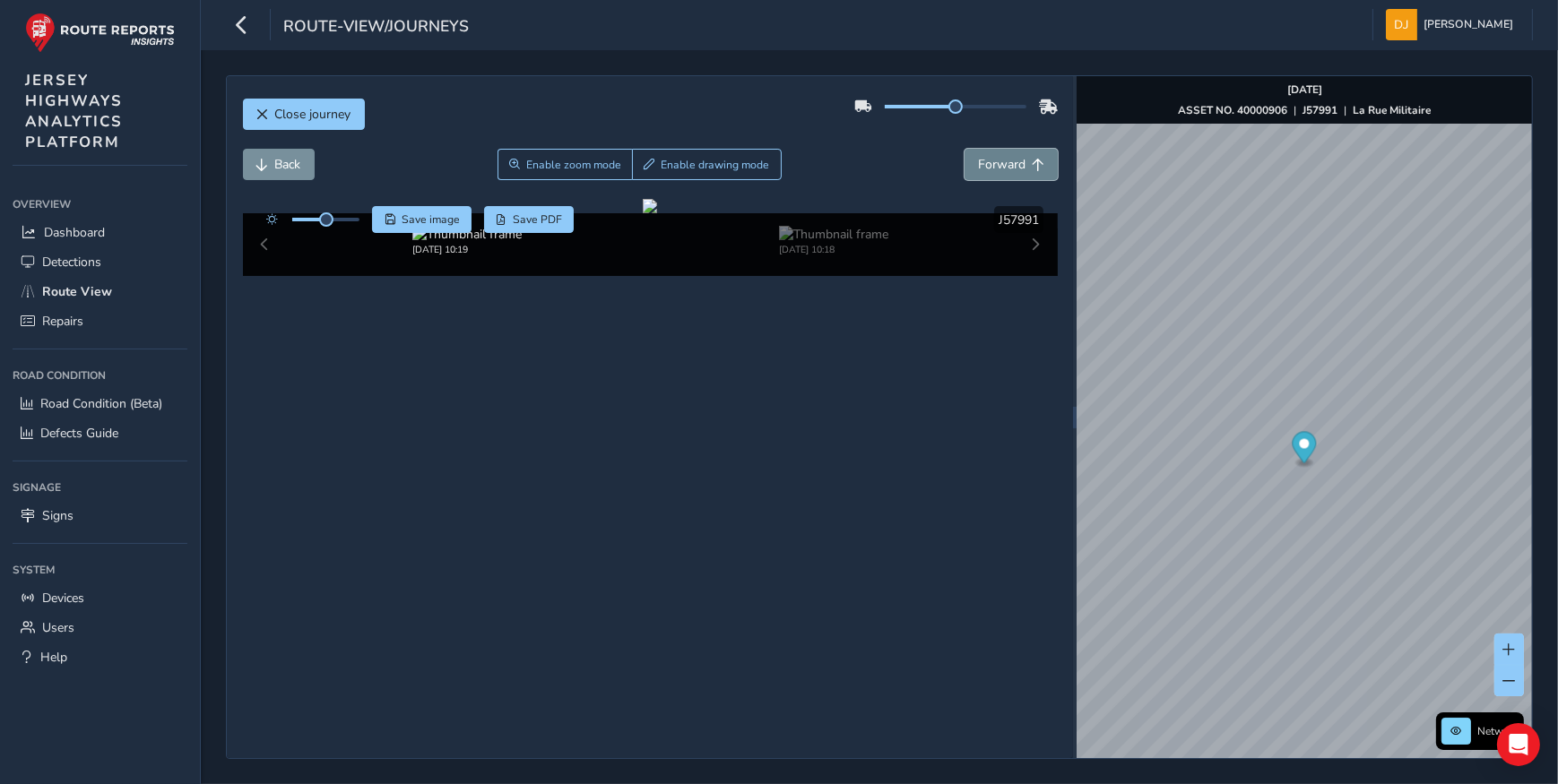
click at [1032, 168] on span "Forward" at bounding box center [1038, 165] width 13 height 13
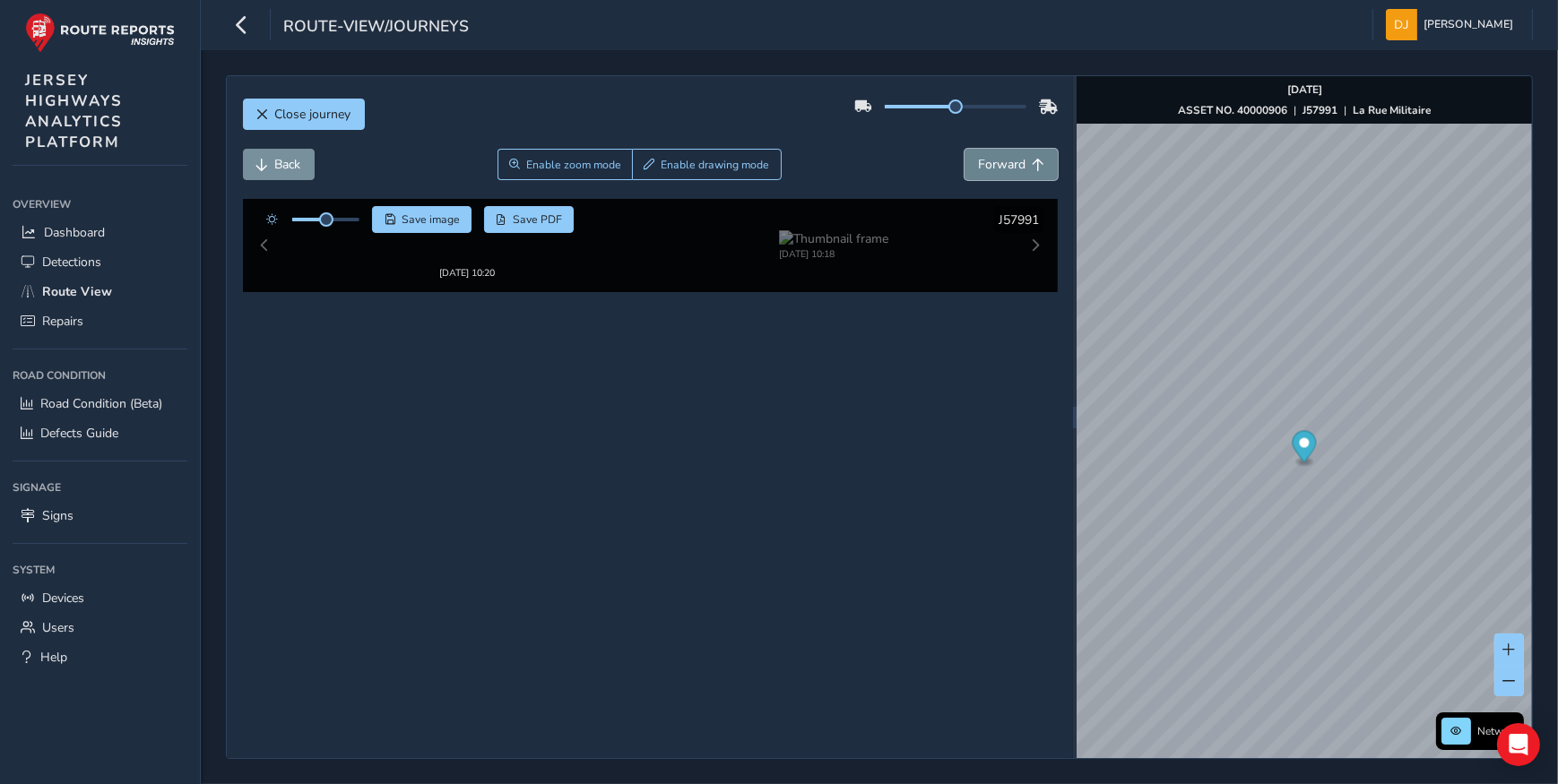
click at [1032, 168] on span "Forward" at bounding box center [1038, 165] width 13 height 13
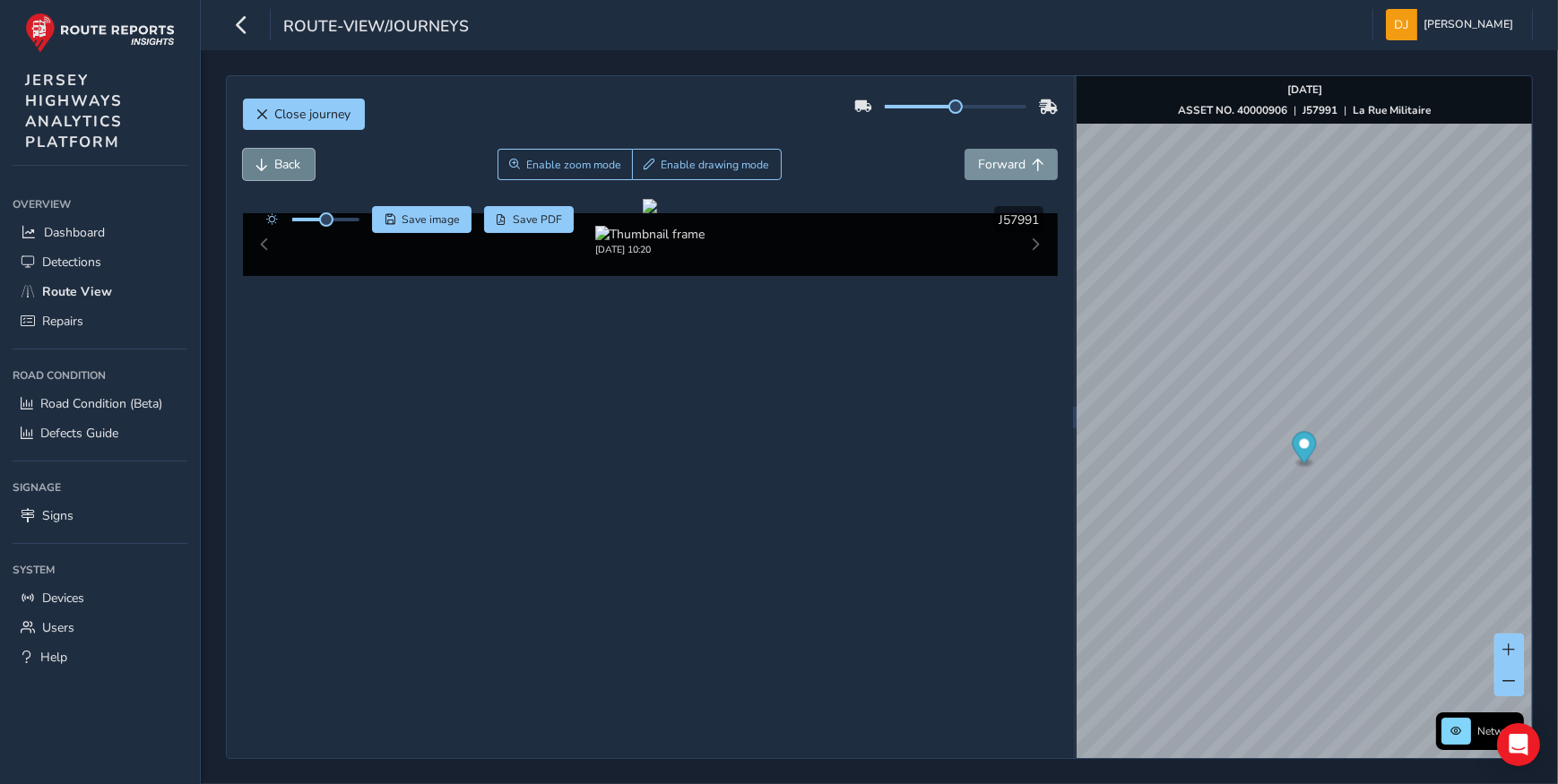
click at [274, 157] on button "Back" at bounding box center [278, 164] width 72 height 31
click at [524, 215] on span "Save PDF" at bounding box center [537, 219] width 49 height 14
